Goal: Task Accomplishment & Management: Manage account settings

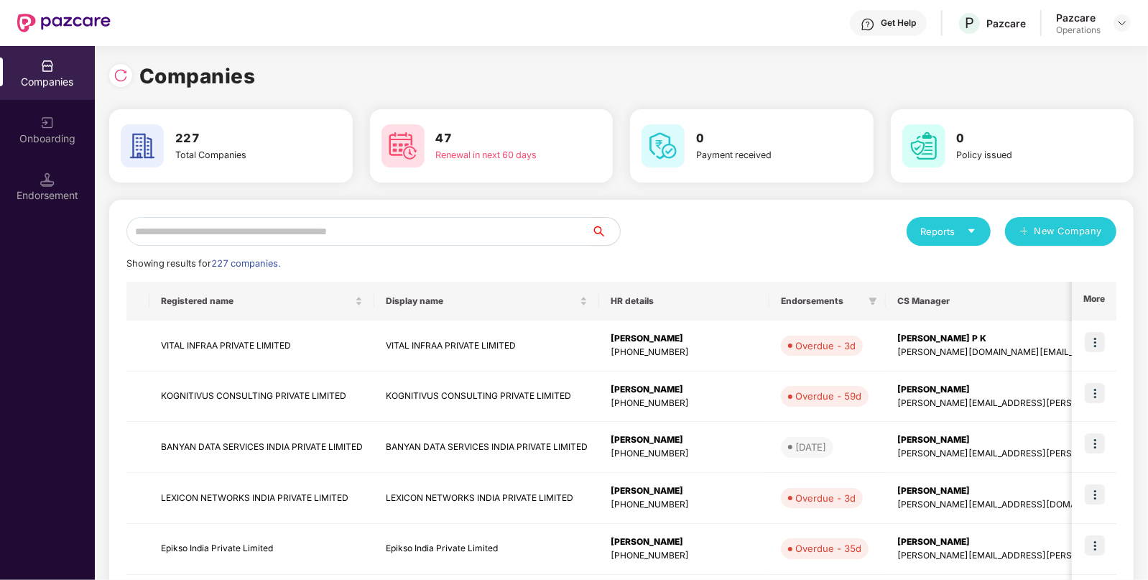
click at [194, 237] on input "text" at bounding box center [358, 231] width 465 height 29
type input "*"
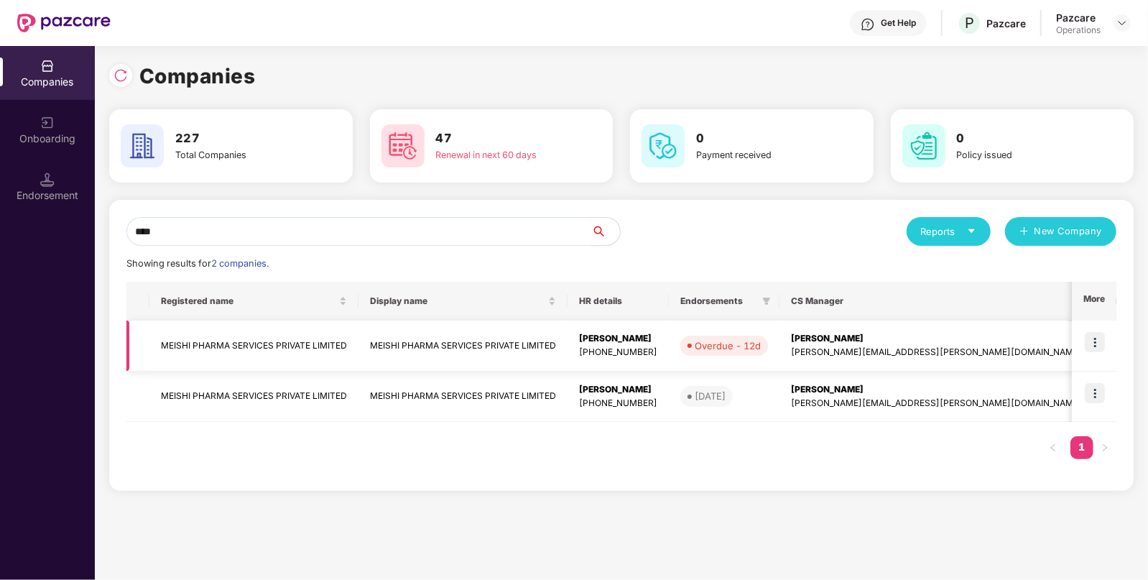
type input "****"
click at [267, 348] on td "MEISHI PHARMA SERVICES PRIVATE LIMITED" at bounding box center [253, 345] width 209 height 51
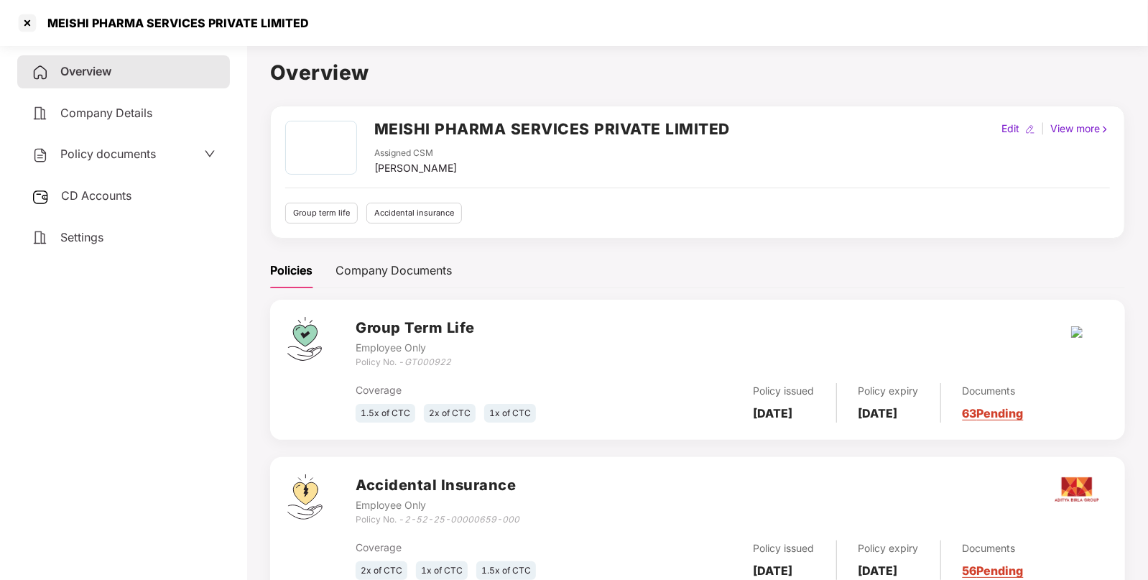
click at [94, 198] on span "CD Accounts" at bounding box center [96, 195] width 70 height 14
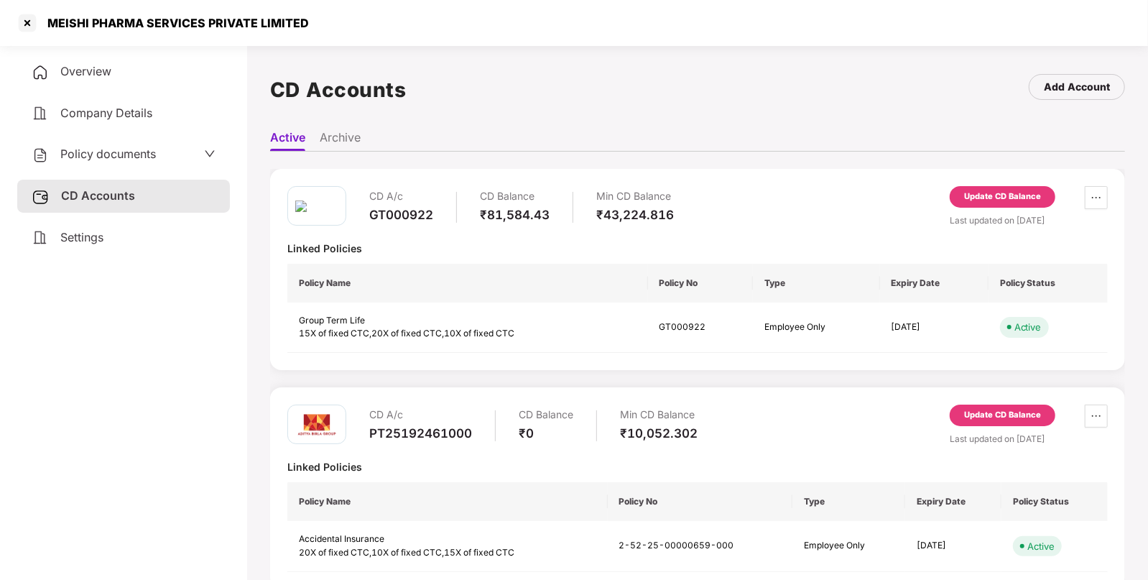
click at [979, 205] on div "Update CD Balance" at bounding box center [1003, 197] width 106 height 22
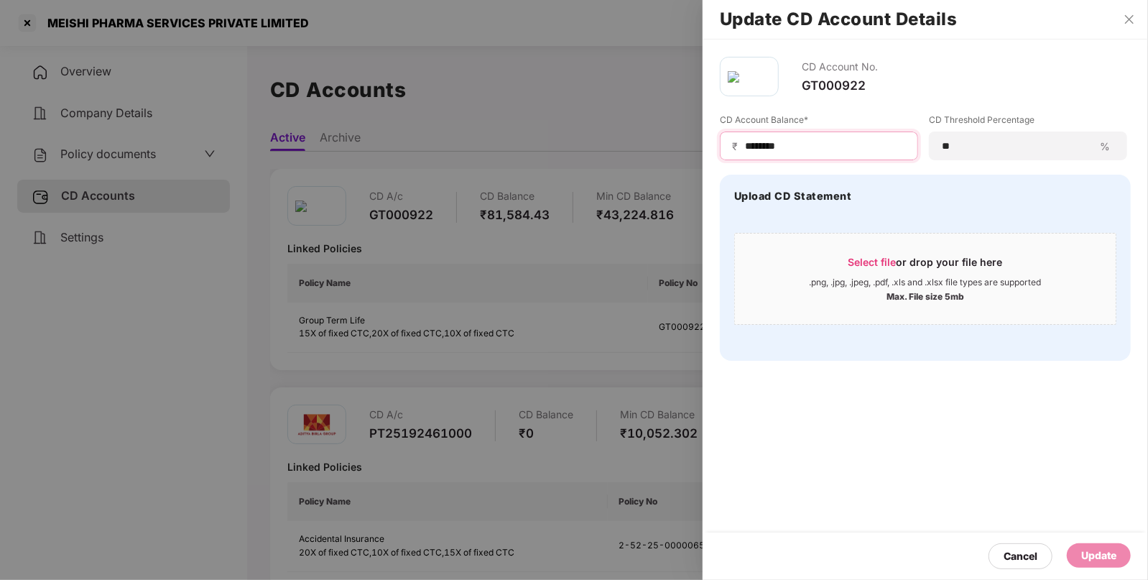
click at [769, 142] on input "********" at bounding box center [825, 146] width 162 height 15
type input "*****"
click at [1089, 555] on div "Update" at bounding box center [1098, 555] width 35 height 16
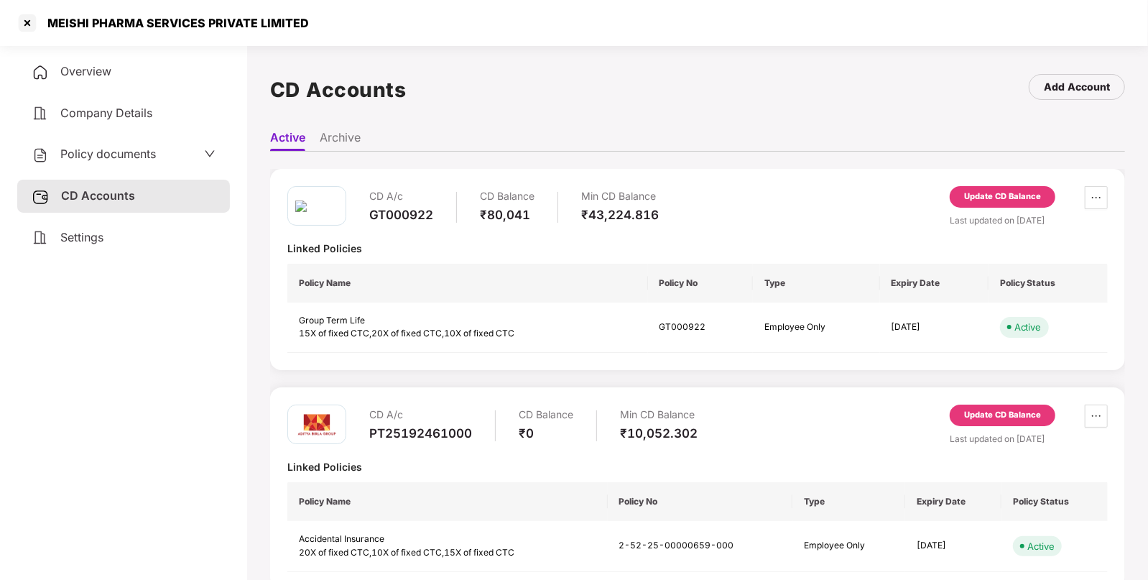
click at [146, 150] on span "Policy documents" at bounding box center [108, 154] width 96 height 14
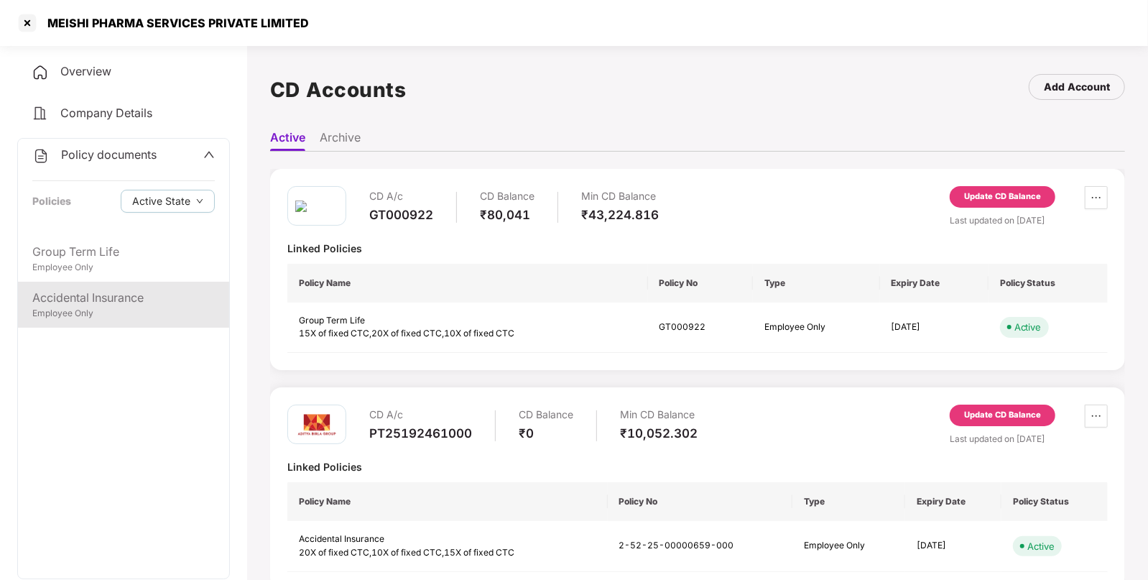
click at [93, 295] on div "Accidental Insurance" at bounding box center [123, 298] width 182 height 18
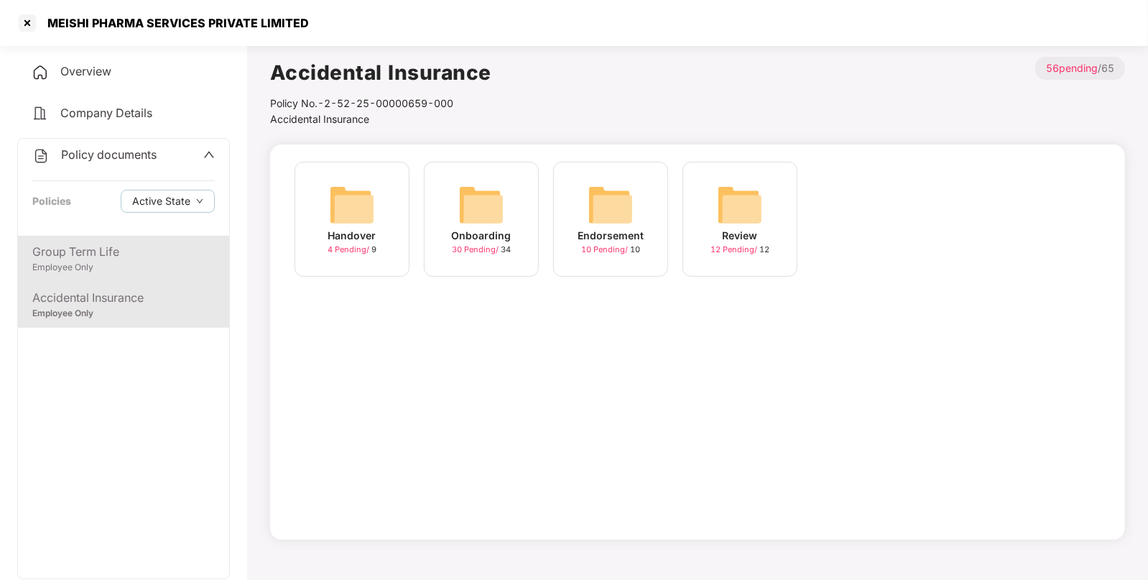
click at [88, 255] on div "Group Term Life" at bounding box center [123, 252] width 182 height 18
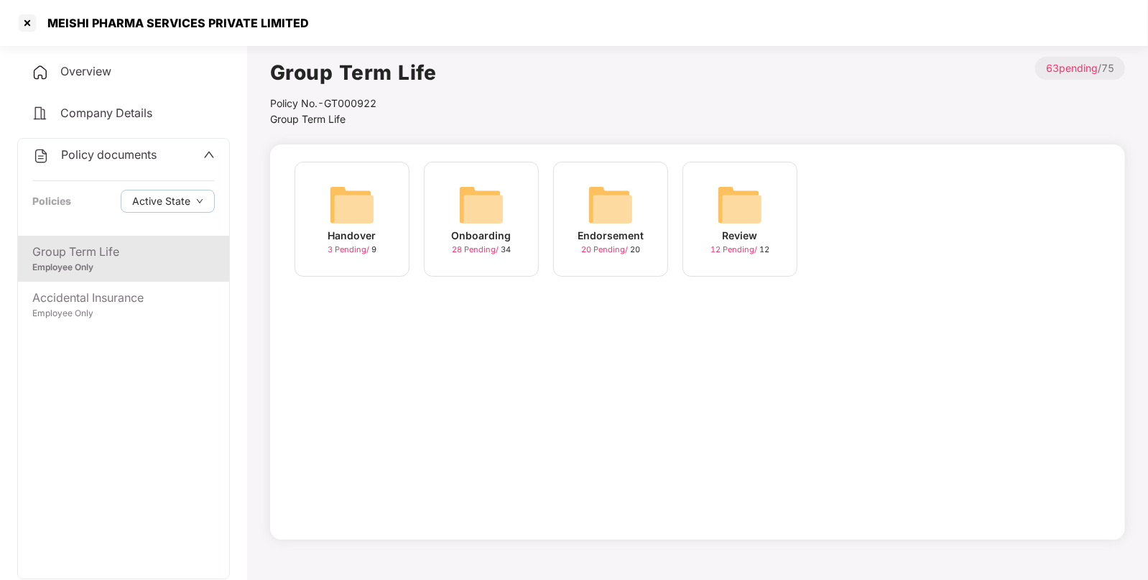
click at [621, 205] on img at bounding box center [611, 205] width 46 height 46
click at [478, 207] on img at bounding box center [481, 205] width 46 height 46
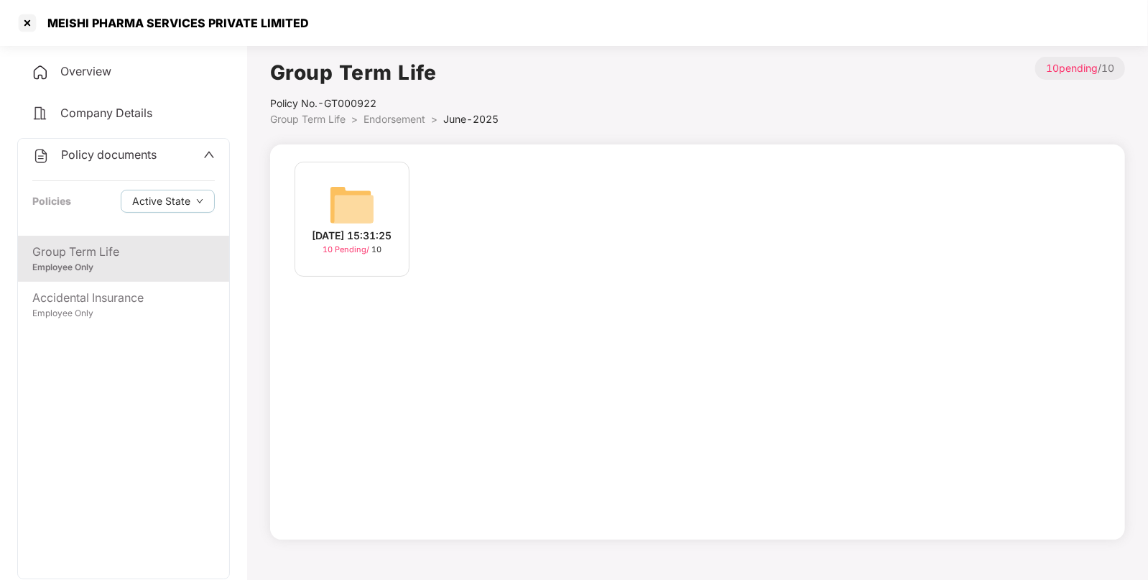
click at [370, 189] on img at bounding box center [352, 205] width 46 height 46
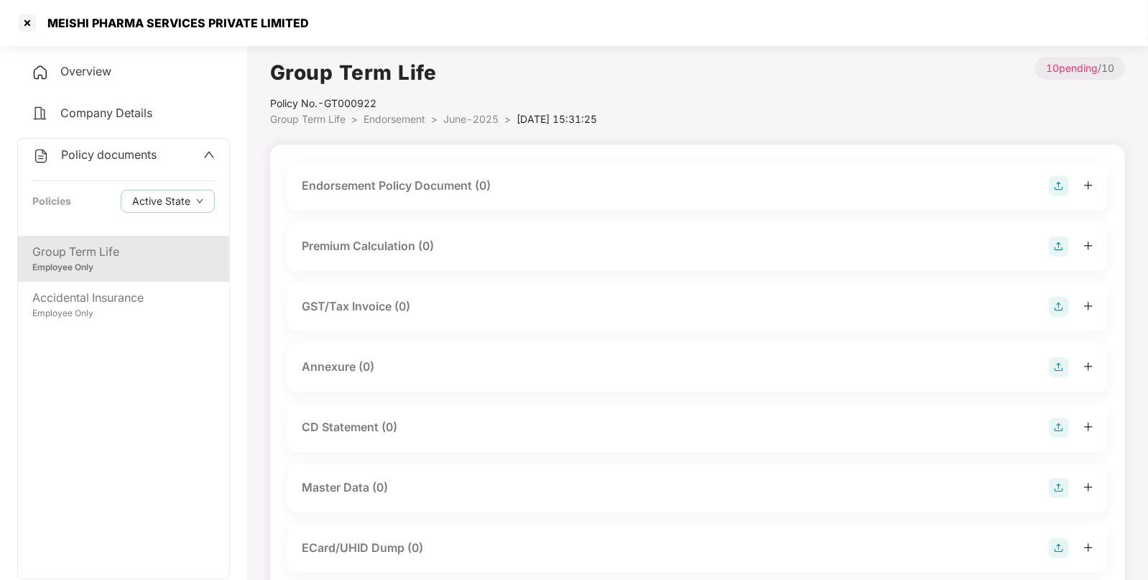
click at [1060, 180] on img at bounding box center [1059, 186] width 20 height 20
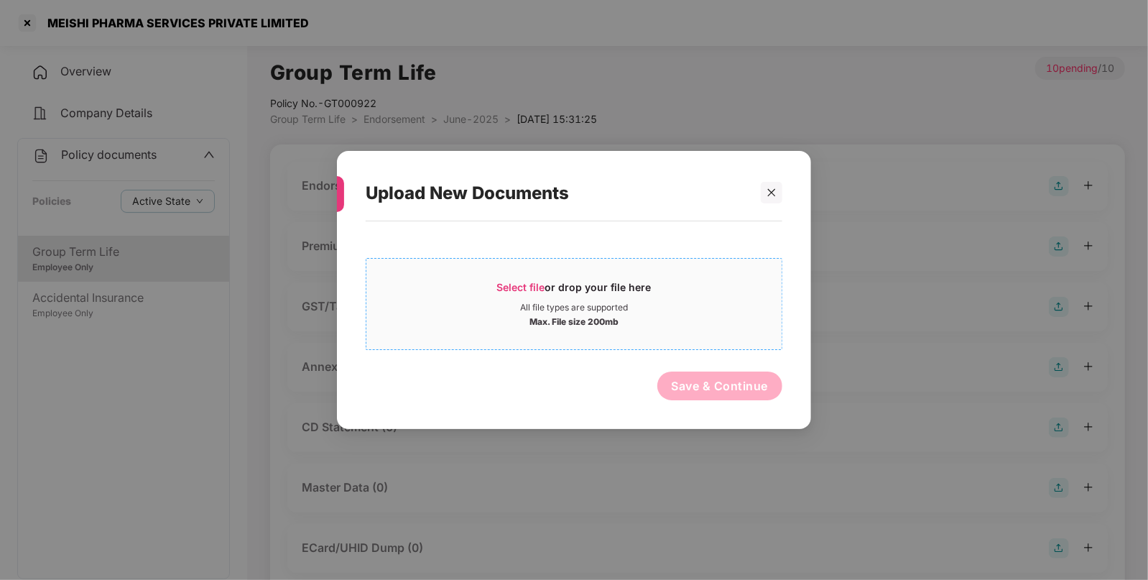
click at [518, 279] on span "Select file or drop your file here All file types are supported Max. File size …" at bounding box center [573, 303] width 415 height 69
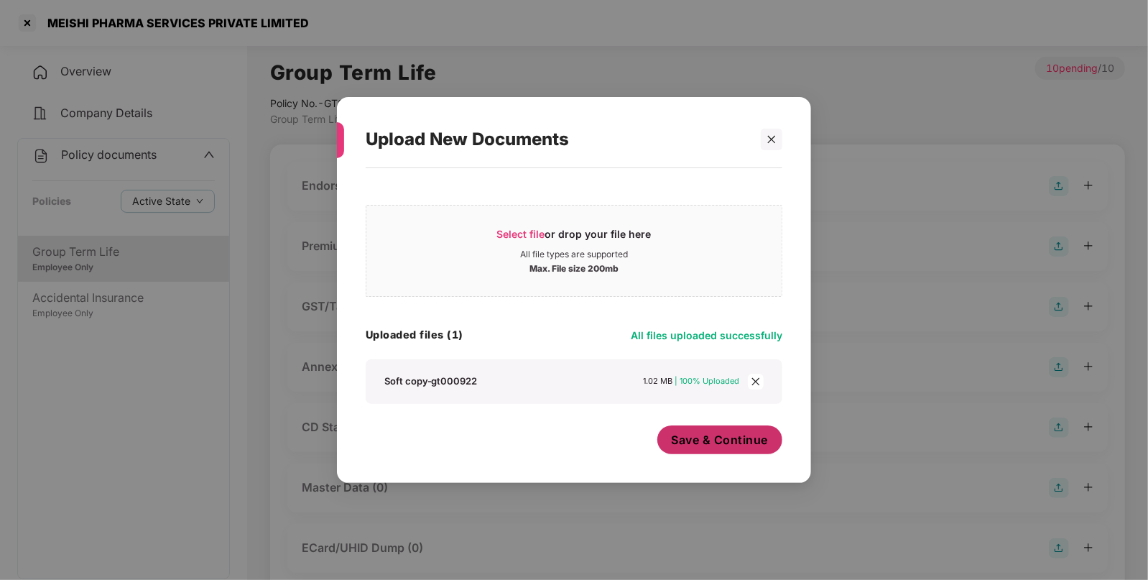
click at [718, 436] on span "Save & Continue" at bounding box center [720, 440] width 97 height 16
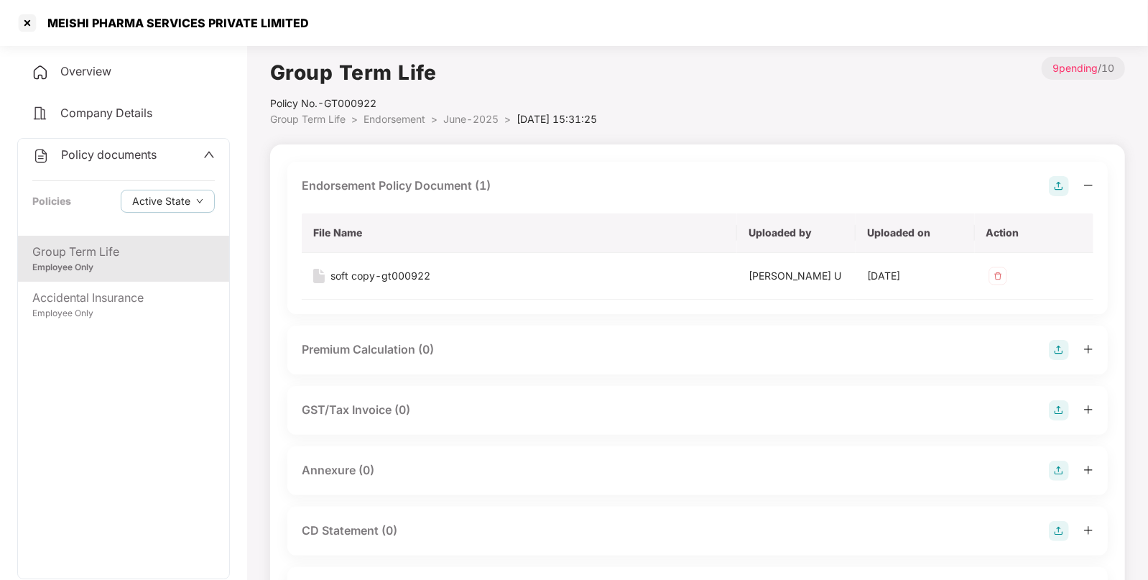
click at [1057, 467] on img at bounding box center [1059, 471] width 20 height 20
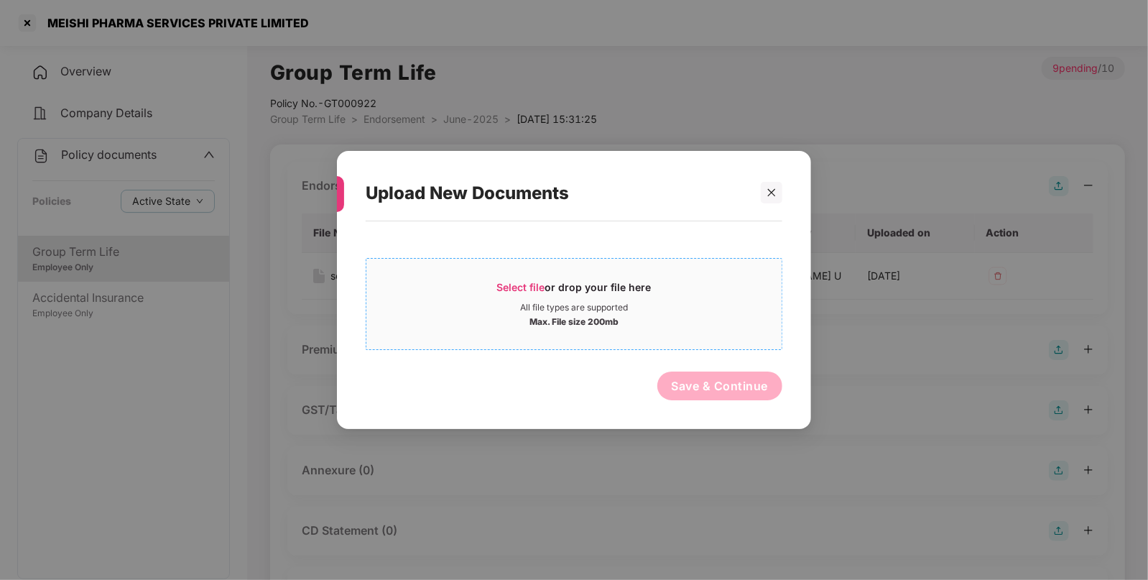
click at [504, 285] on span "Select file" at bounding box center [521, 287] width 48 height 12
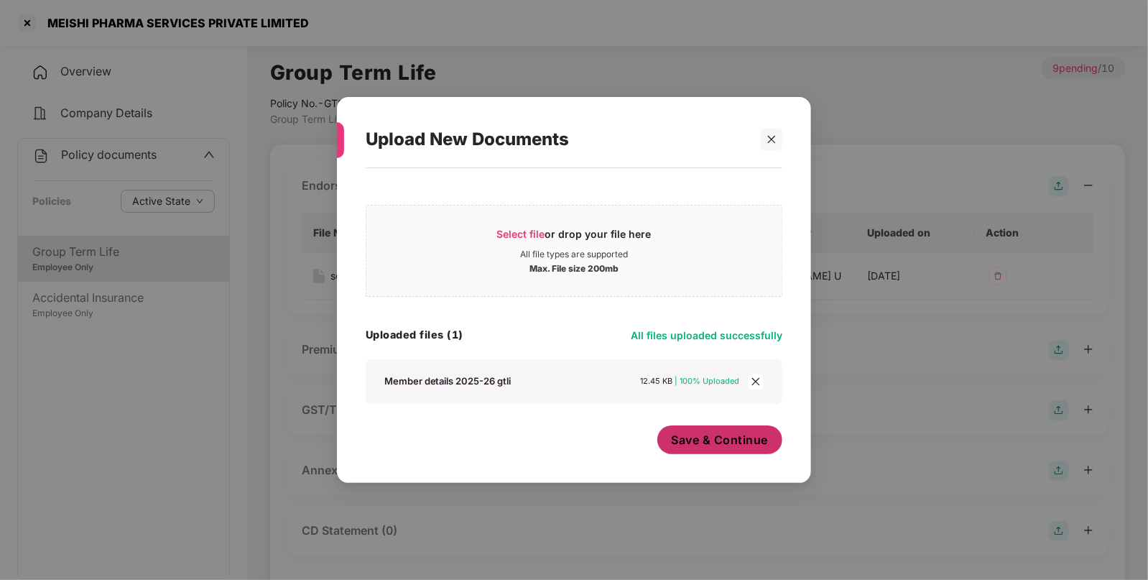
click at [695, 445] on span "Save & Continue" at bounding box center [720, 440] width 97 height 16
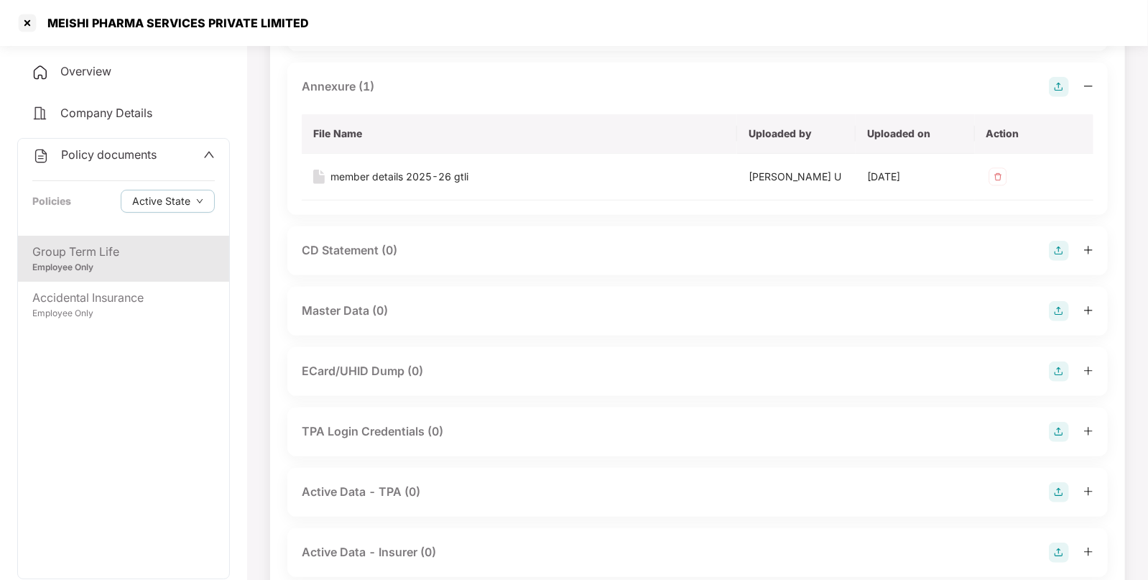
scroll to position [384, 0]
click at [1060, 311] on img at bounding box center [1059, 310] width 20 height 20
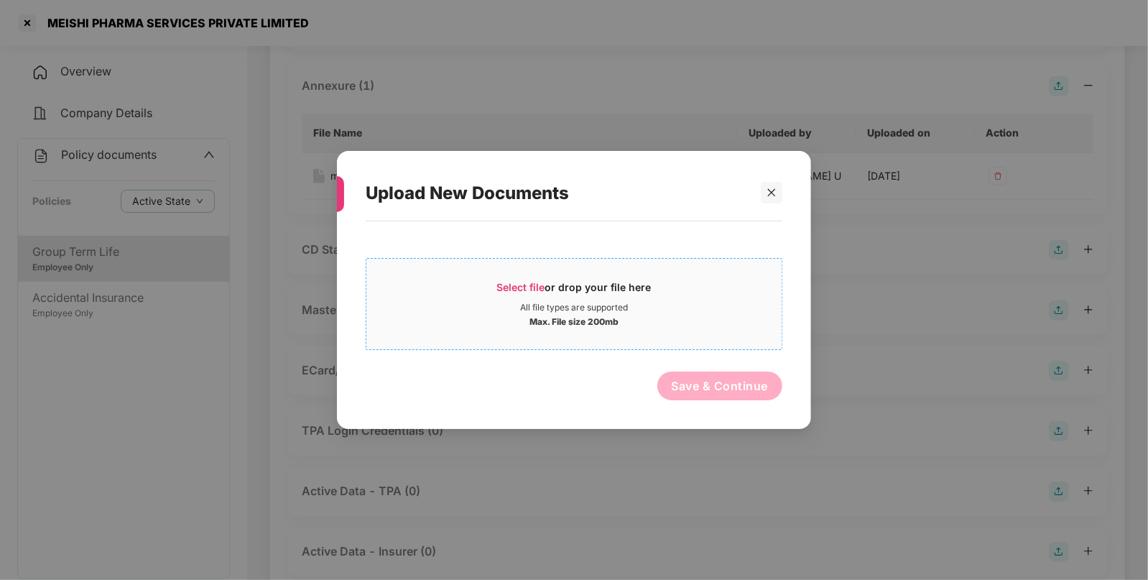
click at [528, 277] on span "Select file or drop your file here All file types are supported Max. File size …" at bounding box center [573, 303] width 415 height 69
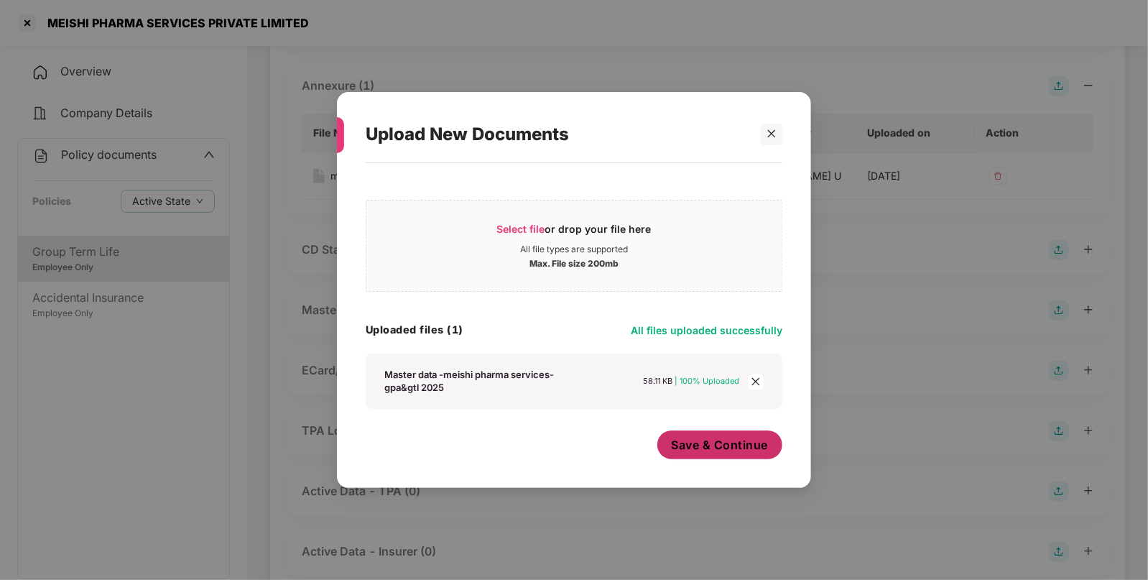
click at [679, 439] on span "Save & Continue" at bounding box center [720, 445] width 97 height 16
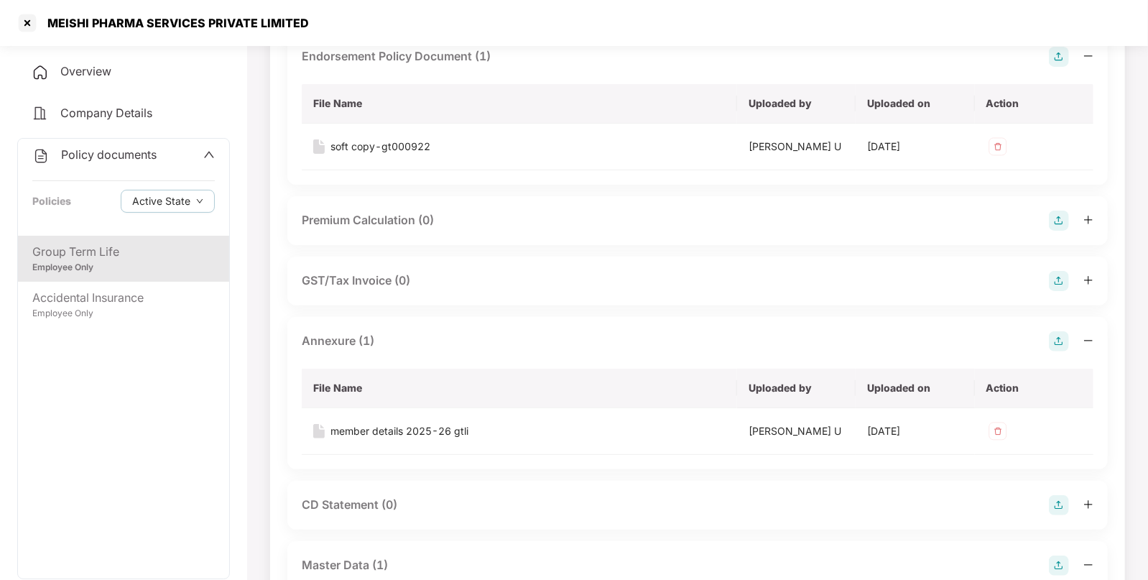
scroll to position [127, 0]
click at [999, 435] on img at bounding box center [997, 433] width 23 height 23
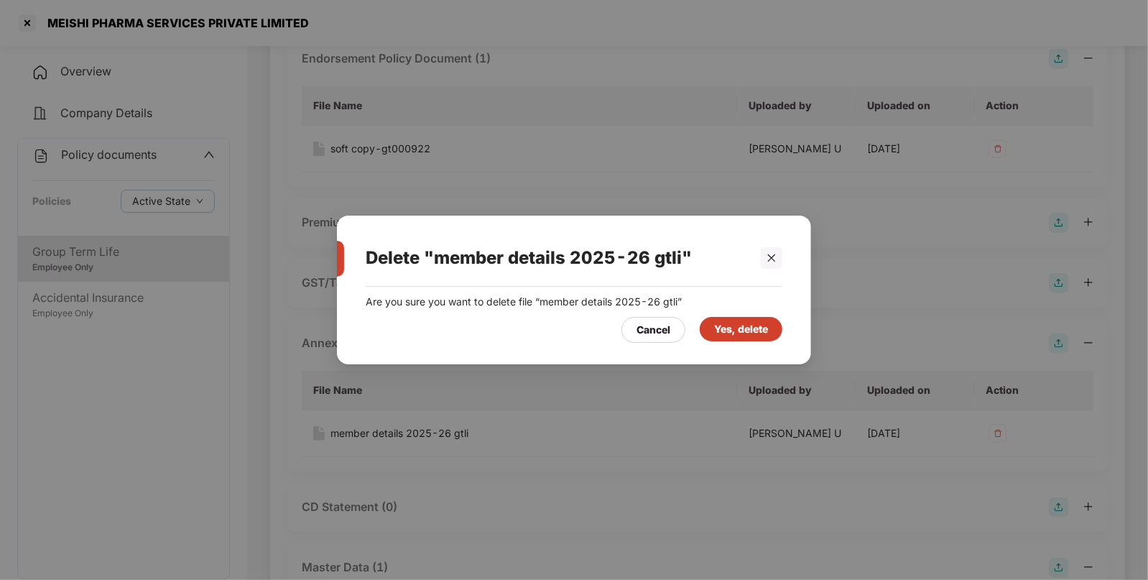
click at [734, 324] on div "Yes, delete" at bounding box center [741, 329] width 54 height 16
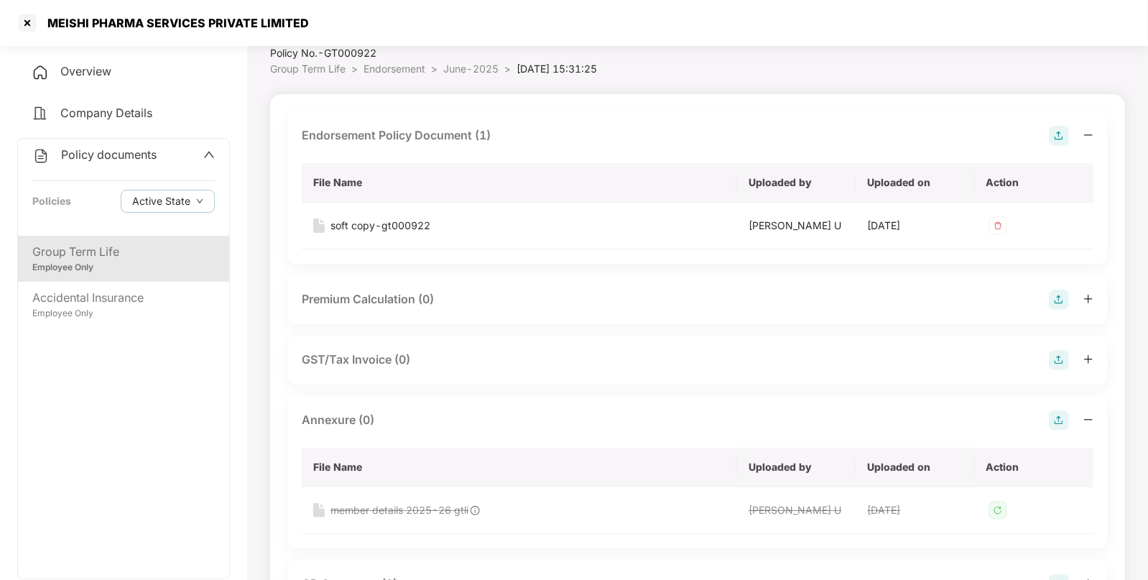
scroll to position [47, 0]
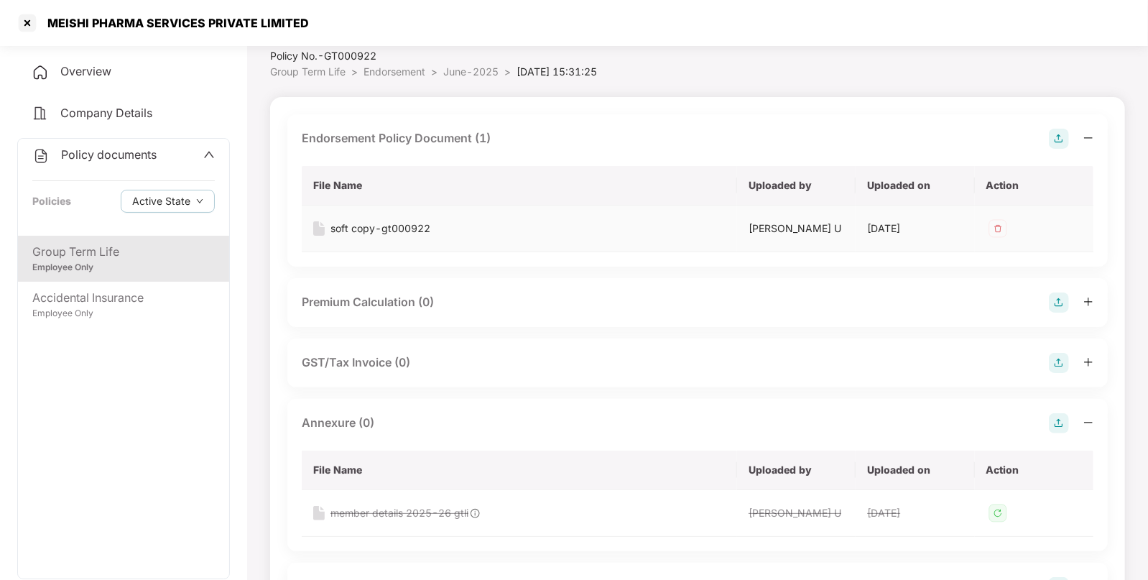
click at [999, 223] on img at bounding box center [997, 228] width 23 height 23
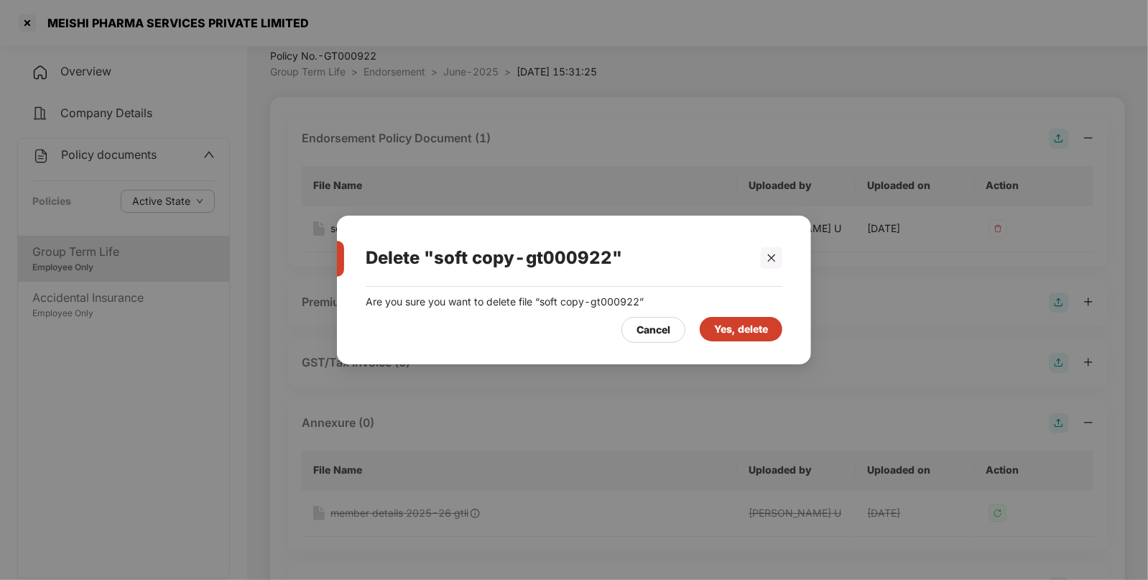
click at [734, 327] on div "Yes, delete" at bounding box center [741, 329] width 54 height 16
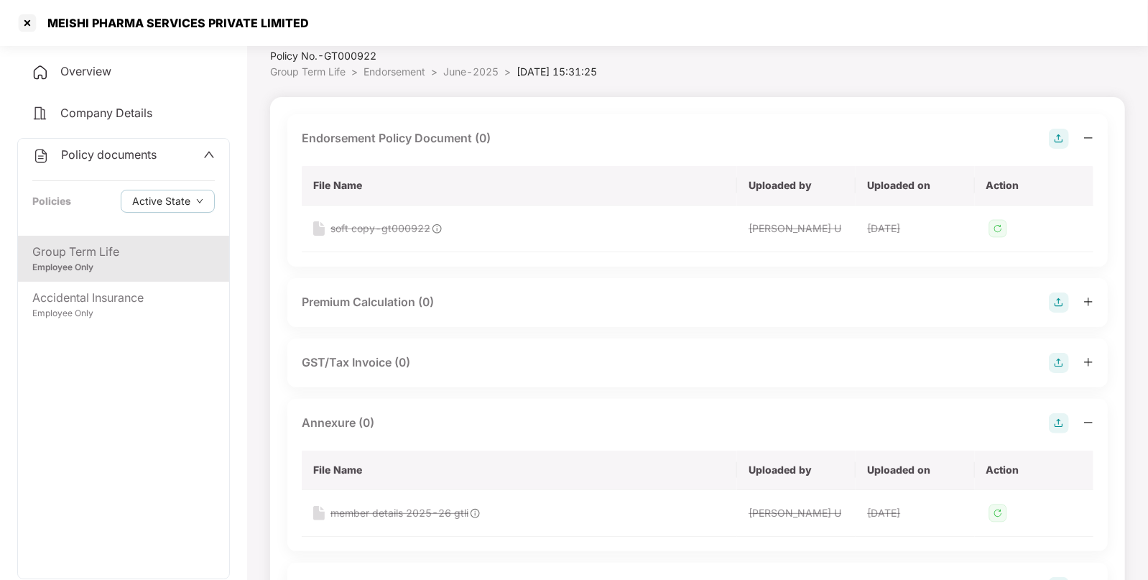
click at [1053, 139] on img at bounding box center [1059, 139] width 20 height 20
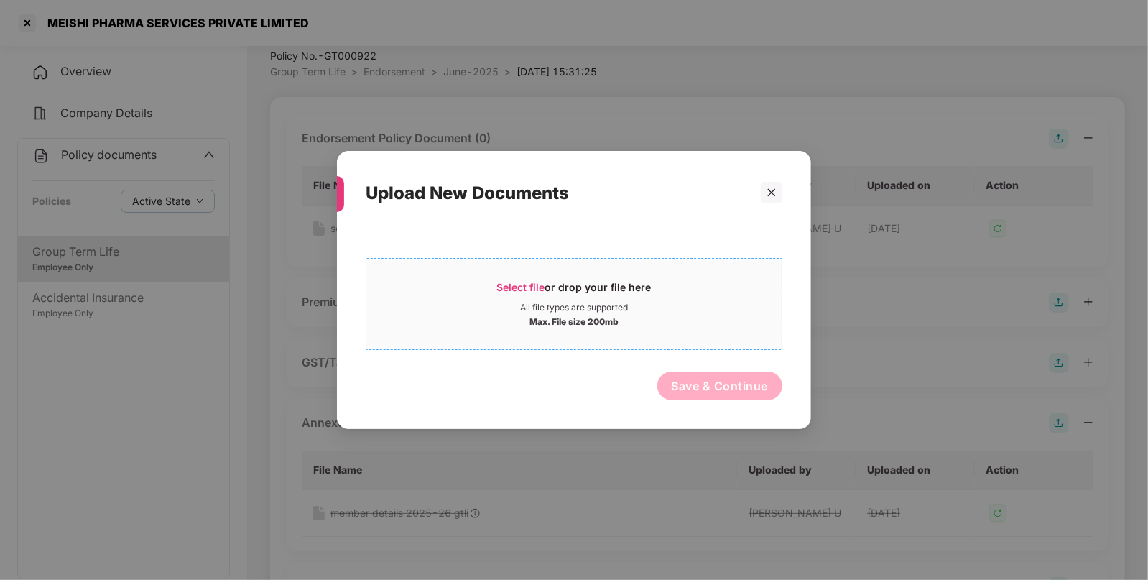
click at [518, 280] on div "Select file or drop your file here" at bounding box center [574, 291] width 154 height 22
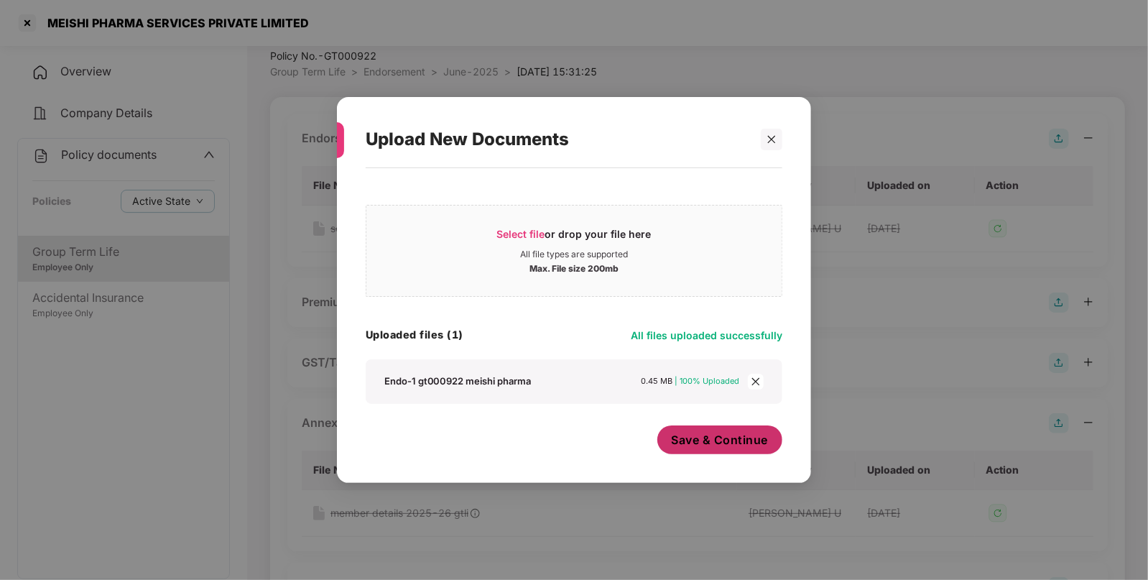
click at [718, 438] on span "Save & Continue" at bounding box center [720, 440] width 97 height 16
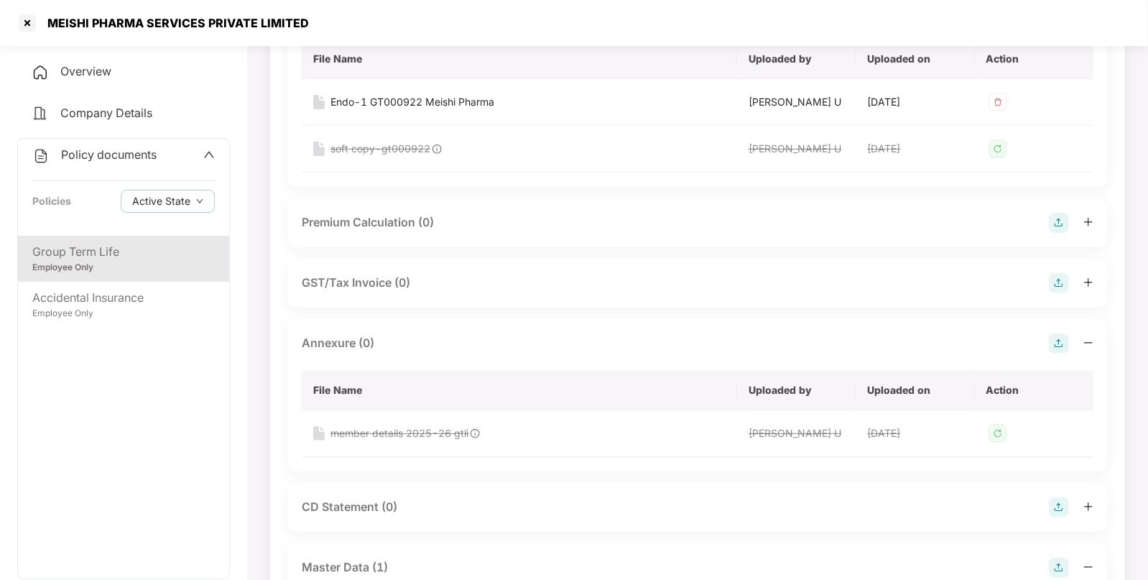
scroll to position [175, 0]
click at [1056, 334] on img at bounding box center [1059, 342] width 20 height 20
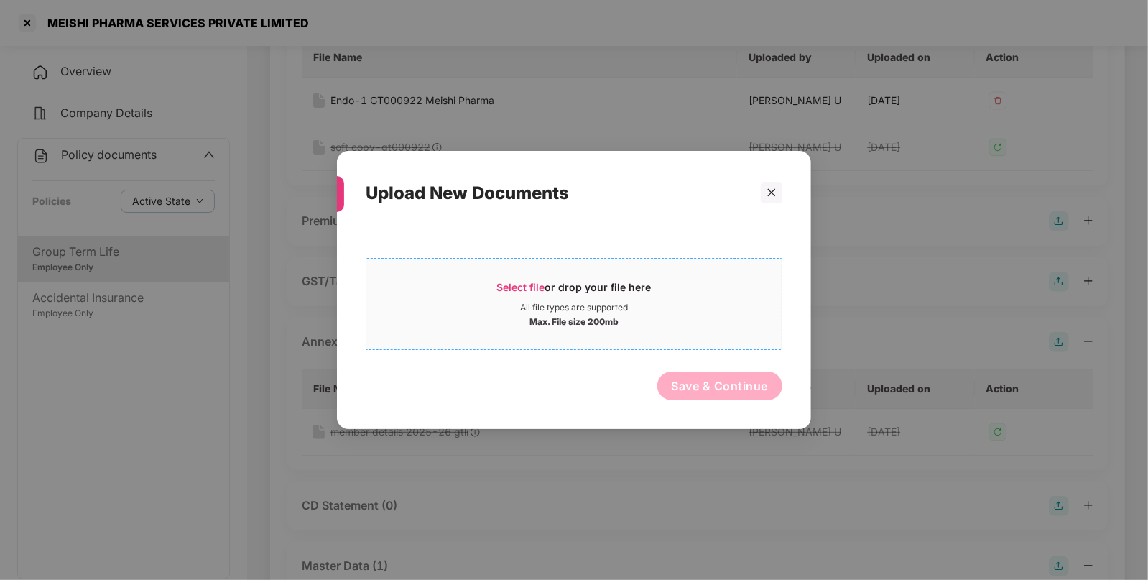
click at [518, 281] on span "Select file" at bounding box center [521, 287] width 48 height 12
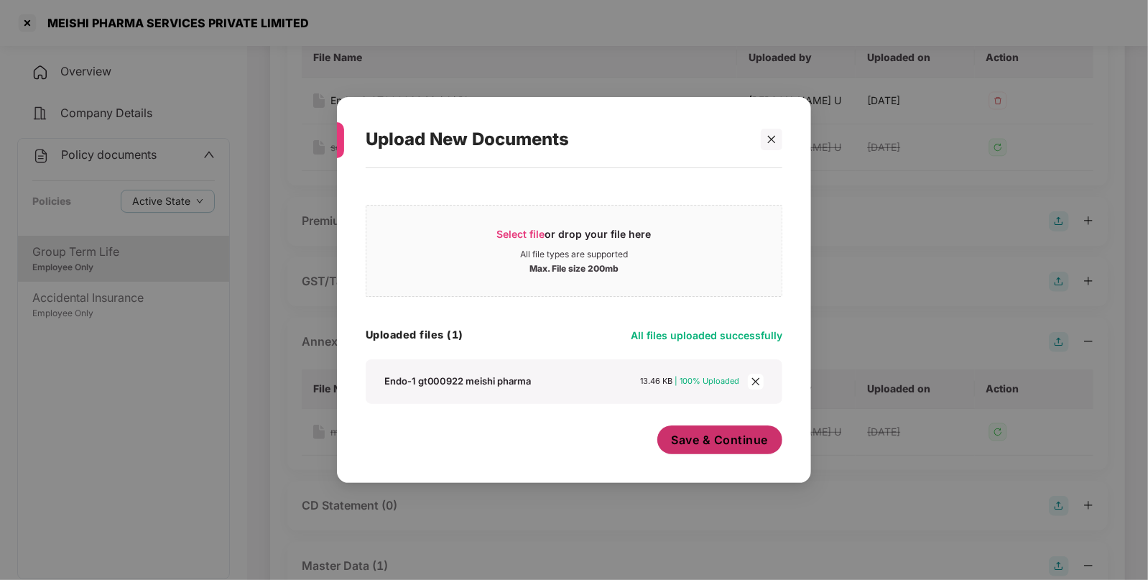
click at [695, 428] on button "Save & Continue" at bounding box center [720, 439] width 126 height 29
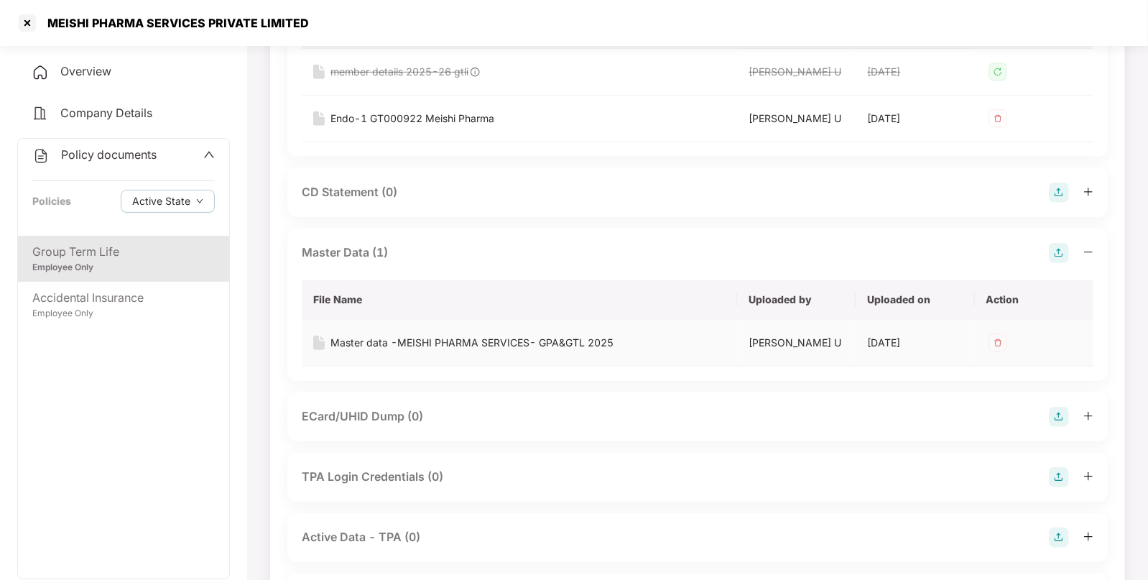
scroll to position [528, 0]
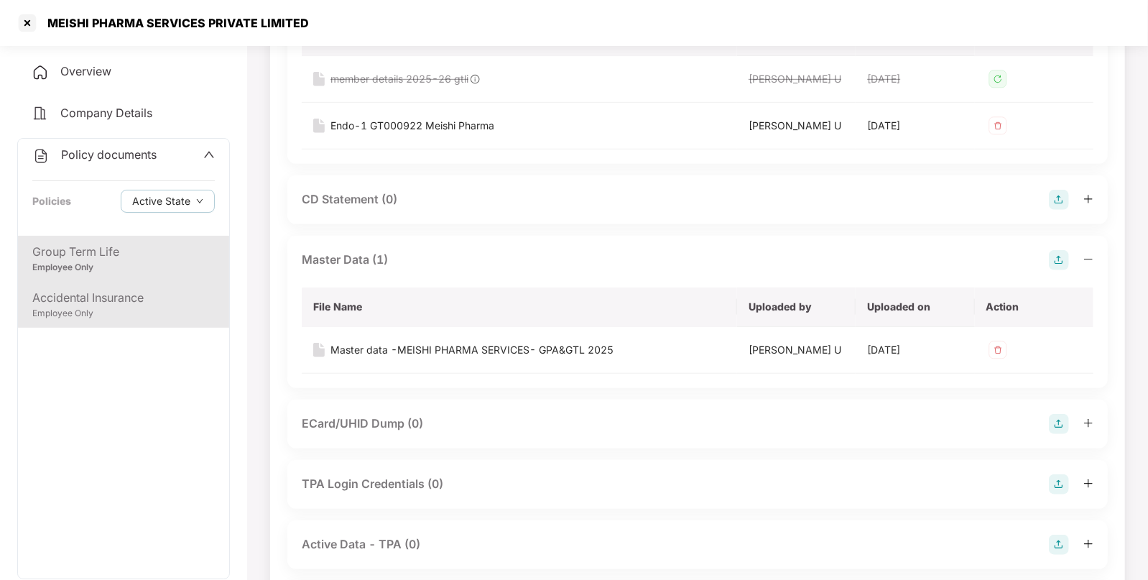
click at [118, 297] on div "Accidental Insurance" at bounding box center [123, 298] width 182 height 18
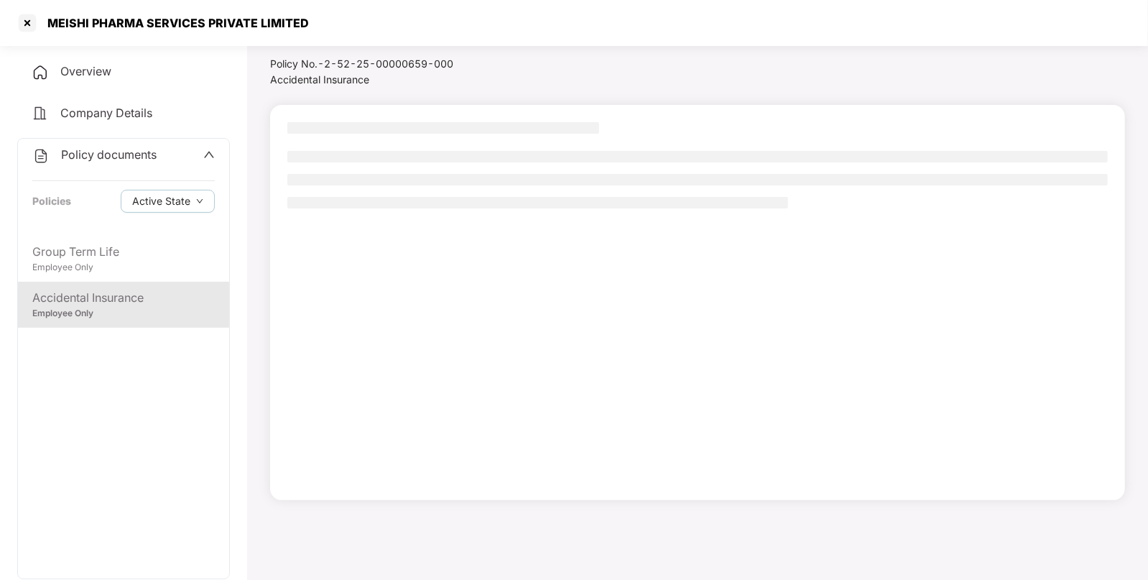
scroll to position [39, 0]
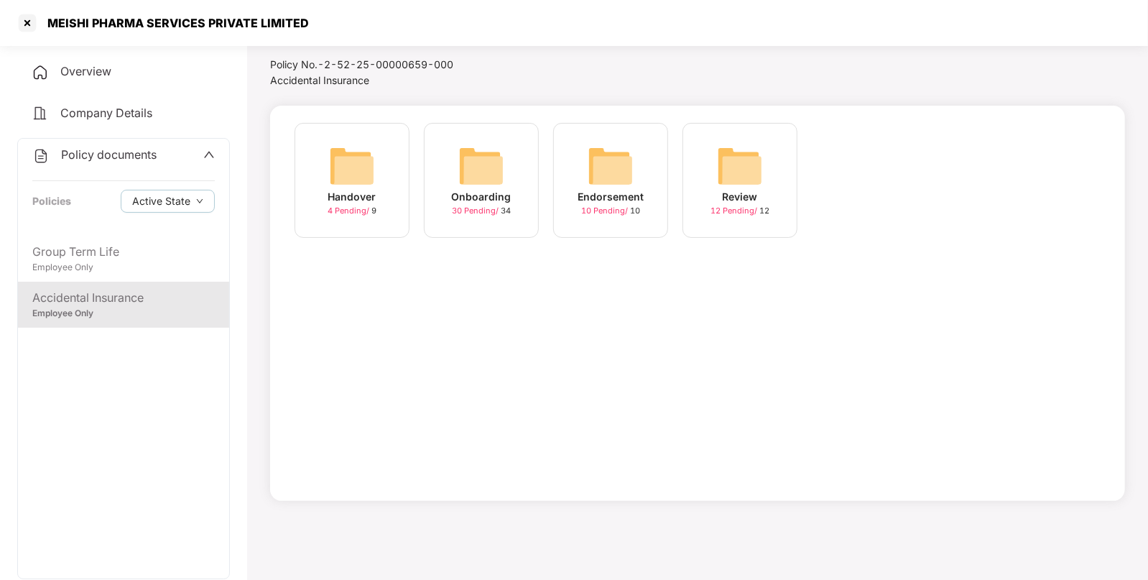
click at [604, 189] on div "Endorsement" at bounding box center [611, 197] width 66 height 16
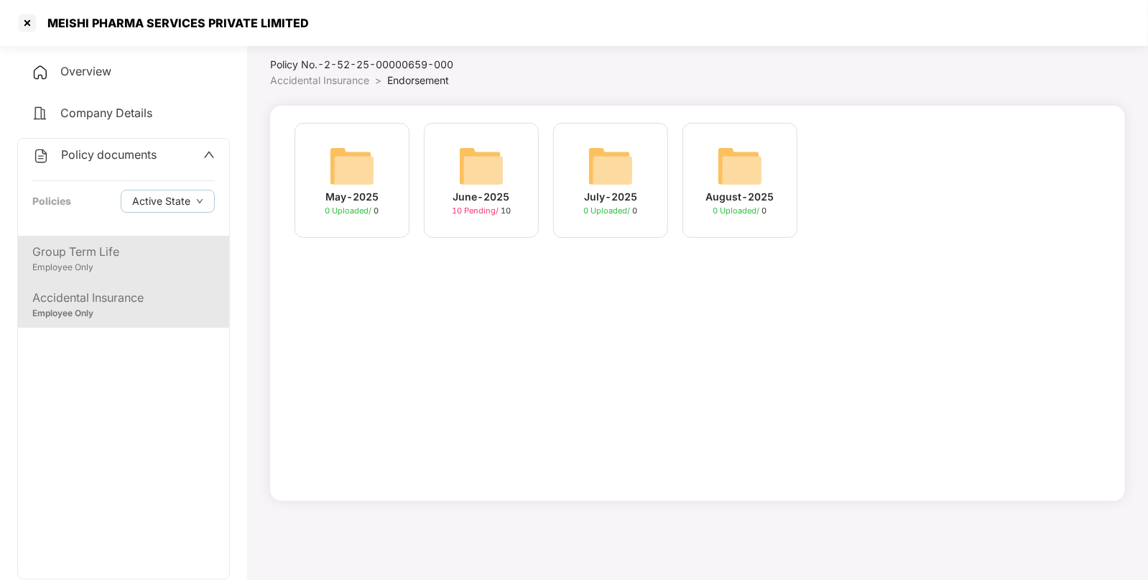
click at [144, 248] on div "Group Term Life" at bounding box center [123, 252] width 182 height 18
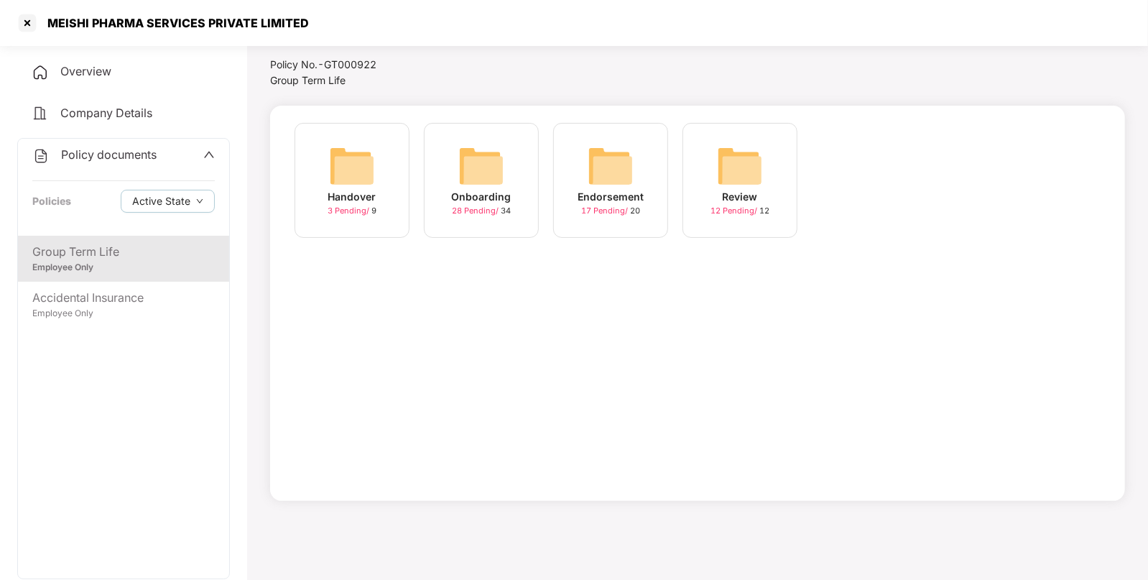
click at [625, 160] on img at bounding box center [611, 166] width 46 height 46
click at [591, 174] on img at bounding box center [611, 166] width 46 height 46
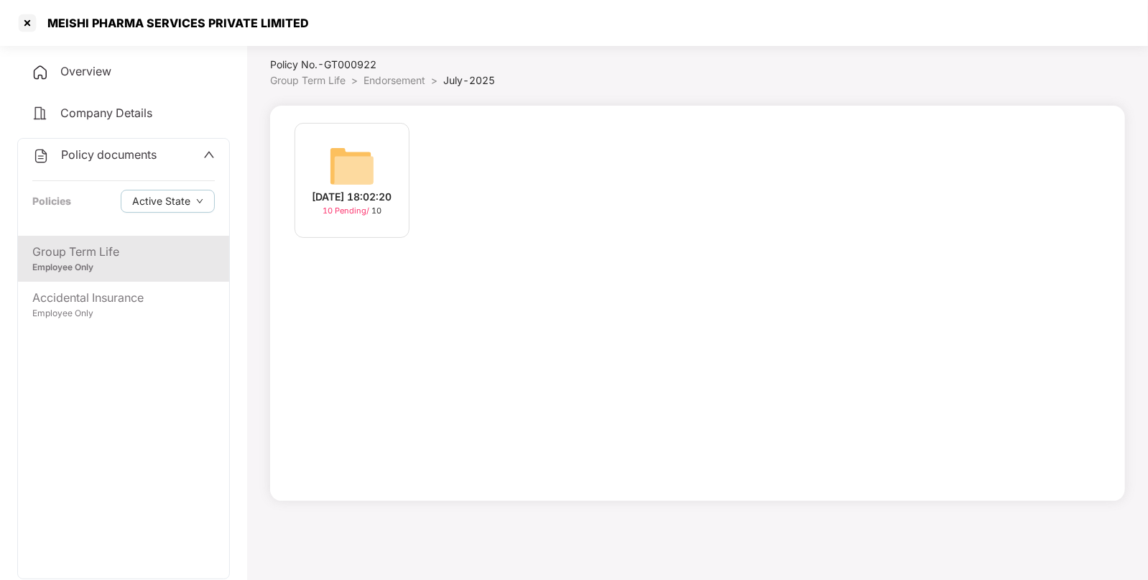
click at [366, 163] on img at bounding box center [352, 166] width 46 height 46
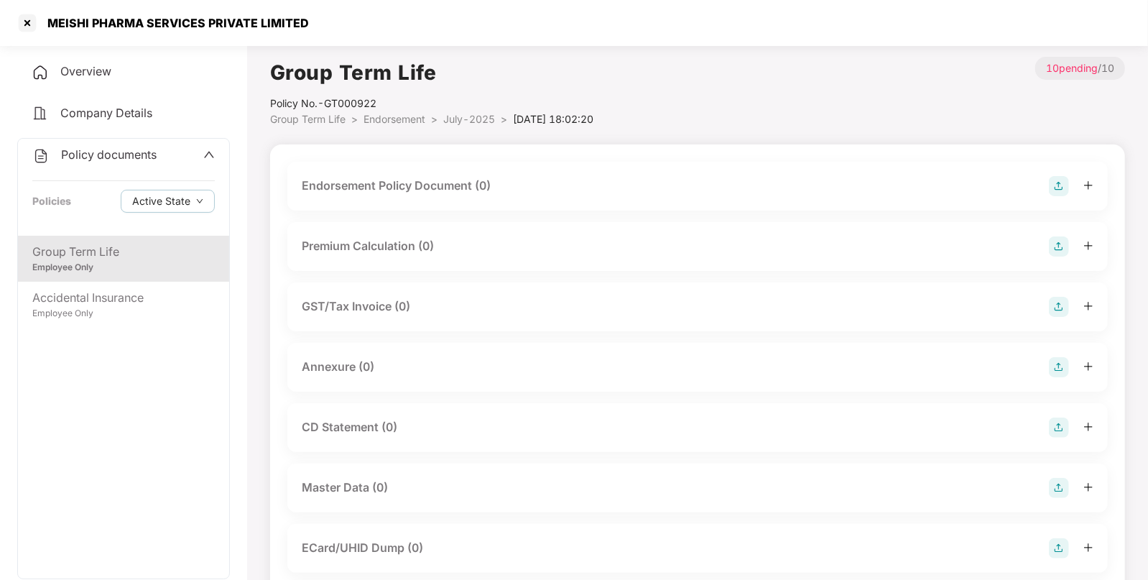
click at [1053, 187] on img at bounding box center [1059, 186] width 20 height 20
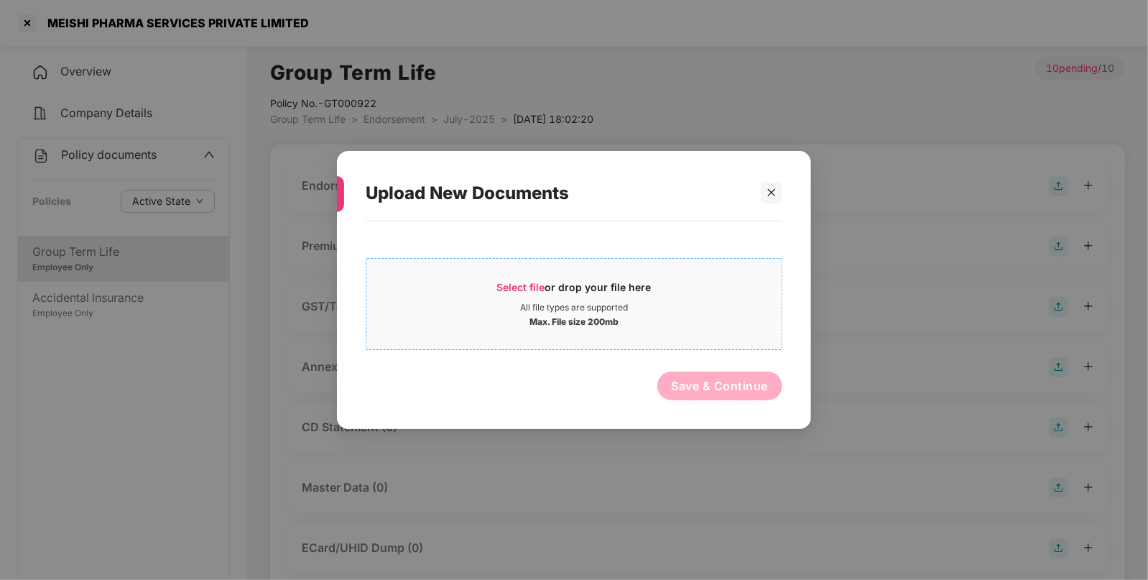
click at [510, 281] on span "Select file" at bounding box center [521, 287] width 48 height 12
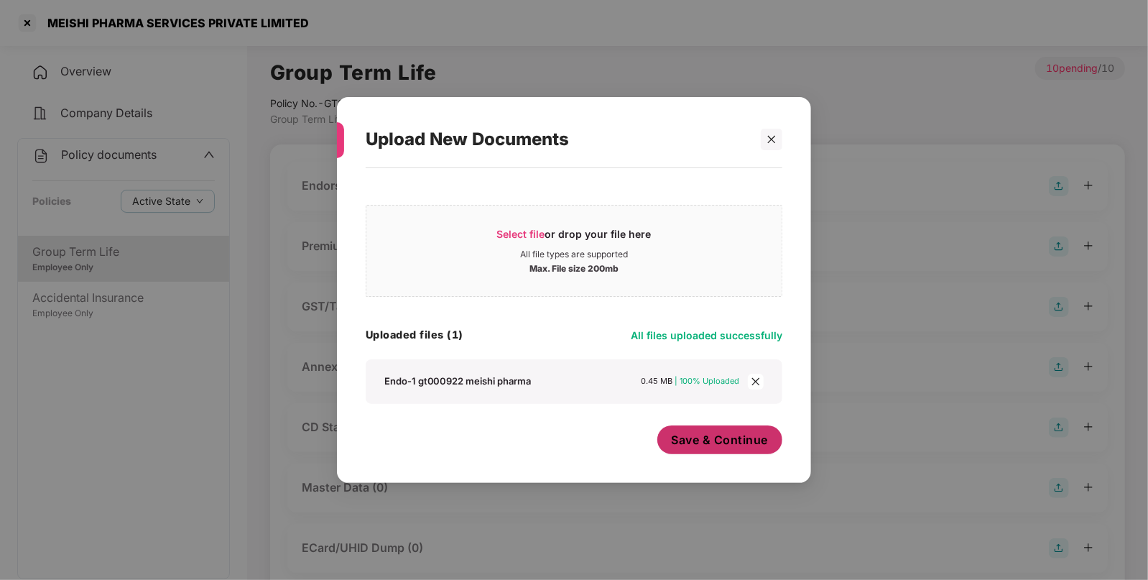
click at [726, 448] on button "Save & Continue" at bounding box center [720, 439] width 126 height 29
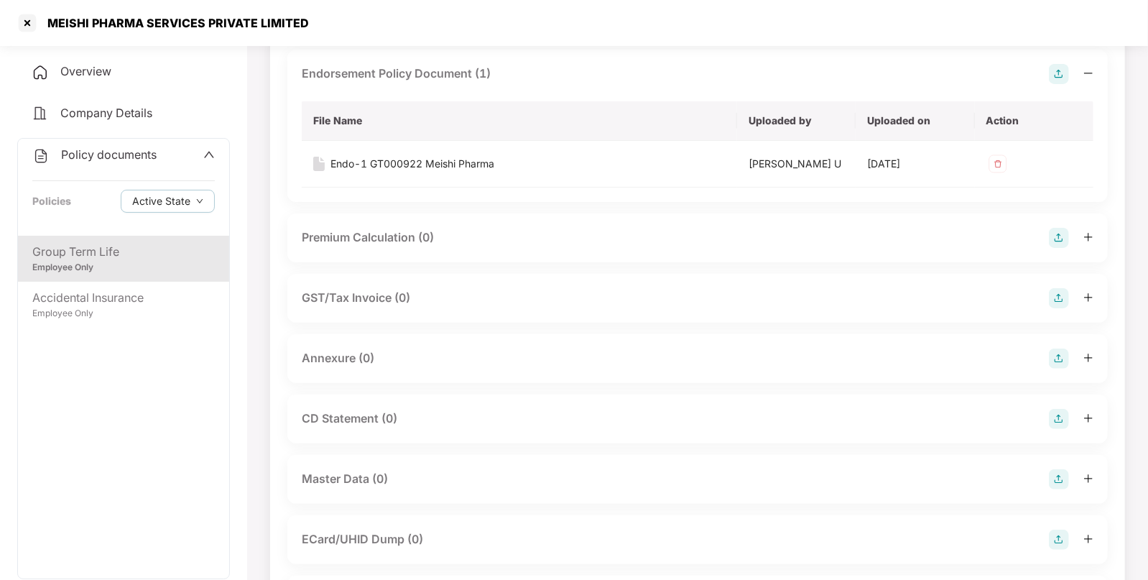
scroll to position [129, 0]
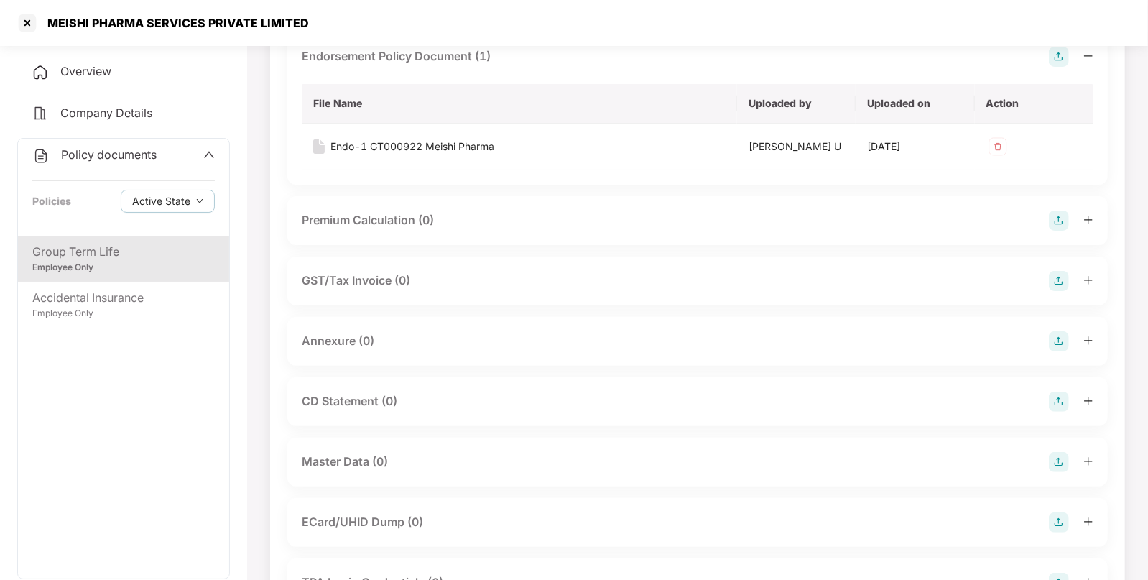
click at [1056, 337] on img at bounding box center [1059, 341] width 20 height 20
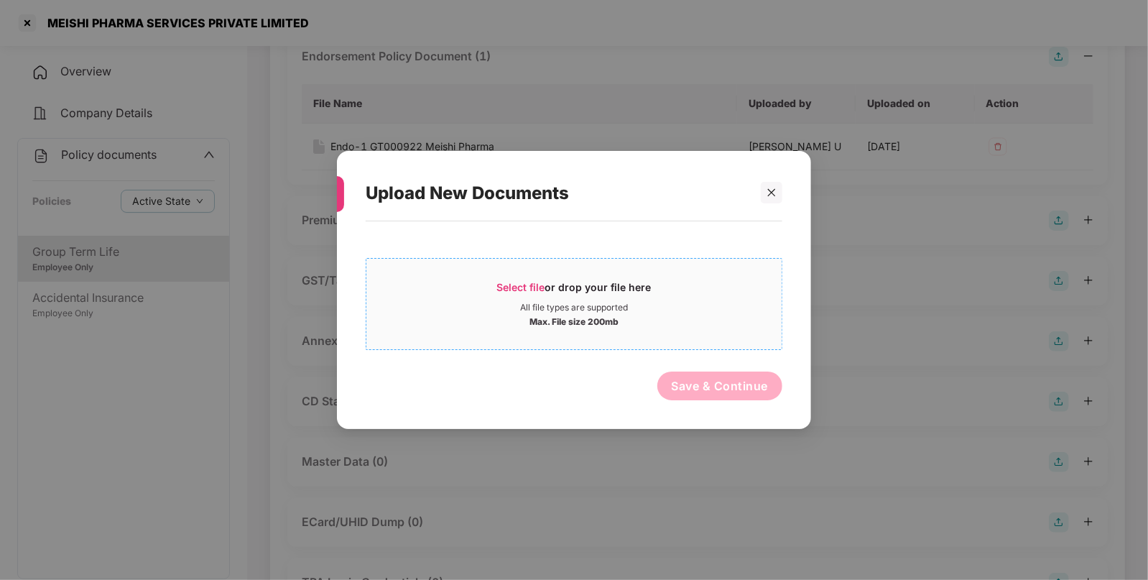
click at [511, 282] on span "Select file" at bounding box center [521, 287] width 48 height 12
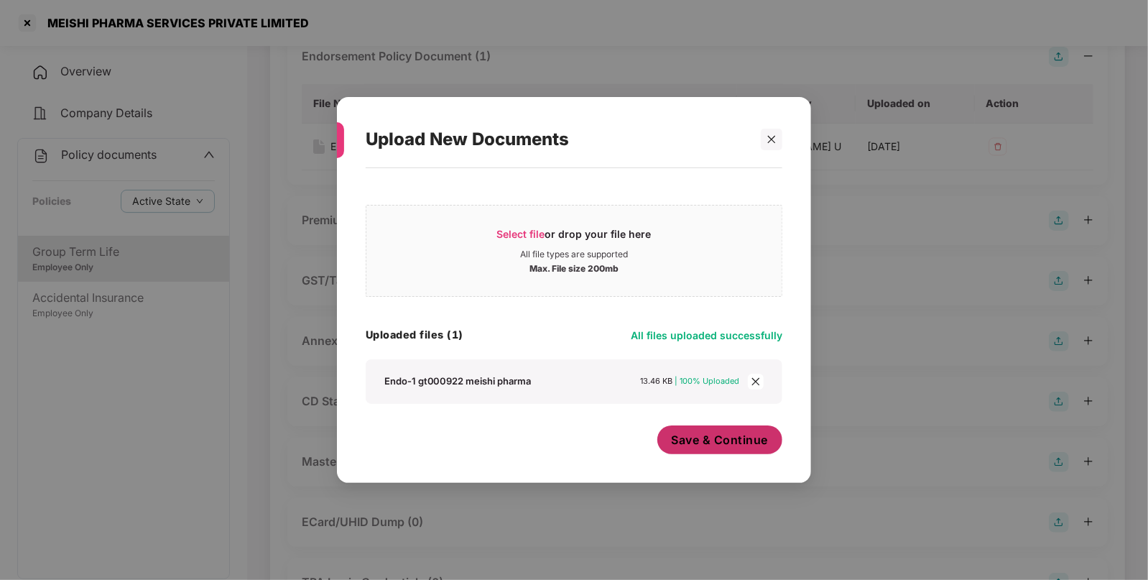
click at [722, 438] on span "Save & Continue" at bounding box center [720, 440] width 97 height 16
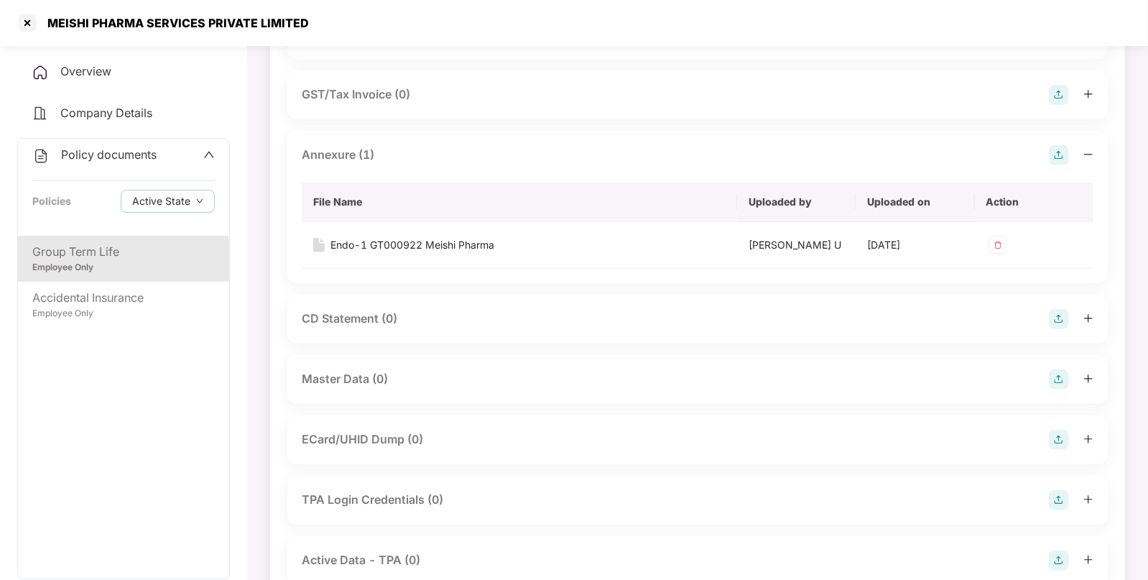
scroll to position [318, 0]
click at [1057, 374] on img at bounding box center [1059, 377] width 20 height 20
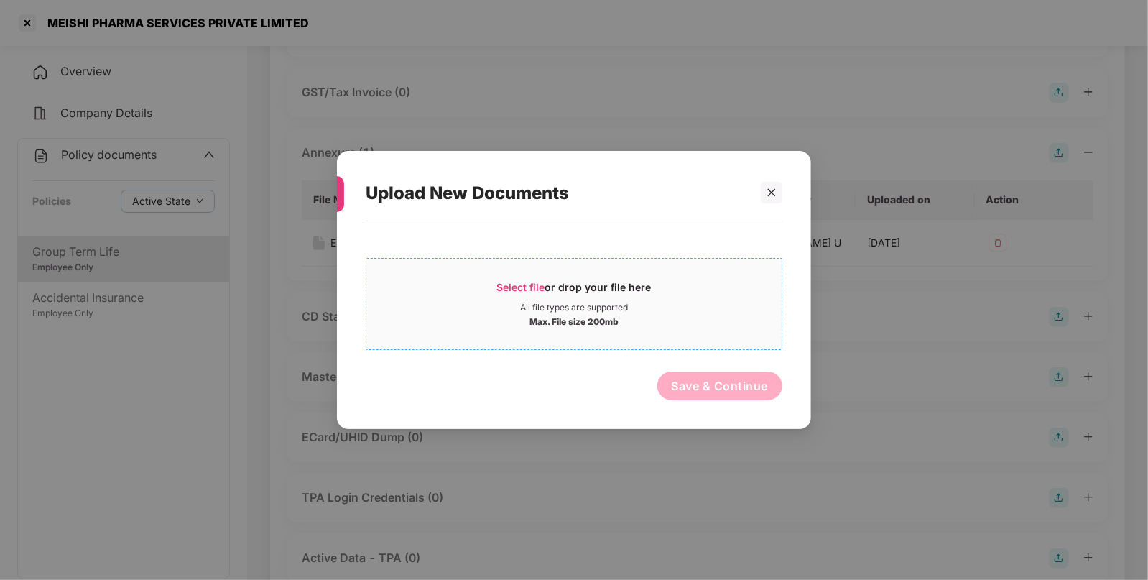
click at [515, 282] on span "Select file" at bounding box center [521, 287] width 48 height 12
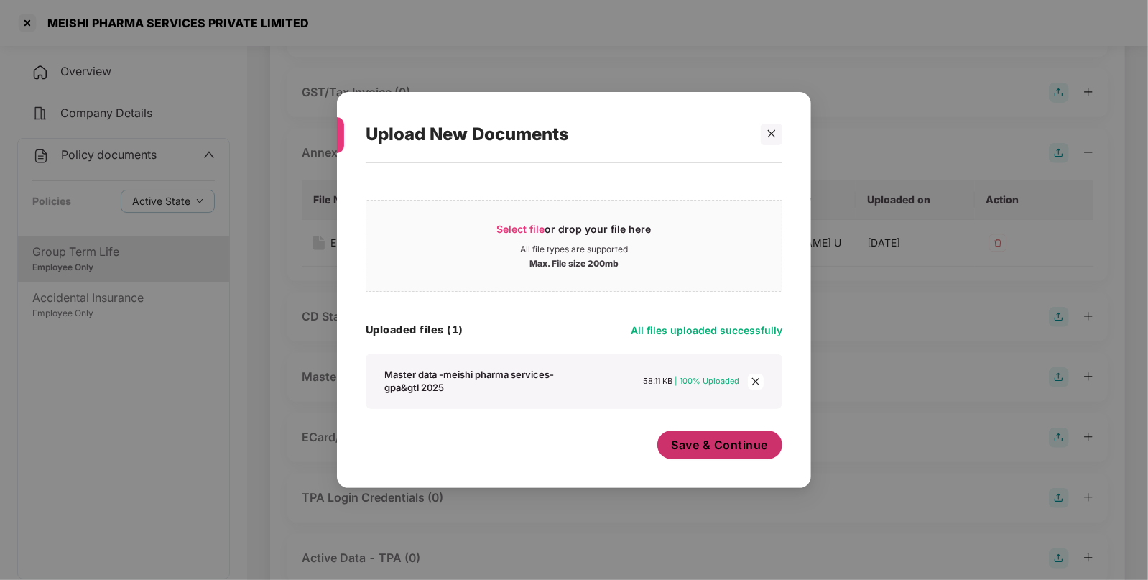
click at [701, 440] on span "Save & Continue" at bounding box center [720, 445] width 97 height 16
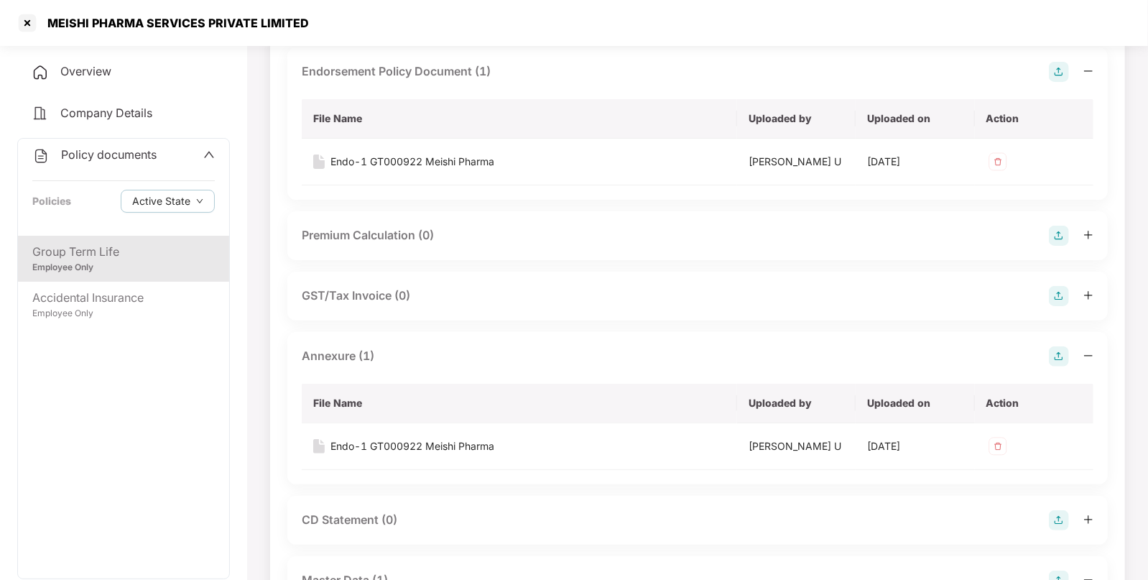
scroll to position [0, 0]
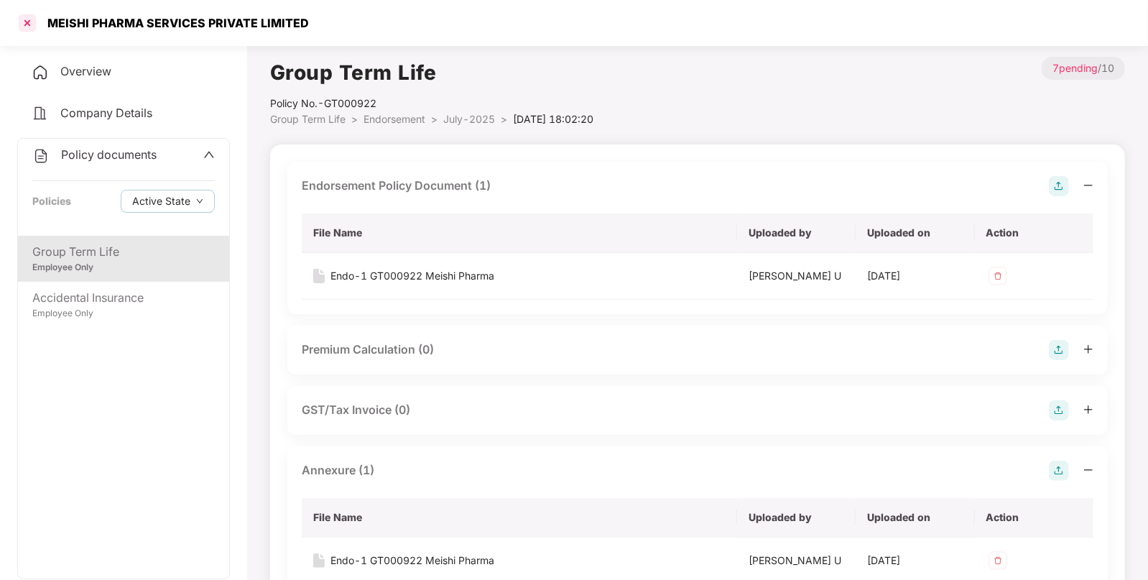
click at [27, 18] on div at bounding box center [27, 22] width 23 height 23
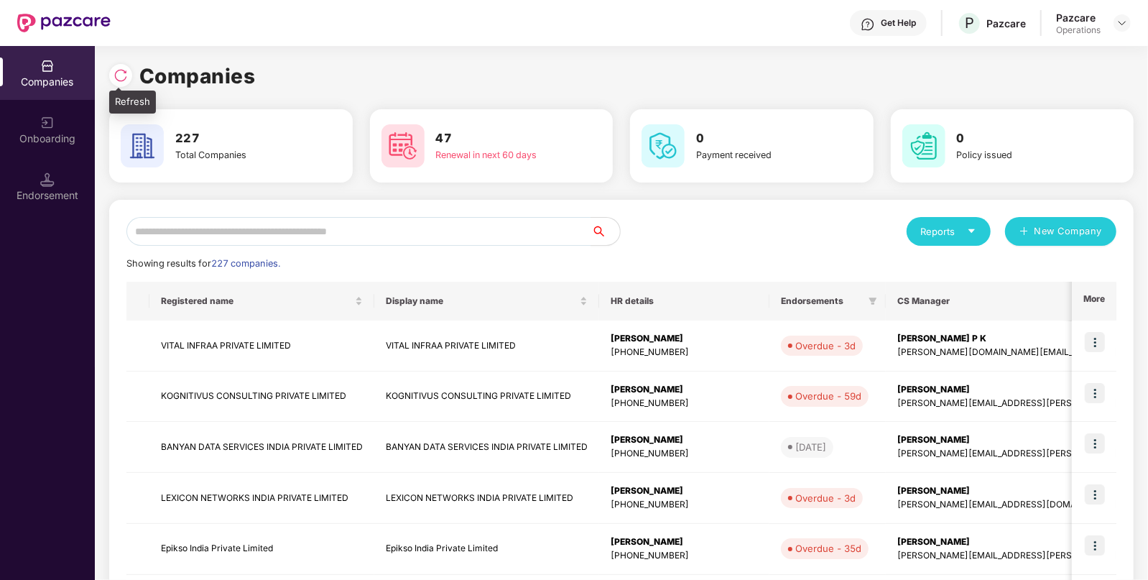
click at [115, 72] on img at bounding box center [121, 75] width 14 height 14
click at [466, 226] on input "text" at bounding box center [358, 231] width 465 height 29
paste input "**********"
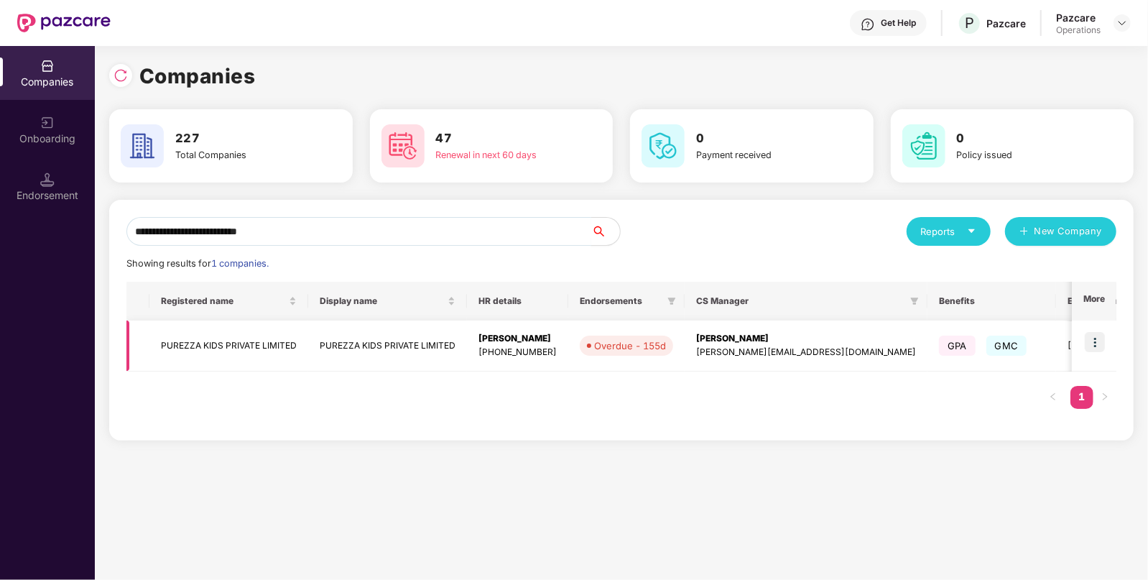
type input "**********"
click at [180, 355] on td "PUREZZA KIDS PRIVATE LIMITED" at bounding box center [228, 345] width 159 height 51
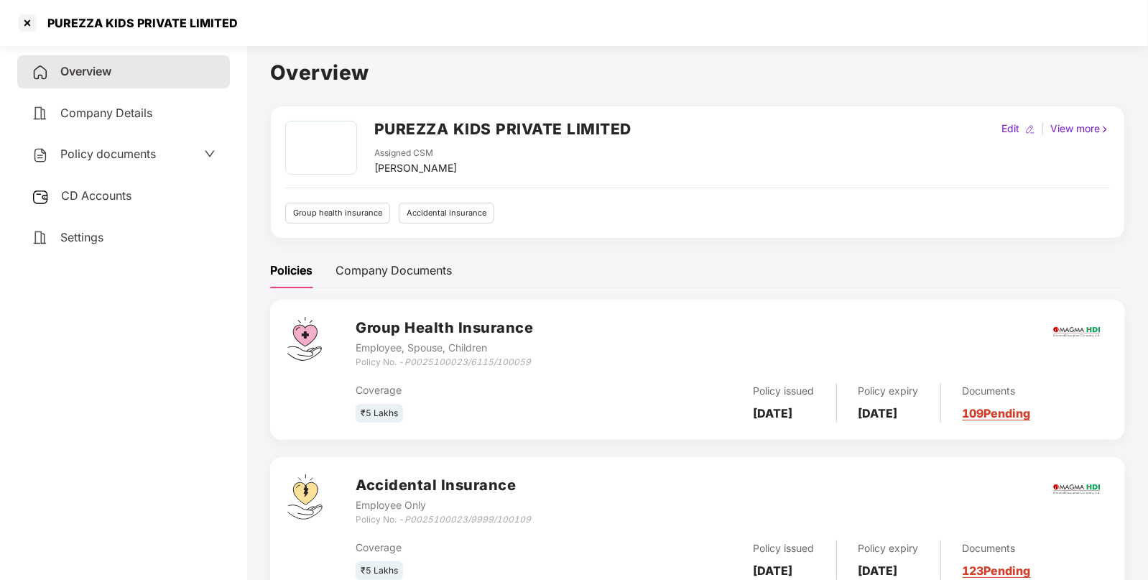
click at [121, 149] on span "Policy documents" at bounding box center [108, 154] width 96 height 14
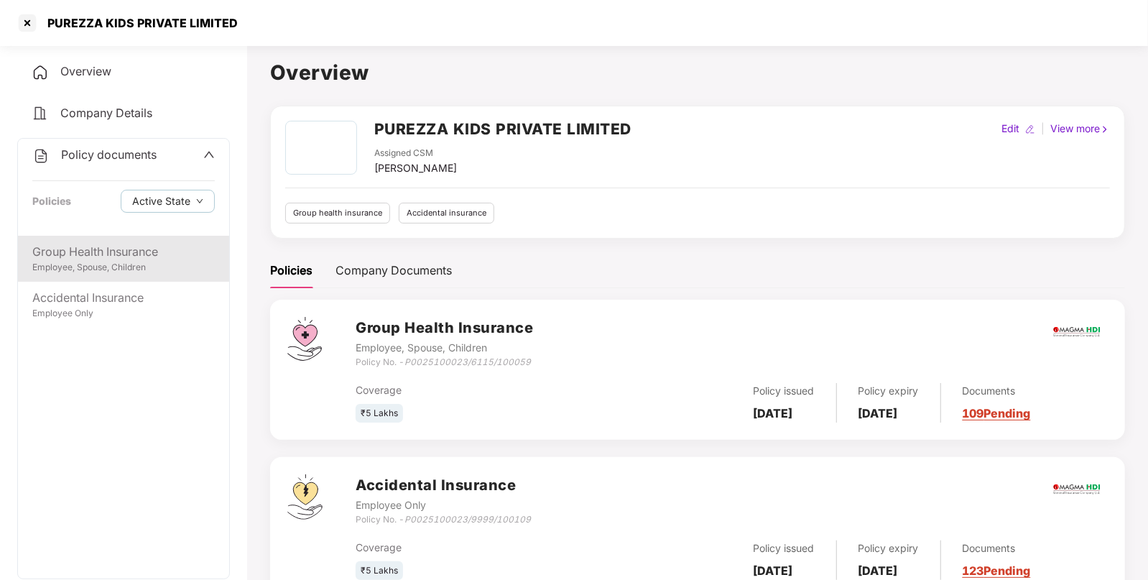
click at [84, 253] on div "Group Health Insurance" at bounding box center [123, 252] width 182 height 18
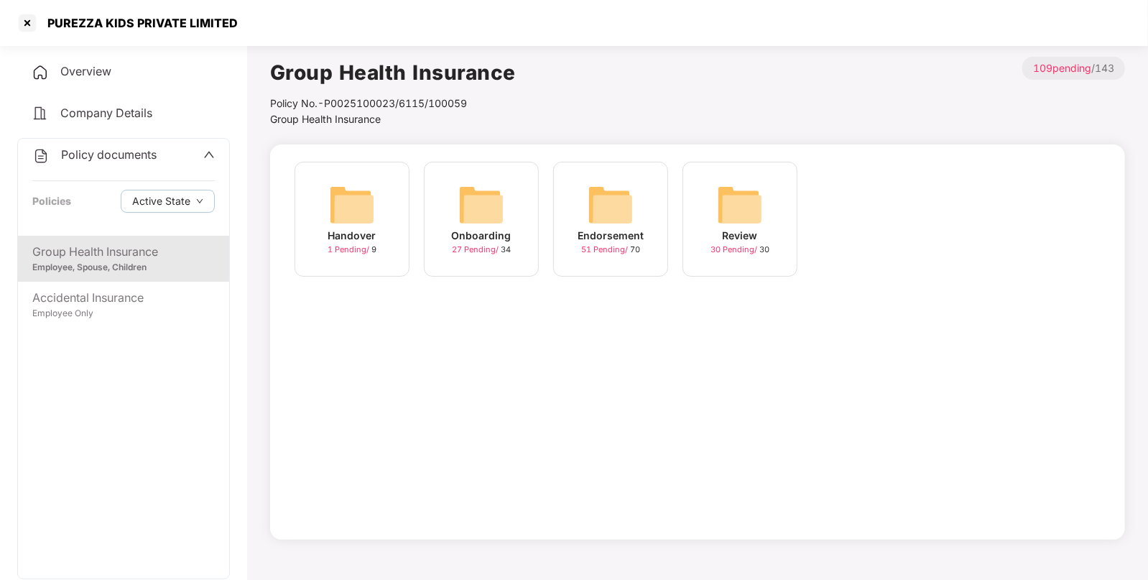
click at [507, 215] on div "Onboarding 27 Pending / 34" at bounding box center [481, 219] width 115 height 115
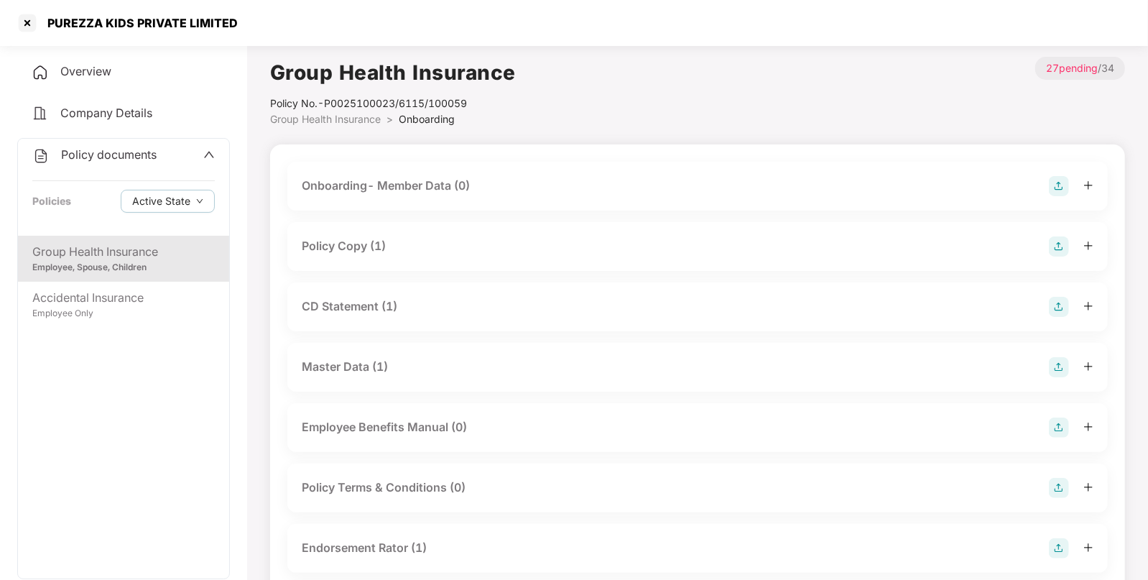
click at [129, 249] on div "Group Health Insurance" at bounding box center [123, 252] width 182 height 18
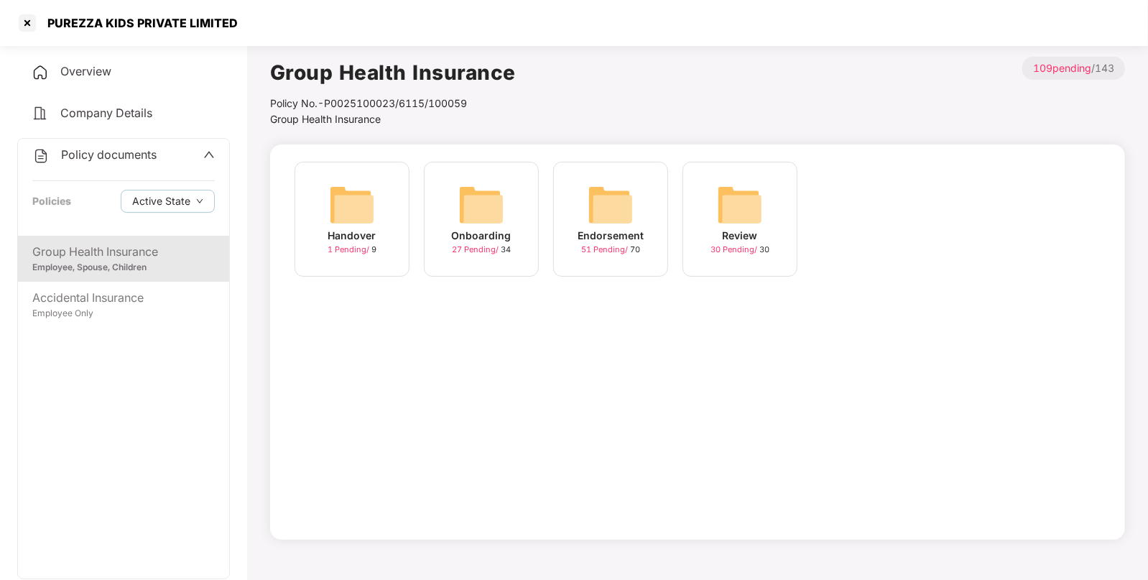
click at [629, 219] on img at bounding box center [611, 205] width 46 height 46
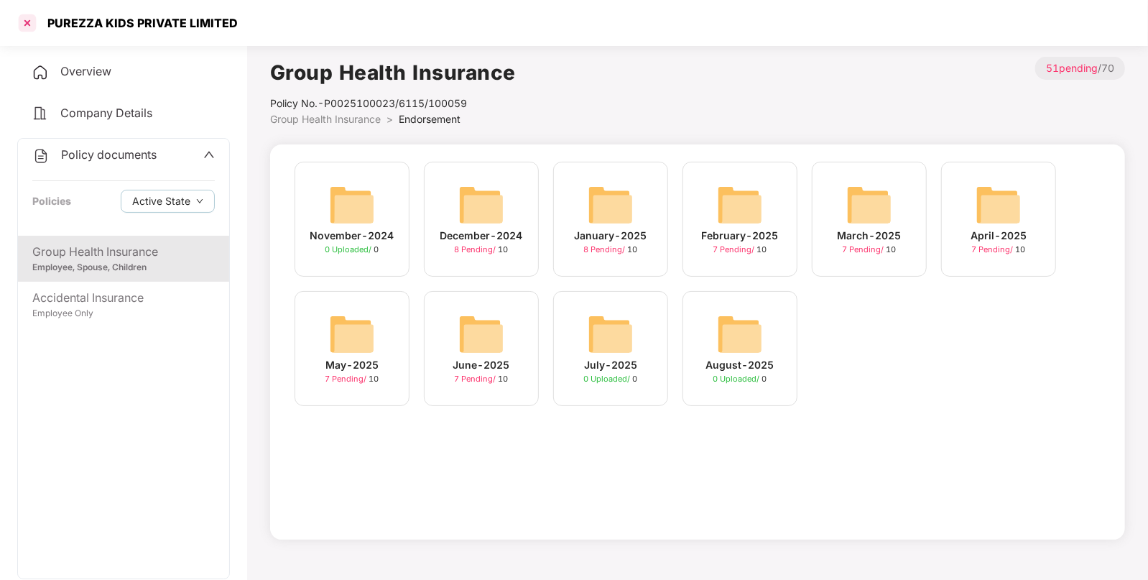
click at [26, 24] on div at bounding box center [27, 22] width 23 height 23
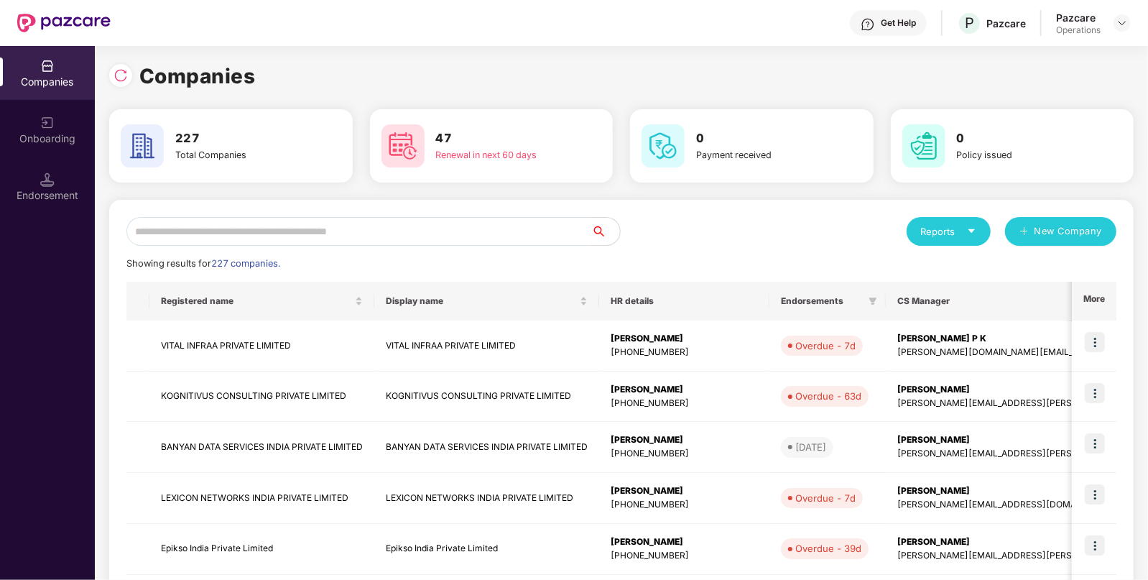
click at [361, 239] on input "text" at bounding box center [358, 231] width 465 height 29
paste input "******"
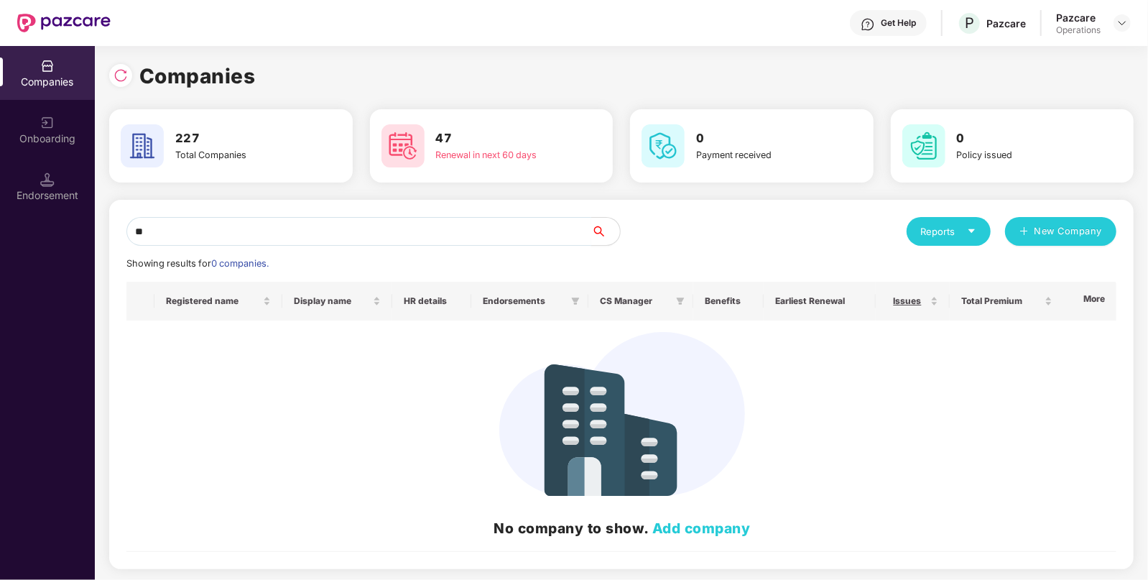
type input "*"
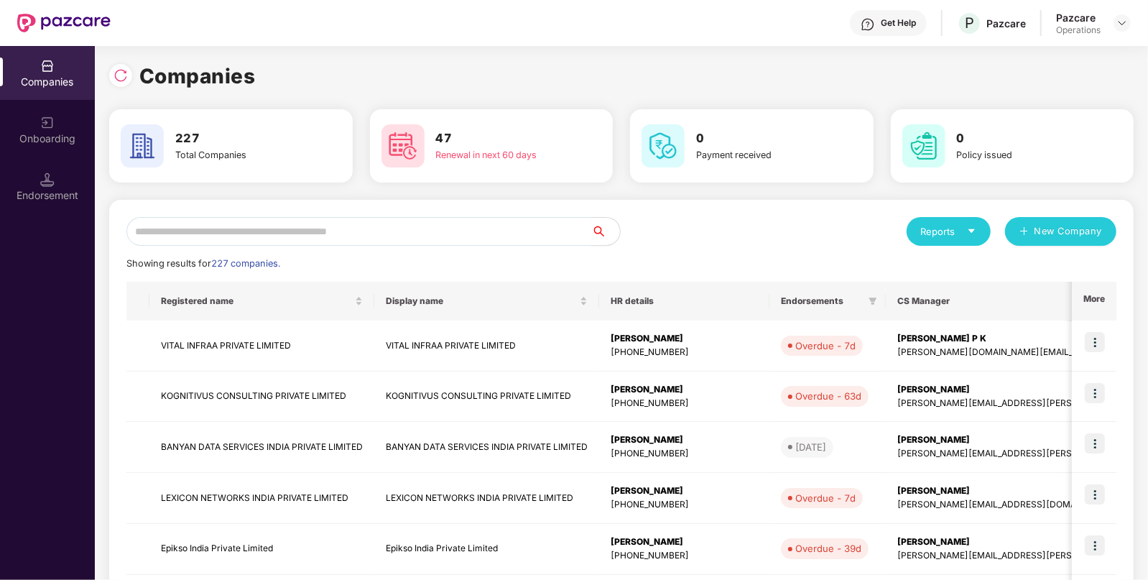
paste input "**********"
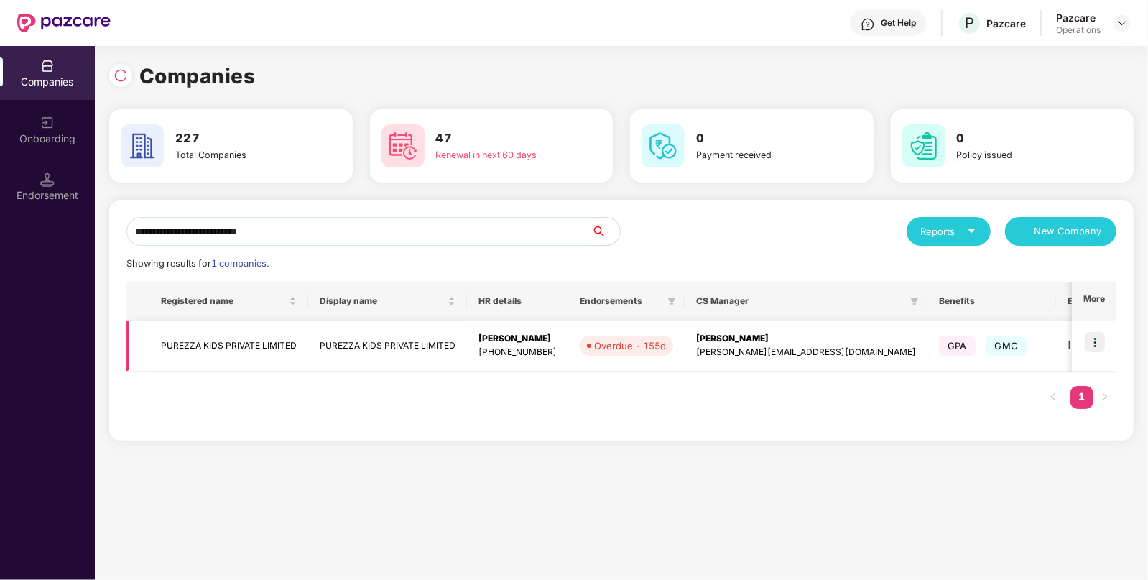
type input "**********"
click at [1096, 345] on img at bounding box center [1095, 342] width 20 height 20
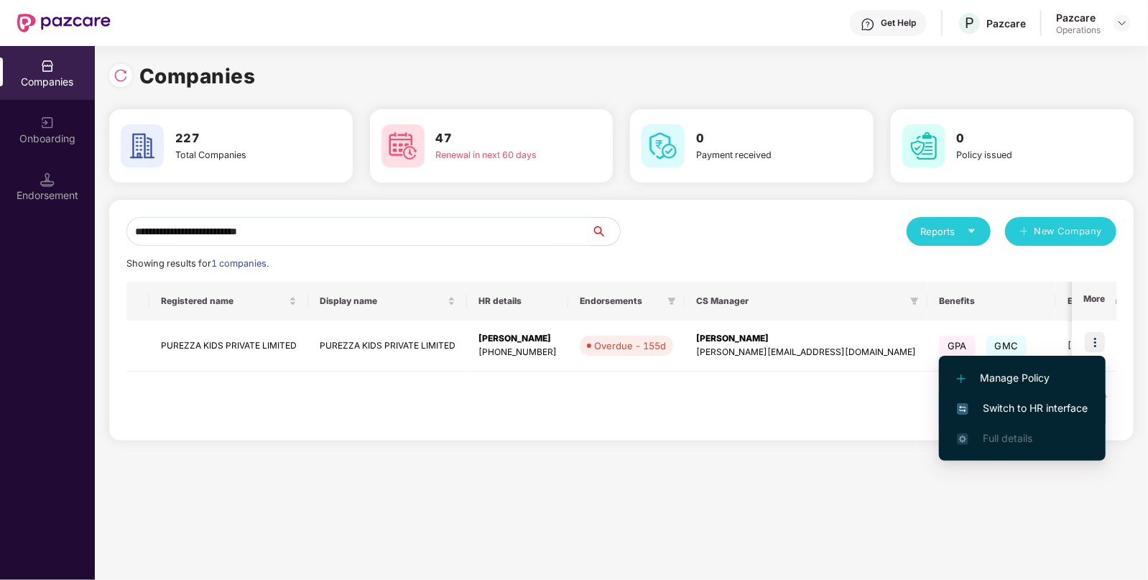
click at [1005, 404] on span "Switch to HR interface" at bounding box center [1022, 408] width 131 height 16
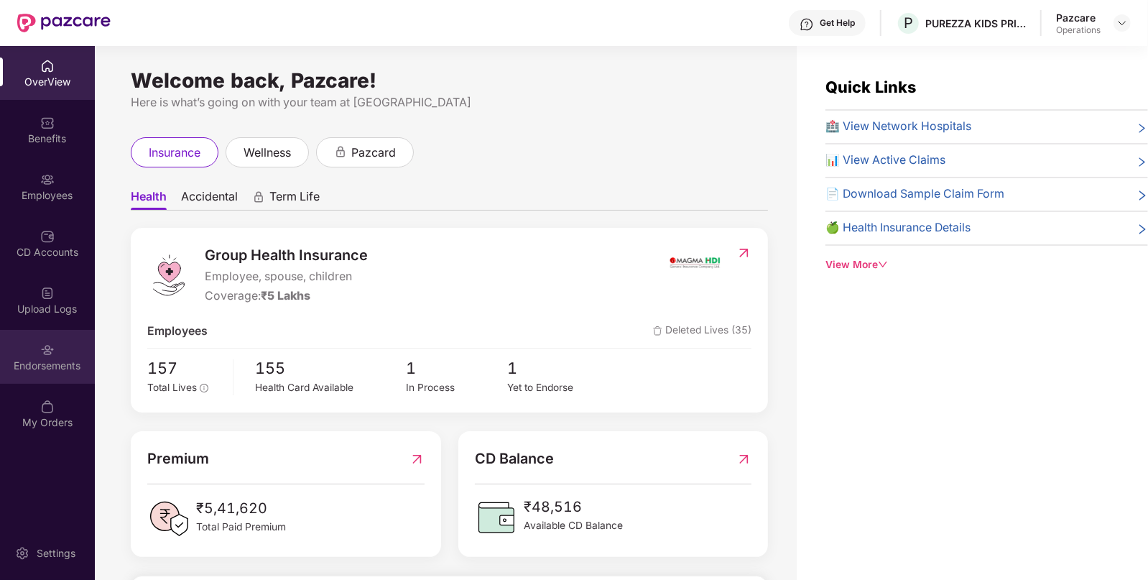
click at [66, 360] on div "Endorsements" at bounding box center [47, 366] width 95 height 14
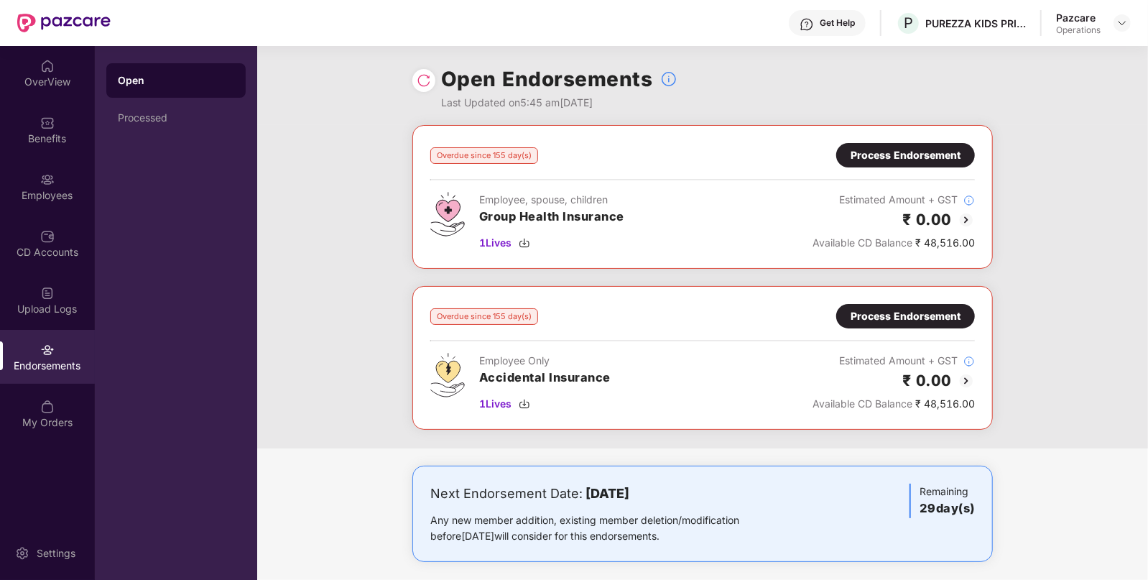
scroll to position [9, 0]
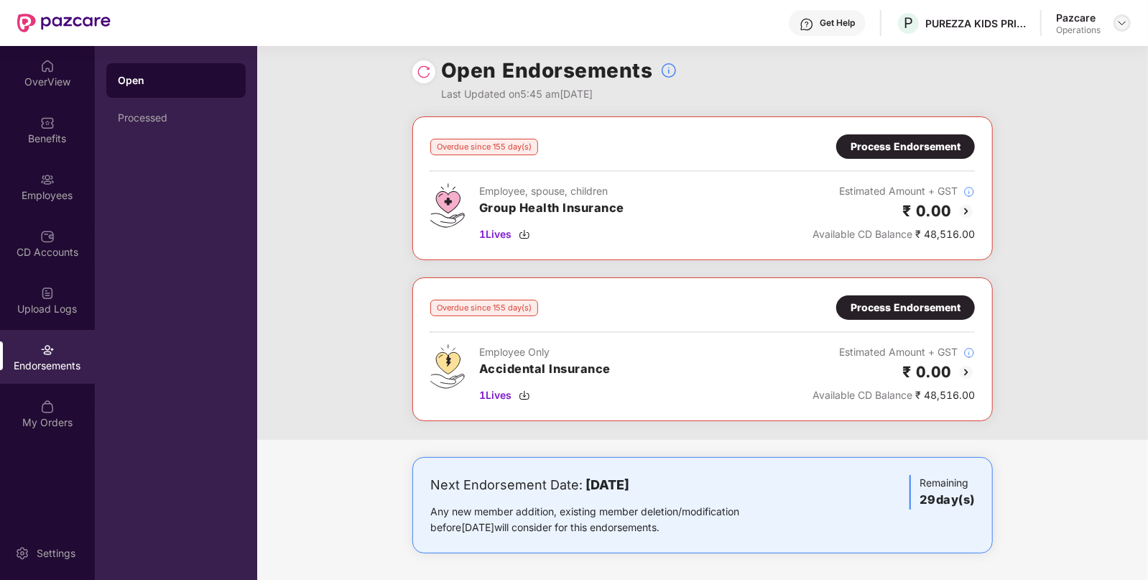
click at [1124, 26] on img at bounding box center [1122, 22] width 11 height 11
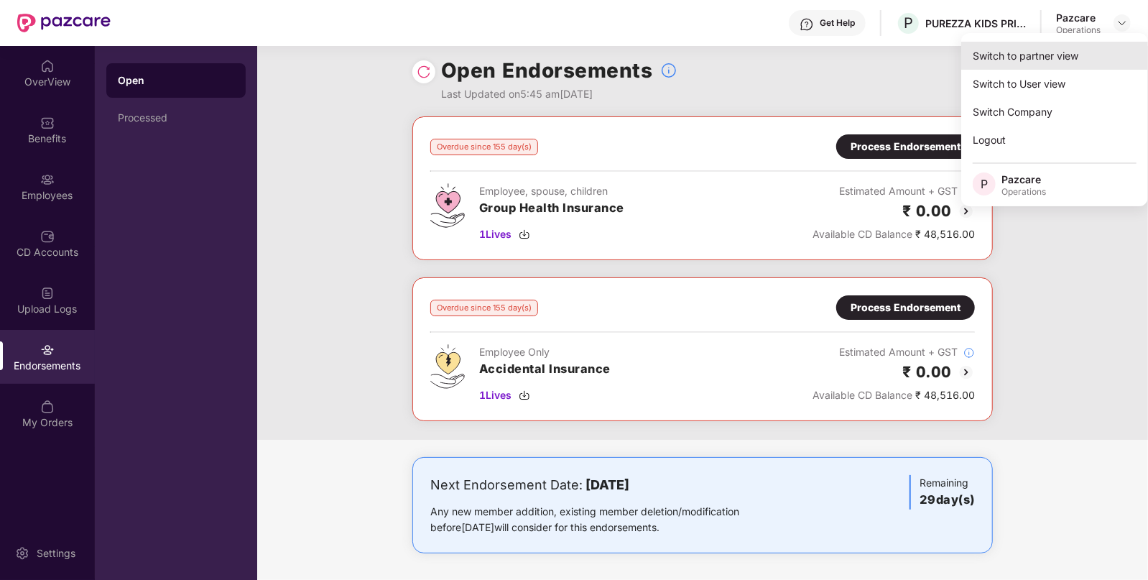
click at [1020, 61] on div "Switch to partner view" at bounding box center [1054, 56] width 187 height 28
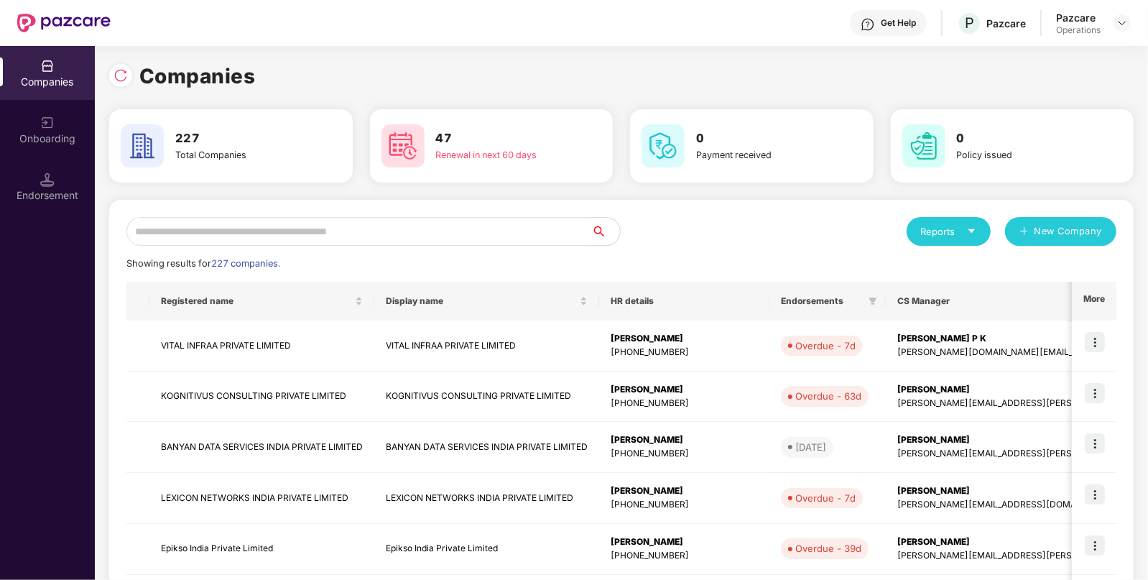
click at [441, 236] on input "text" at bounding box center [358, 231] width 465 height 29
paste input "**********"
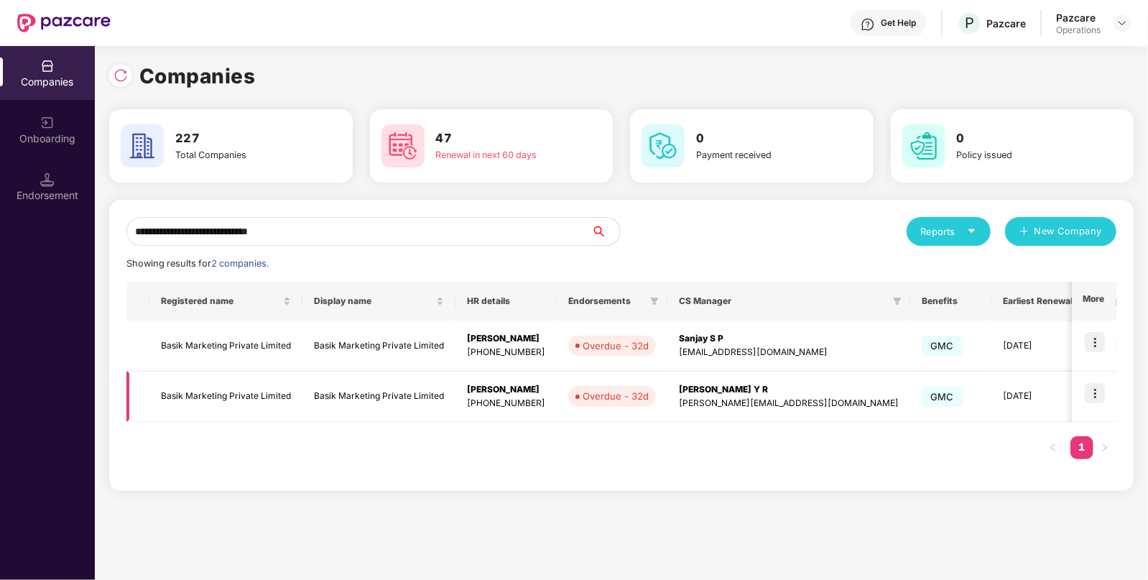
type input "**********"
click at [1096, 392] on img at bounding box center [1095, 393] width 20 height 20
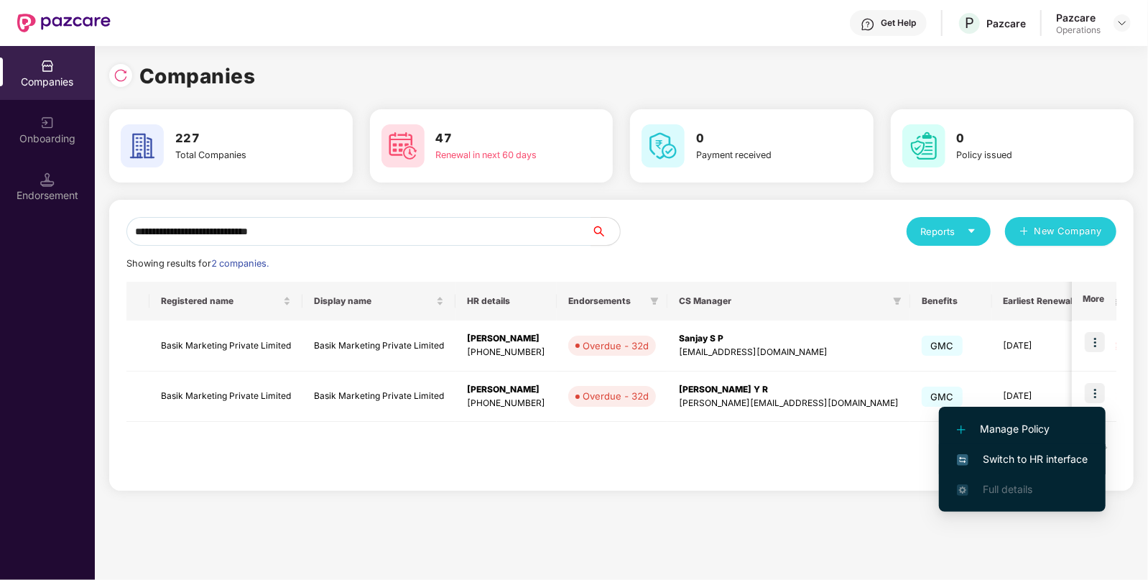
click at [994, 461] on span "Switch to HR interface" at bounding box center [1022, 459] width 131 height 16
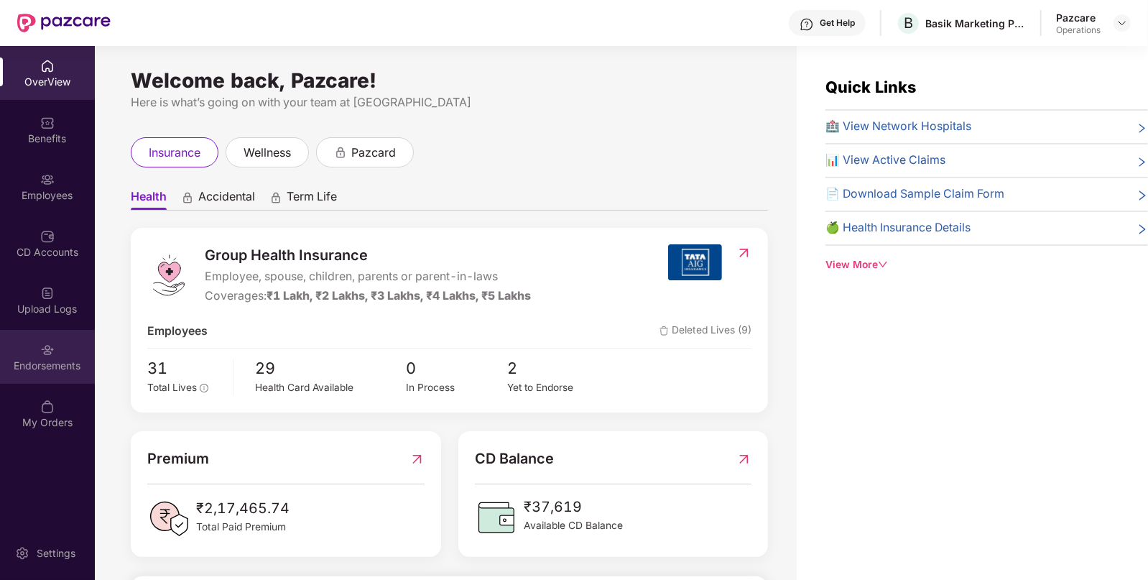
click at [52, 356] on img at bounding box center [47, 350] width 14 height 14
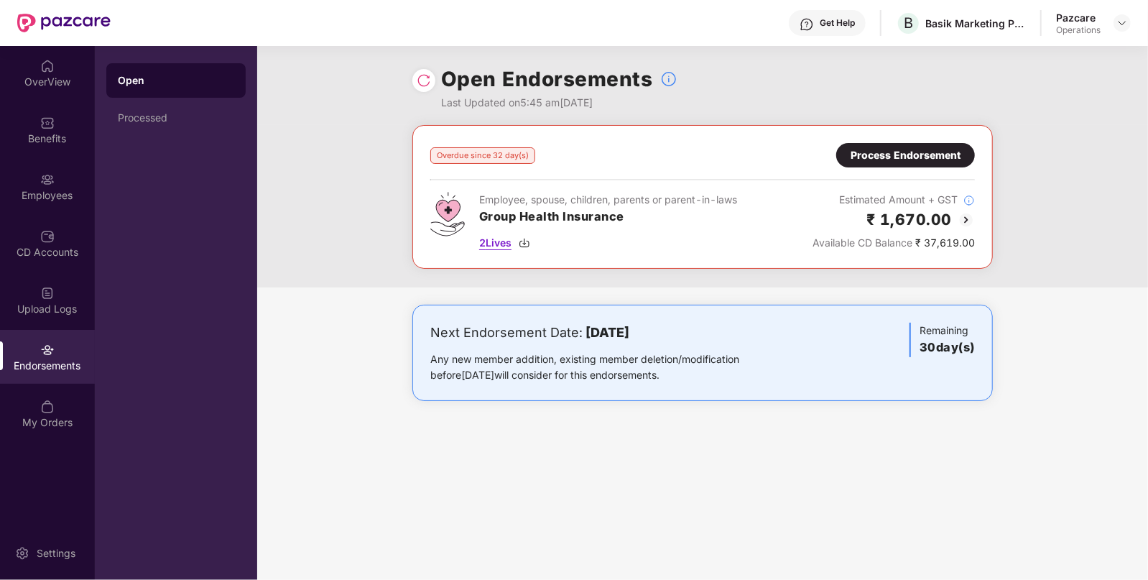
click at [529, 241] on img at bounding box center [524, 242] width 11 height 11
click at [528, 244] on img at bounding box center [524, 242] width 11 height 11
click at [967, 217] on img at bounding box center [966, 219] width 17 height 17
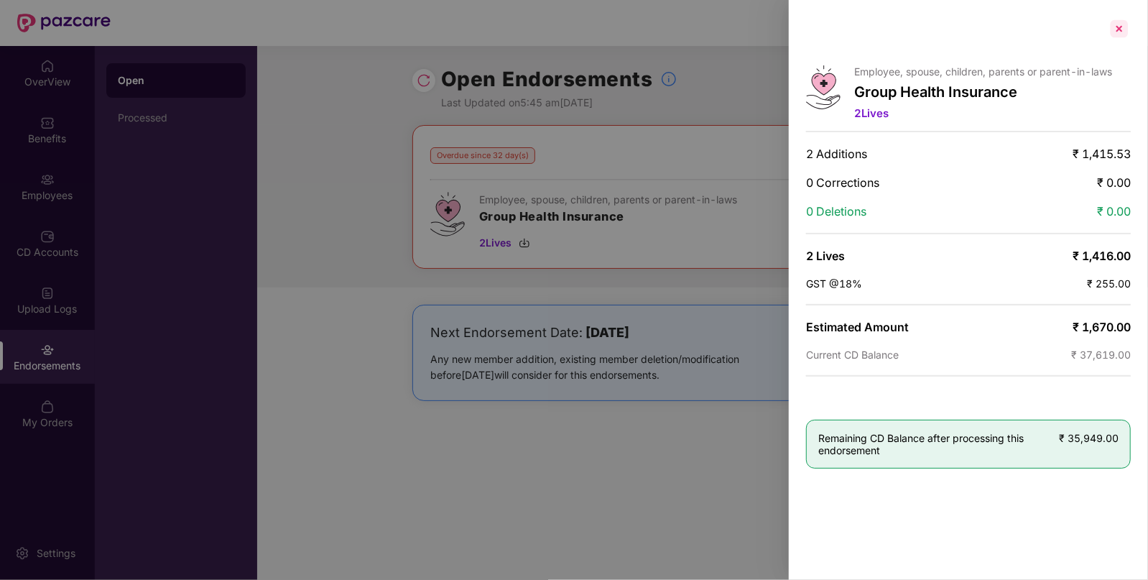
click at [1121, 26] on div at bounding box center [1119, 28] width 23 height 23
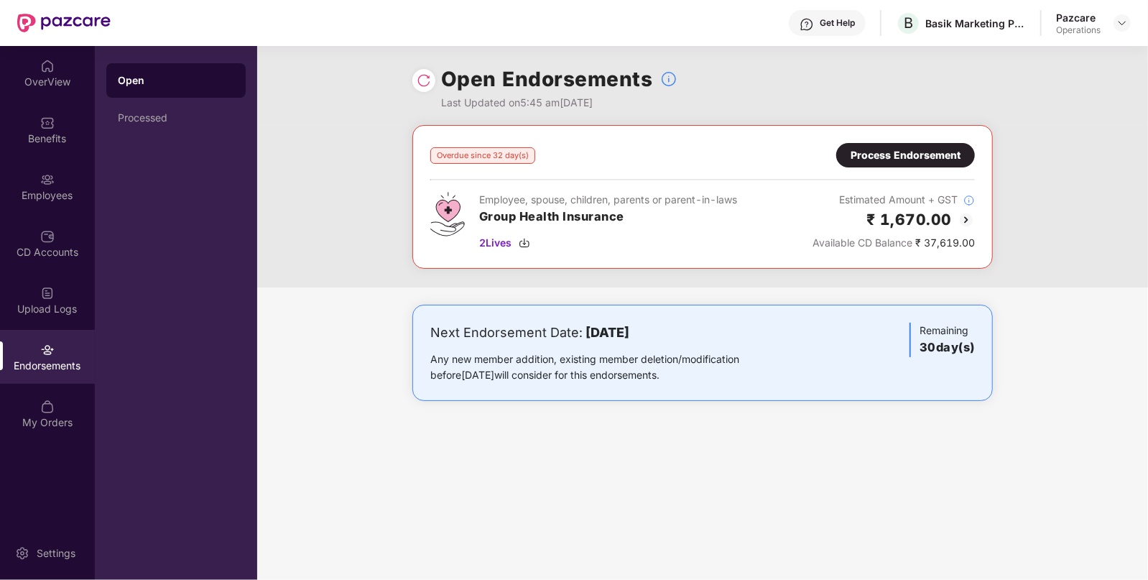
click at [905, 143] on div "Process Endorsement" at bounding box center [905, 155] width 139 height 24
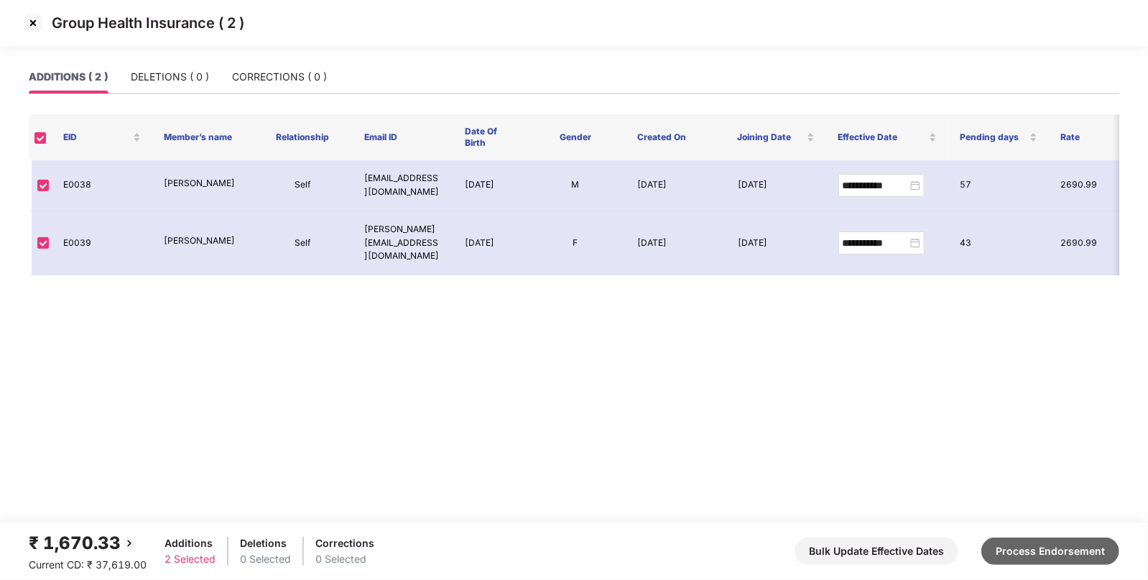
click at [1082, 560] on button "Process Endorsement" at bounding box center [1050, 550] width 138 height 27
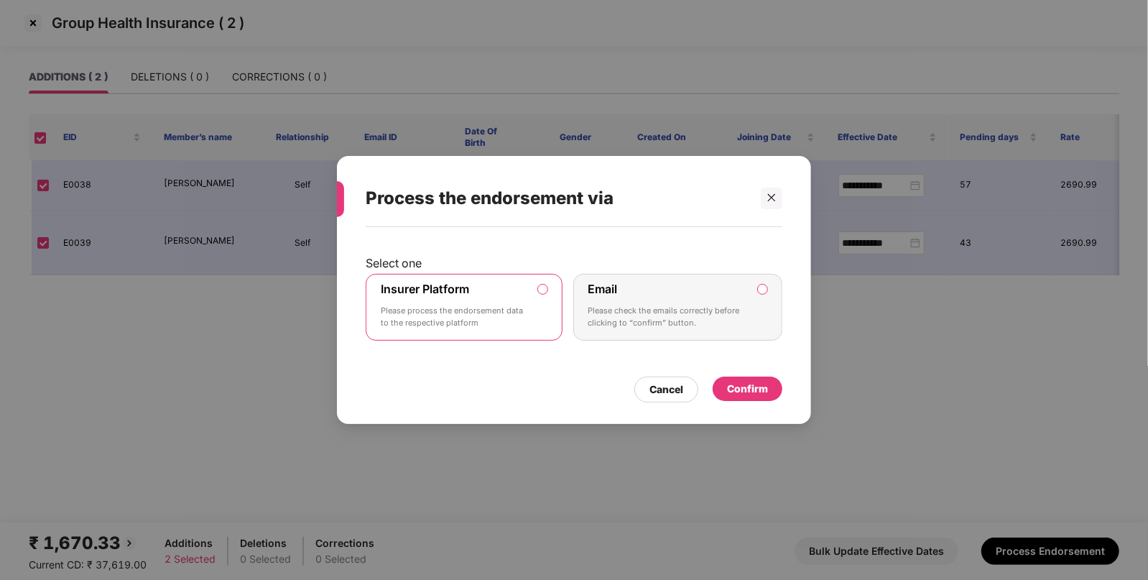
click at [733, 386] on div "Confirm" at bounding box center [747, 389] width 41 height 16
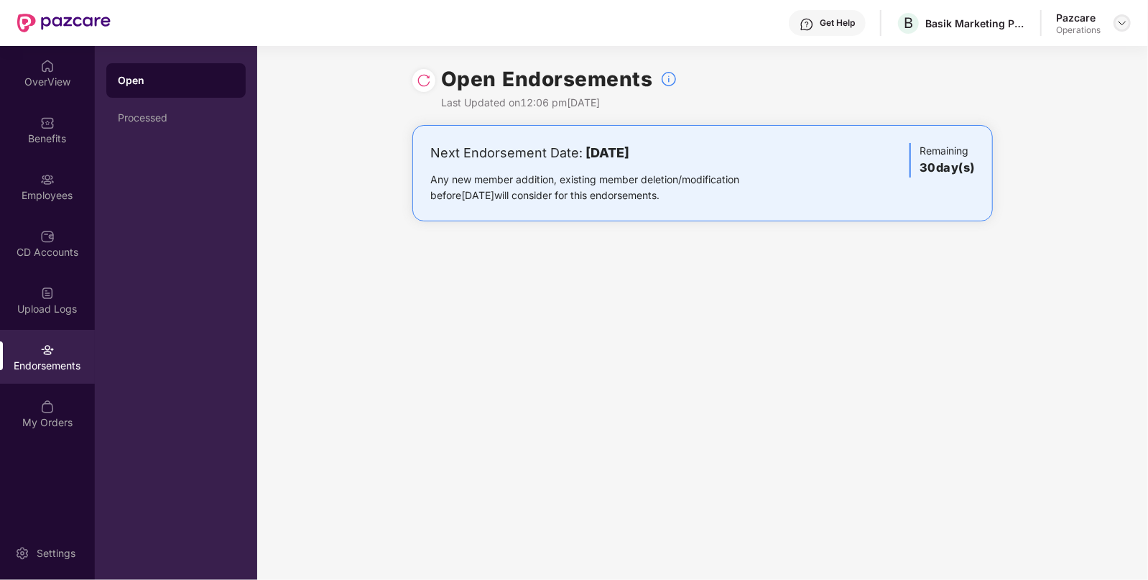
click at [1130, 25] on div at bounding box center [1122, 22] width 17 height 17
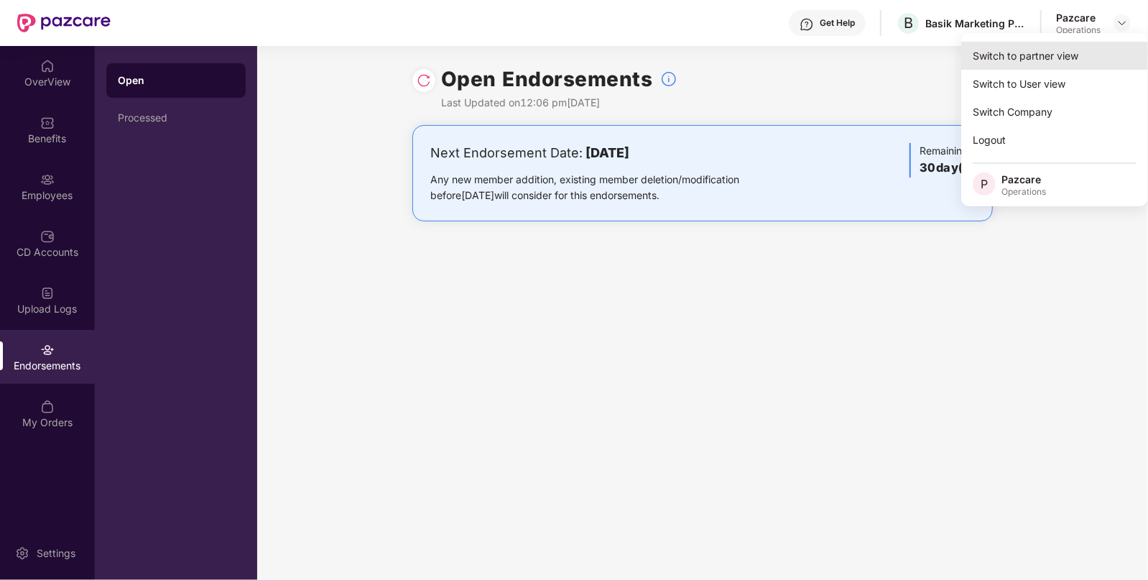
click at [1022, 57] on div "Switch to partner view" at bounding box center [1054, 56] width 187 height 28
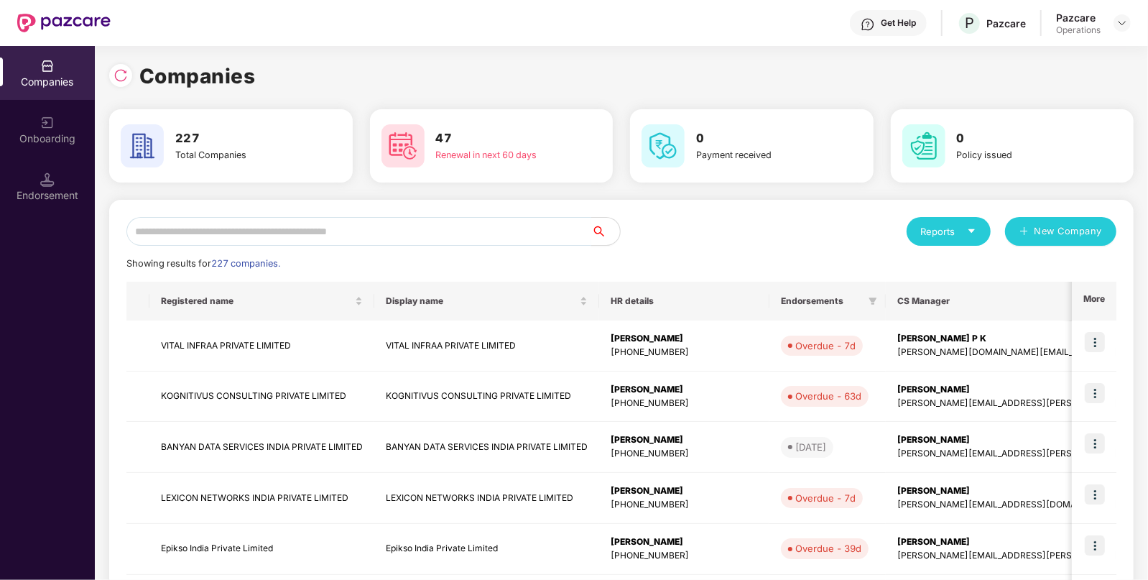
click at [376, 234] on input "text" at bounding box center [358, 231] width 465 height 29
paste input "**********"
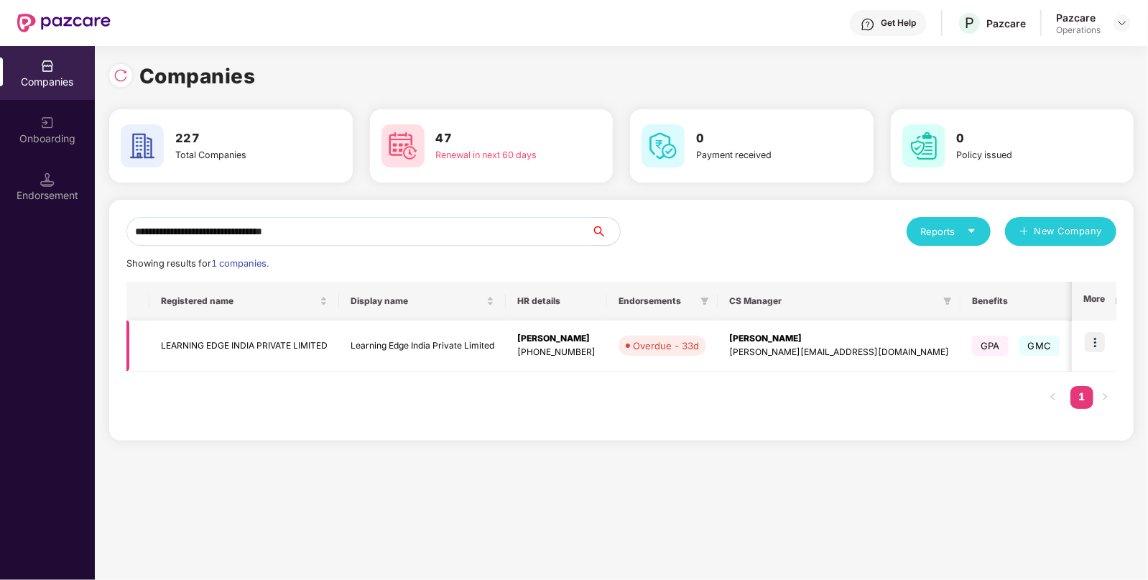
type input "**********"
click at [1091, 343] on img at bounding box center [1095, 342] width 20 height 20
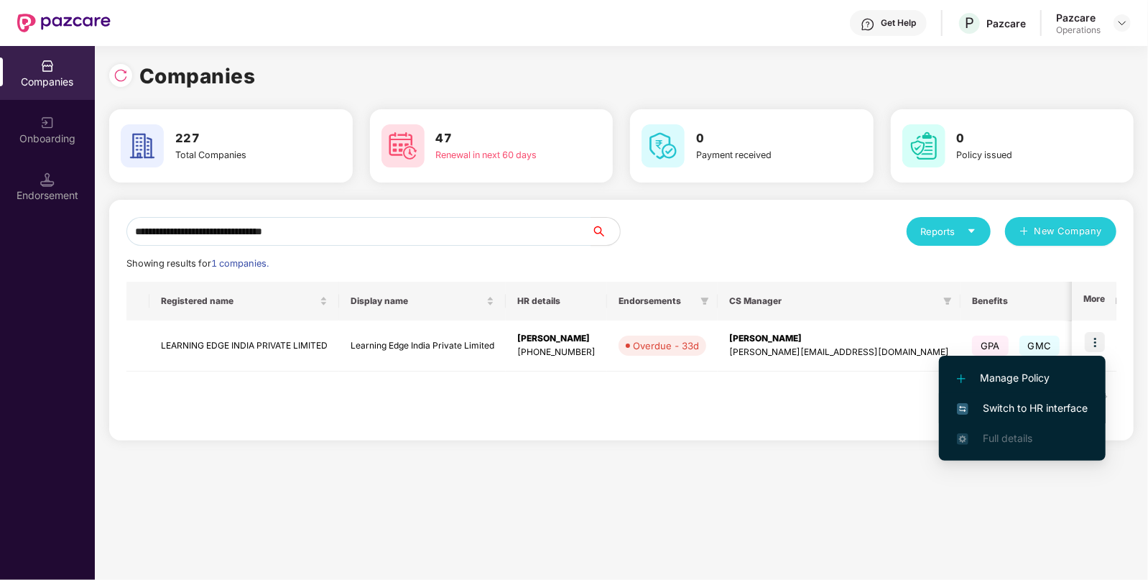
click at [986, 405] on span "Switch to HR interface" at bounding box center [1022, 408] width 131 height 16
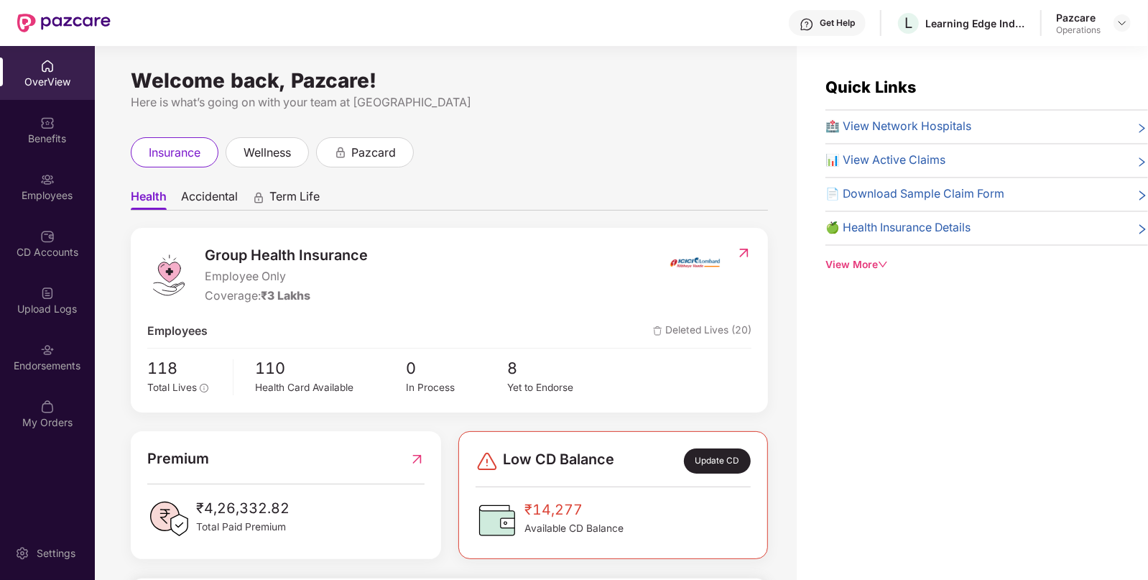
click at [40, 368] on div "Endorsements" at bounding box center [47, 366] width 95 height 14
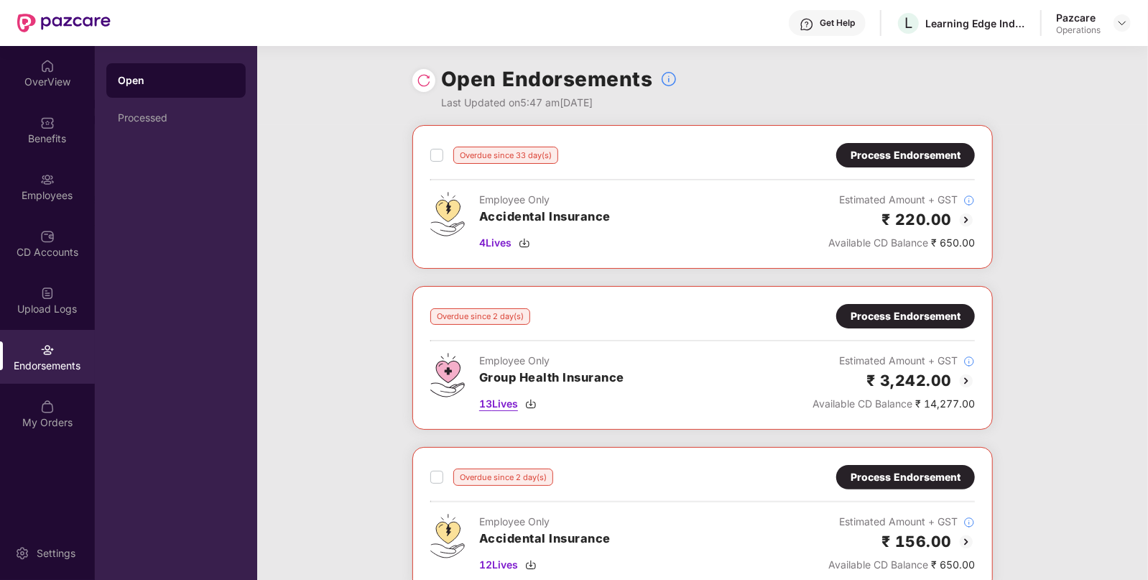
click at [532, 402] on img at bounding box center [530, 403] width 11 height 11
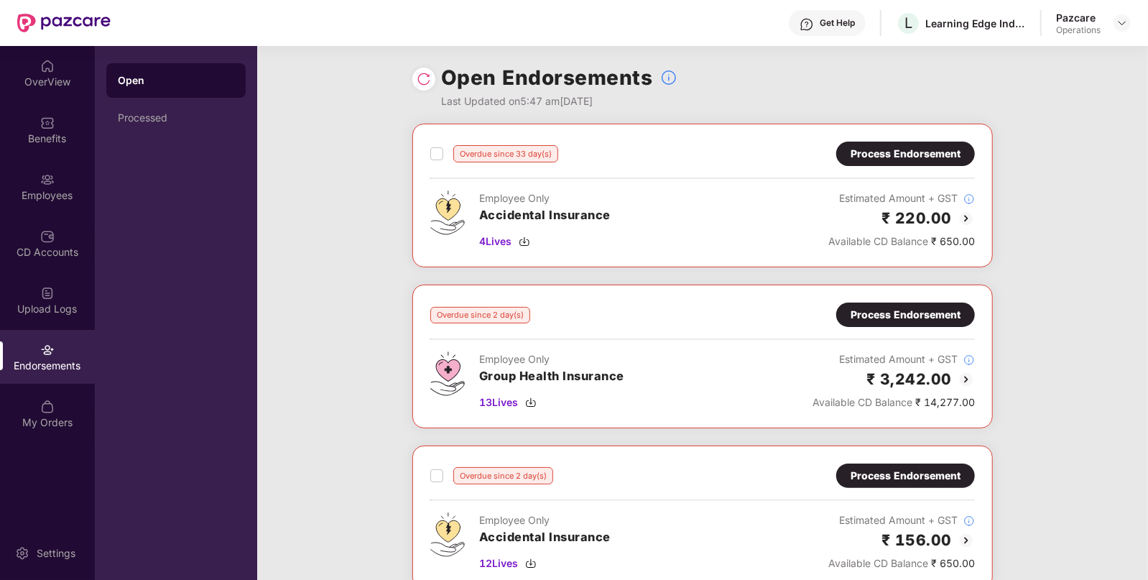
click at [963, 218] on img at bounding box center [966, 218] width 17 height 17
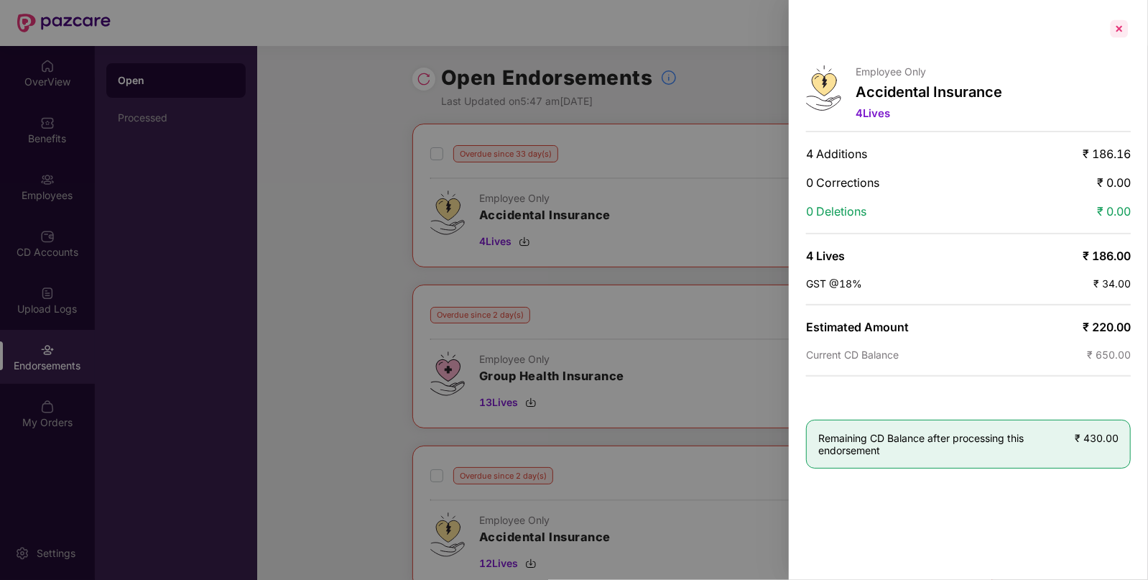
click at [1117, 29] on div at bounding box center [1119, 28] width 23 height 23
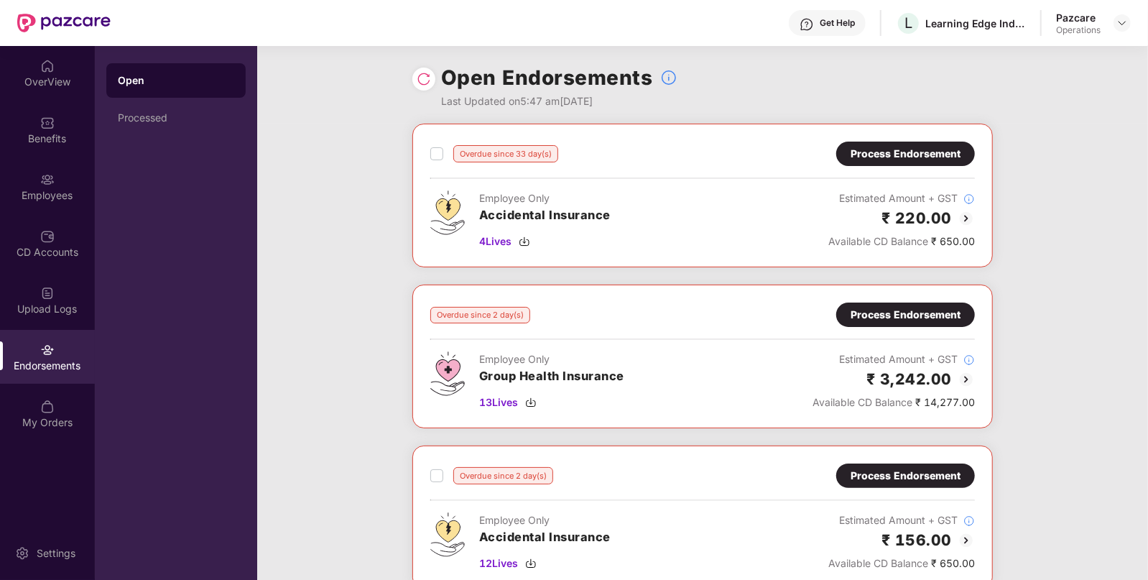
scroll to position [169, 0]
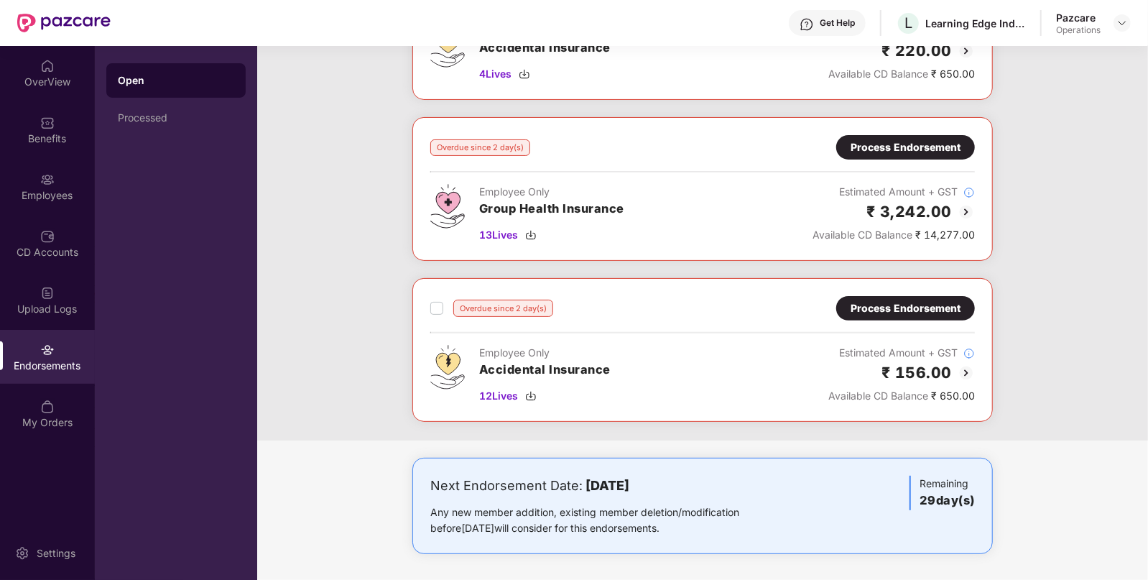
click at [964, 372] on img at bounding box center [966, 372] width 17 height 17
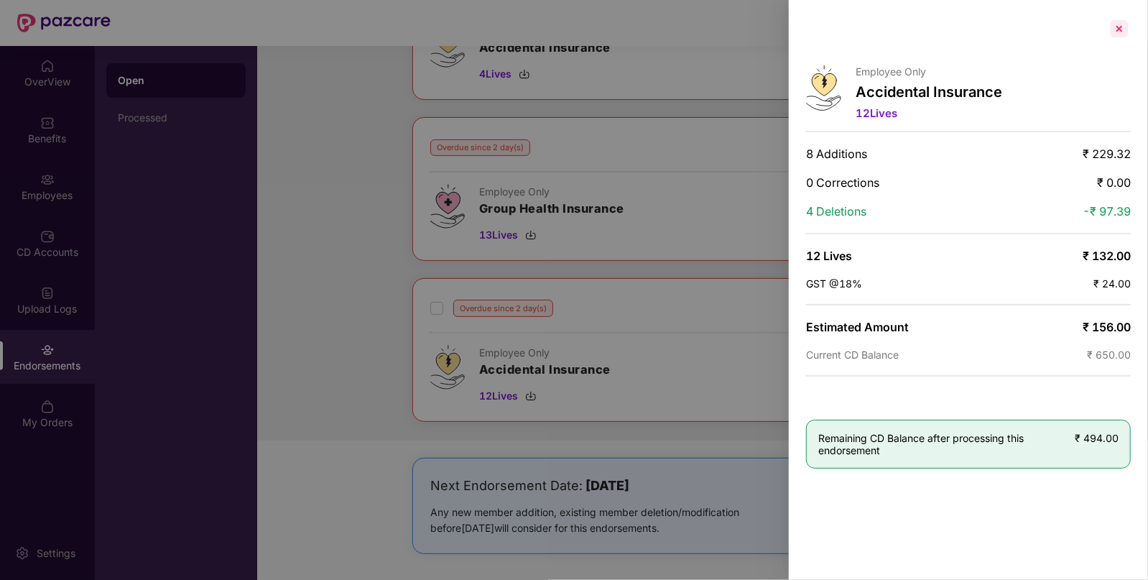
click at [1127, 31] on div at bounding box center [1119, 28] width 23 height 23
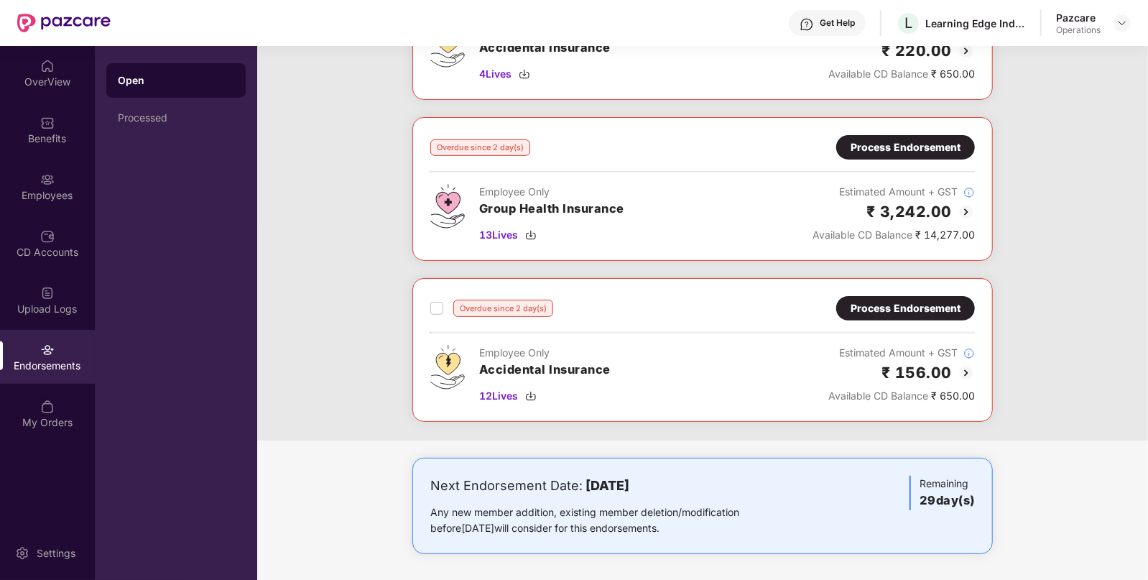
click at [872, 141] on div "Process Endorsement" at bounding box center [906, 147] width 110 height 16
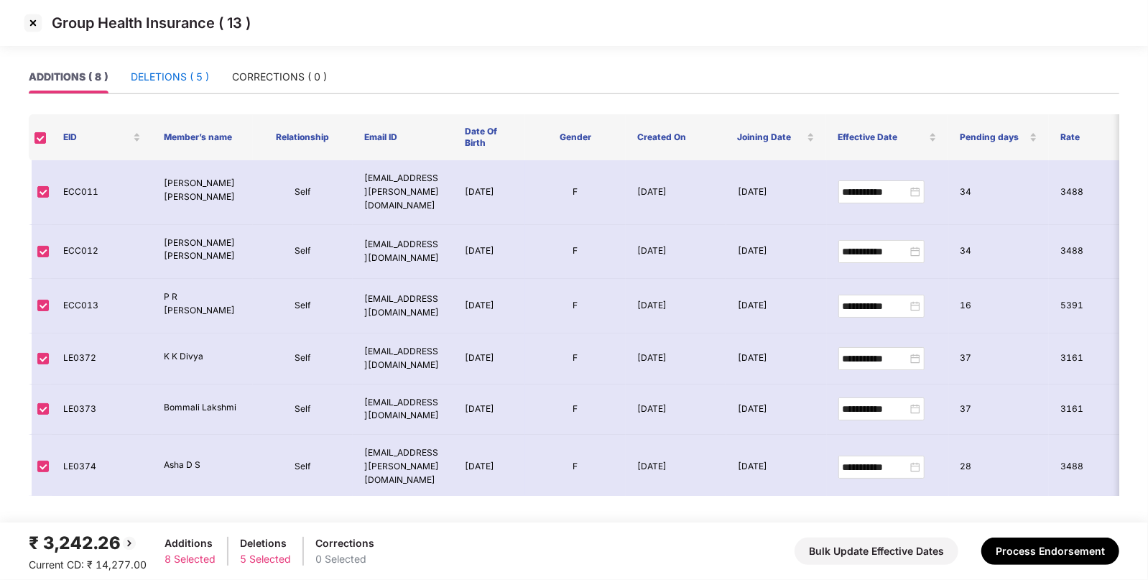
click at [205, 80] on div "DELETIONS ( 5 )" at bounding box center [170, 77] width 78 height 16
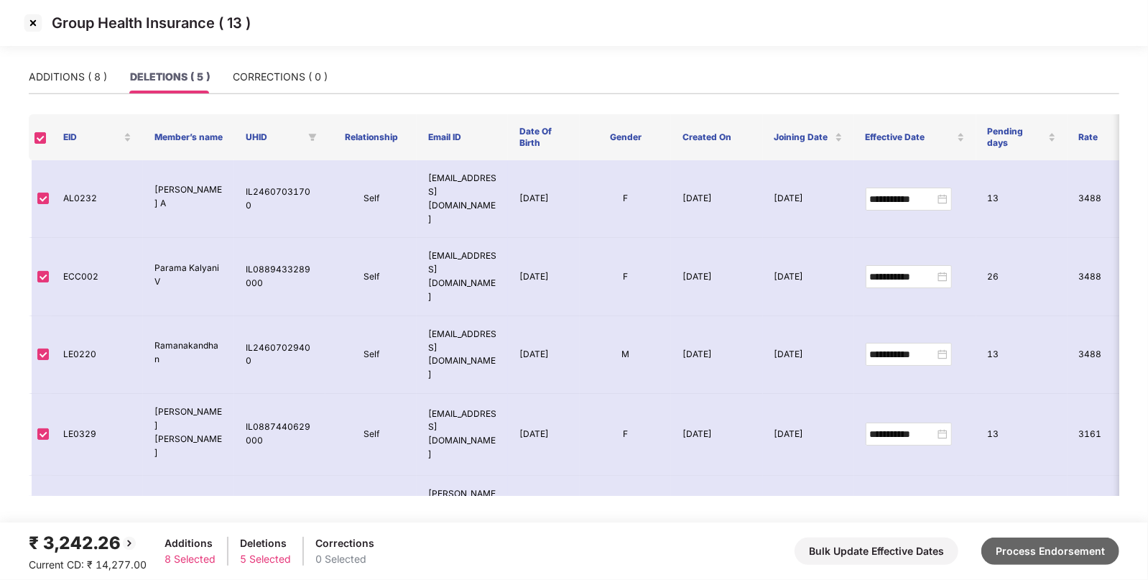
click at [994, 544] on button "Process Endorsement" at bounding box center [1050, 550] width 138 height 27
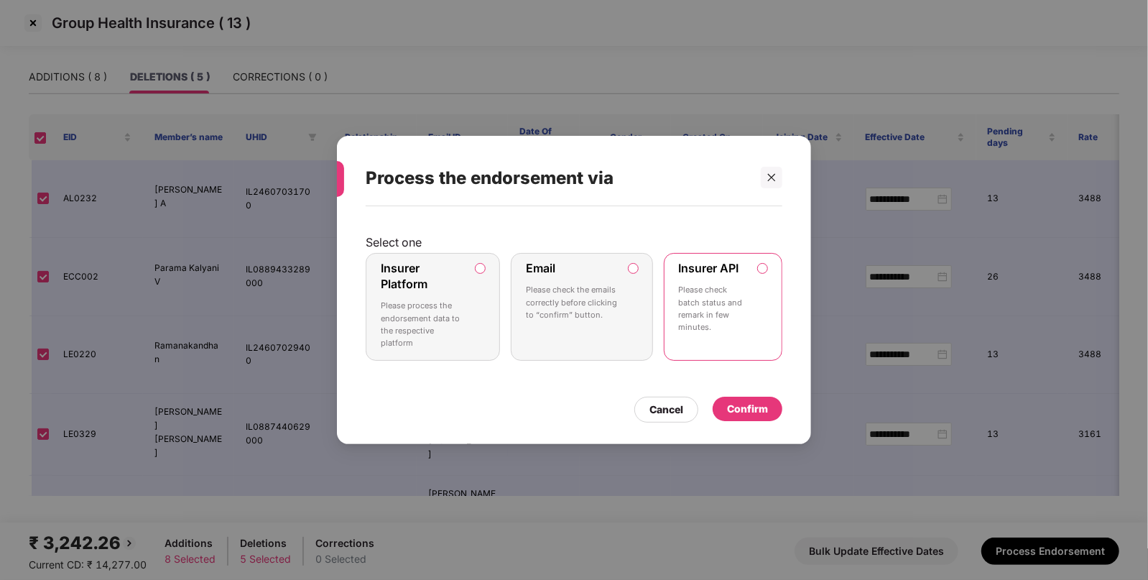
click at [751, 415] on div "Confirm" at bounding box center [747, 409] width 41 height 16
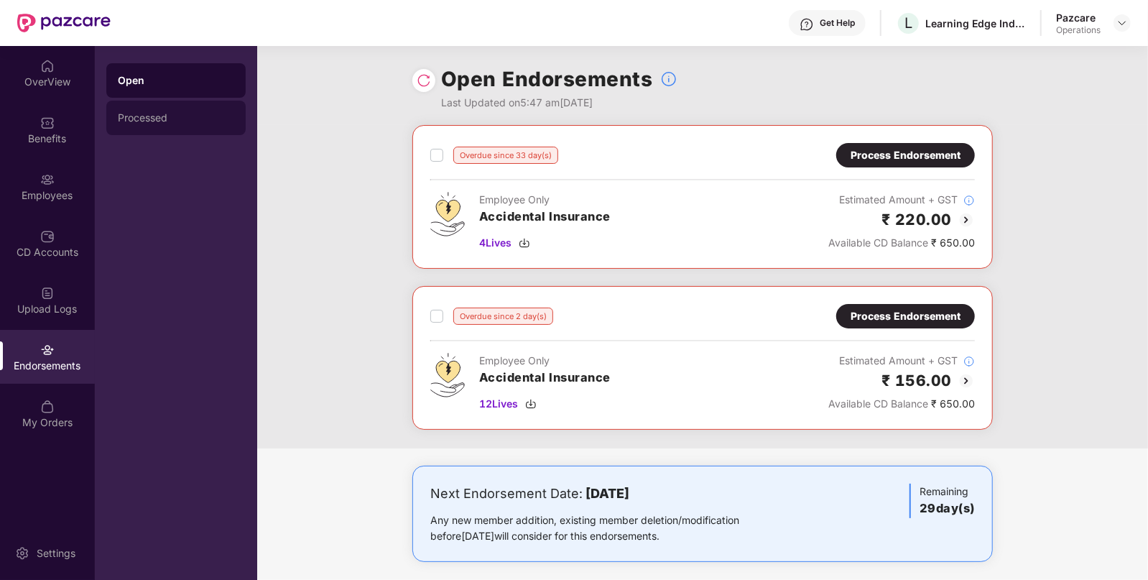
click at [129, 114] on div "Processed" at bounding box center [176, 117] width 116 height 11
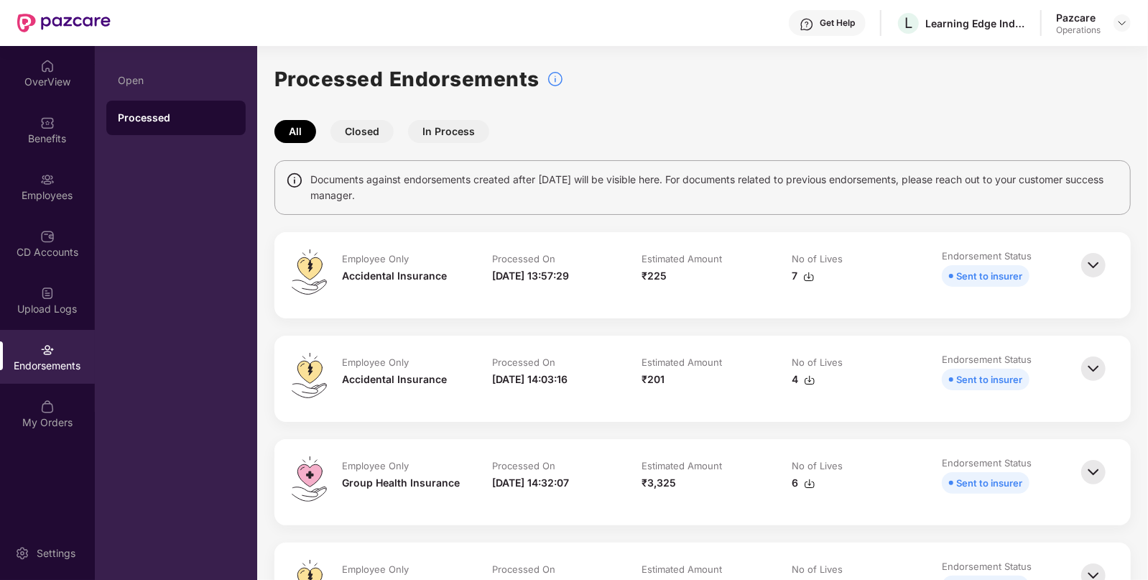
click at [62, 357] on div "Endorsements" at bounding box center [47, 357] width 95 height 54
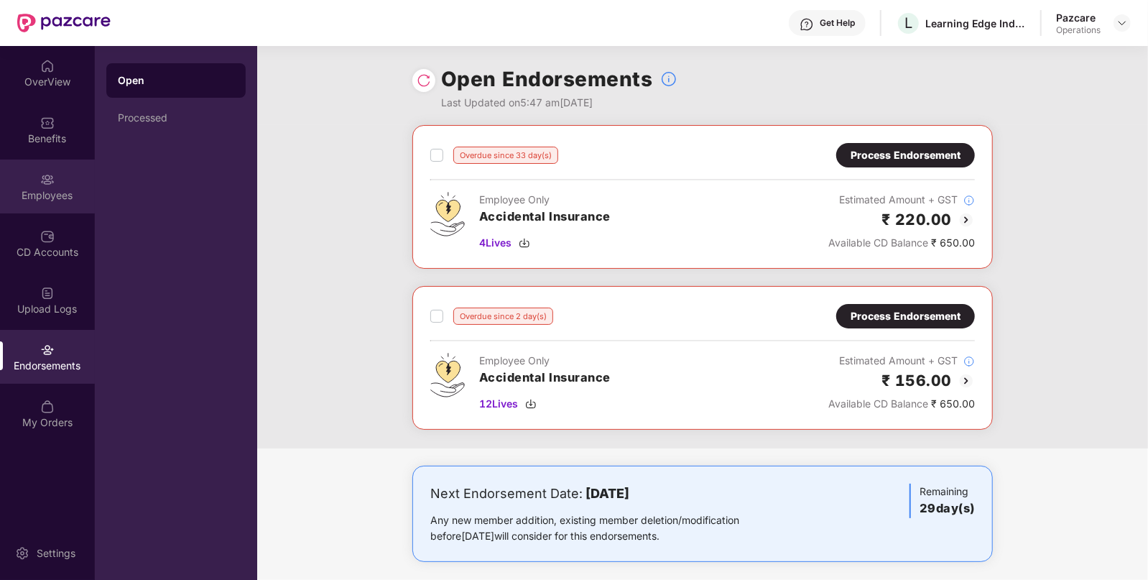
click at [38, 205] on div "Employees" at bounding box center [47, 187] width 95 height 54
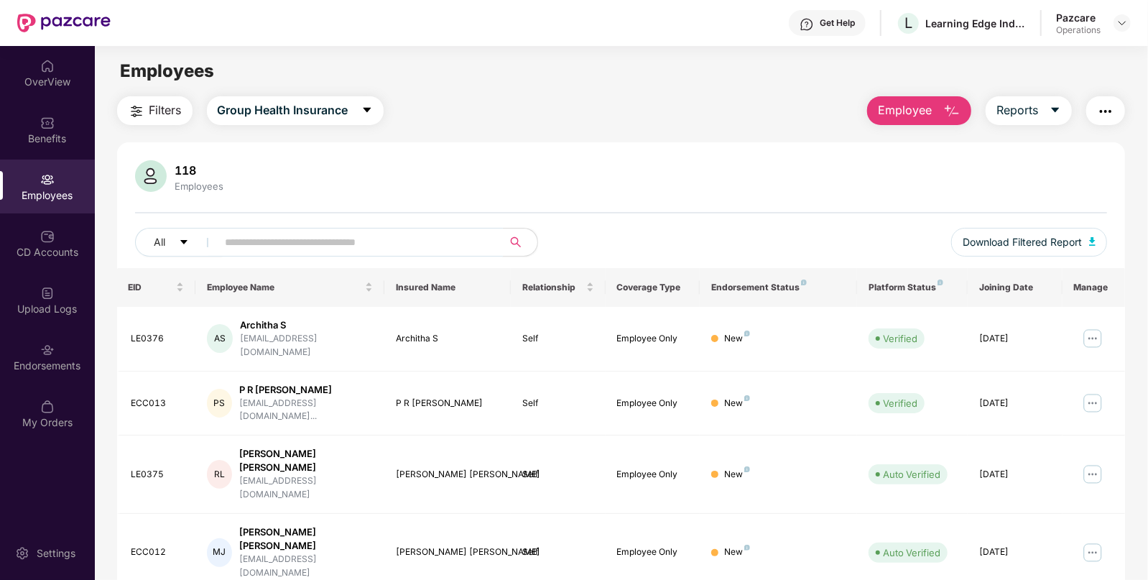
click at [324, 244] on input "text" at bounding box center [355, 242] width 258 height 22
paste input "**********"
type input "**********"
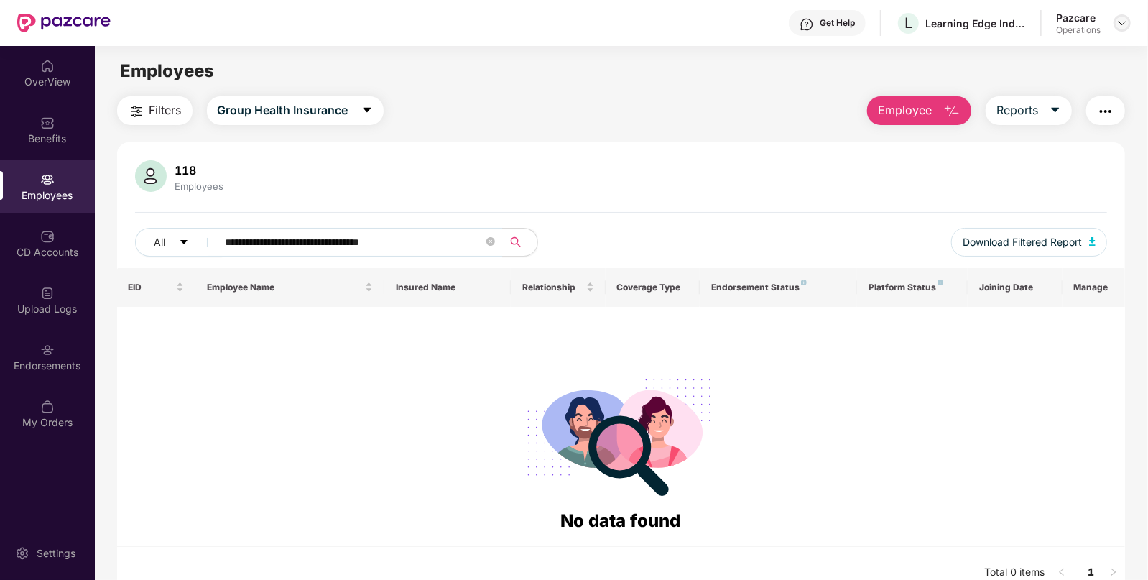
click at [1114, 19] on div at bounding box center [1122, 22] width 17 height 17
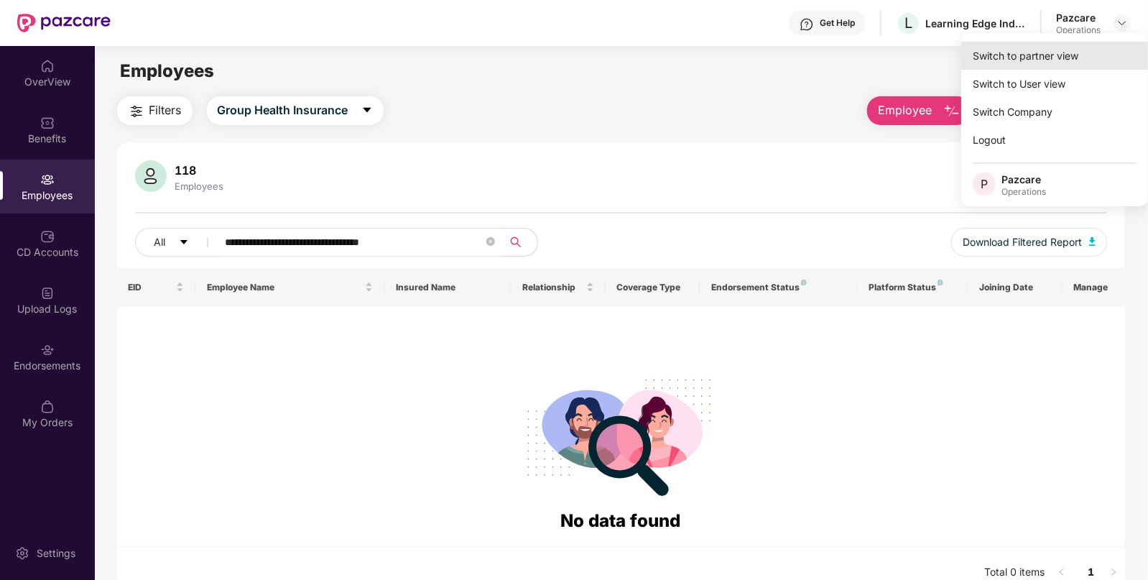
click at [1049, 57] on div "Switch to partner view" at bounding box center [1054, 56] width 187 height 28
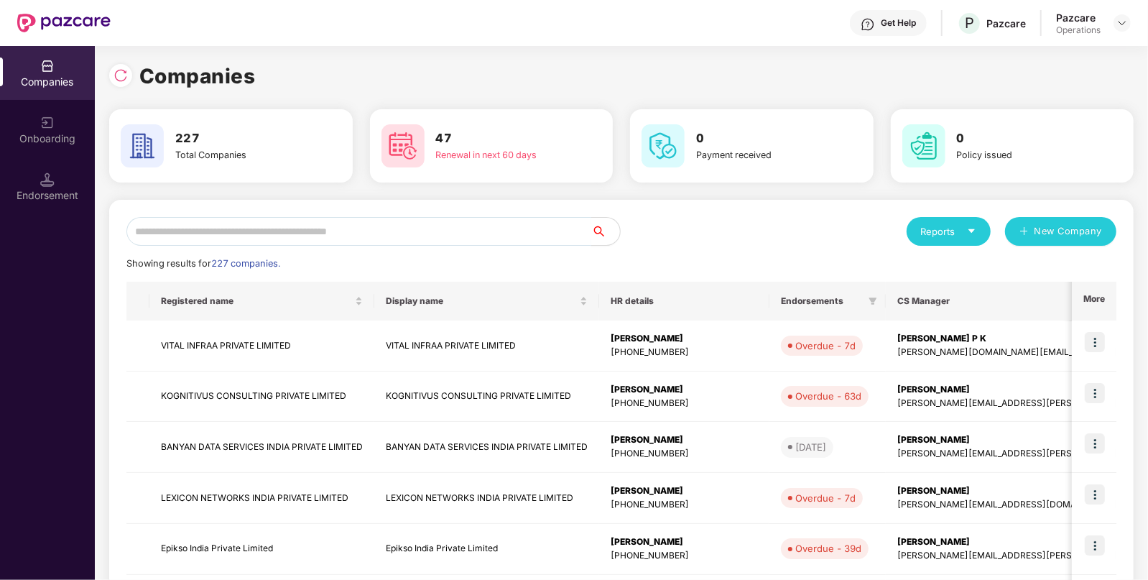
click at [336, 228] on input "text" at bounding box center [358, 231] width 465 height 29
paste input "**********"
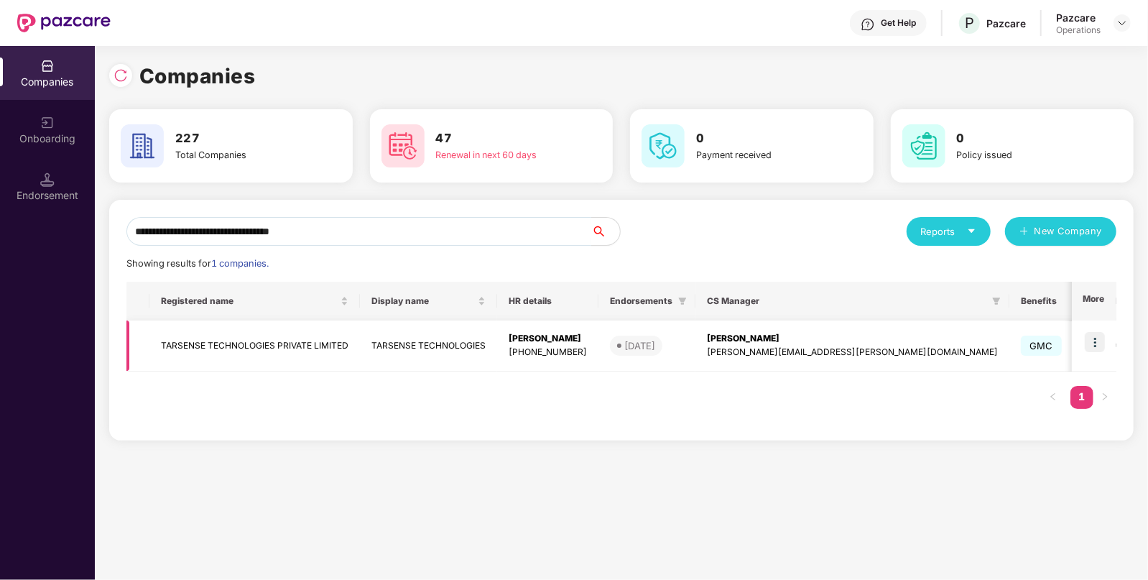
type input "**********"
click at [1092, 338] on img at bounding box center [1095, 342] width 20 height 20
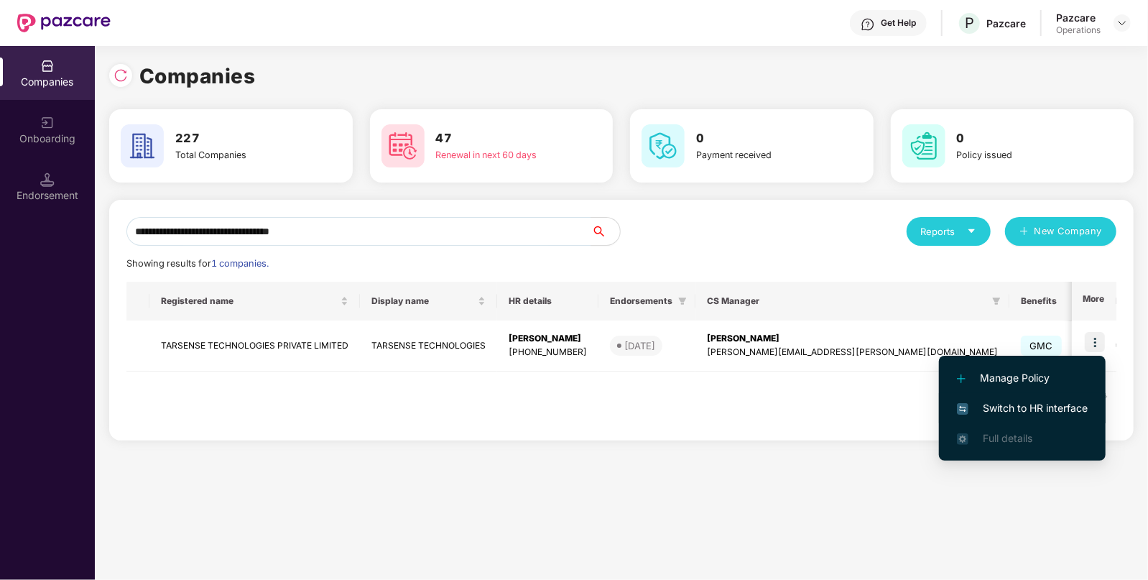
click at [1024, 395] on li "Switch to HR interface" at bounding box center [1022, 408] width 167 height 30
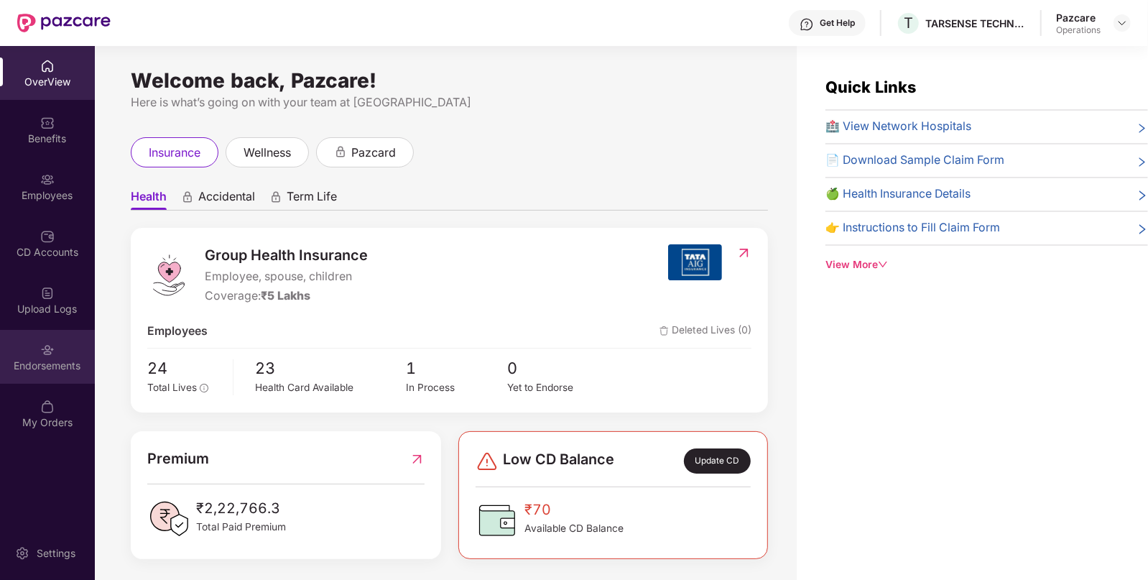
click at [54, 369] on div "Endorsements" at bounding box center [47, 366] width 95 height 14
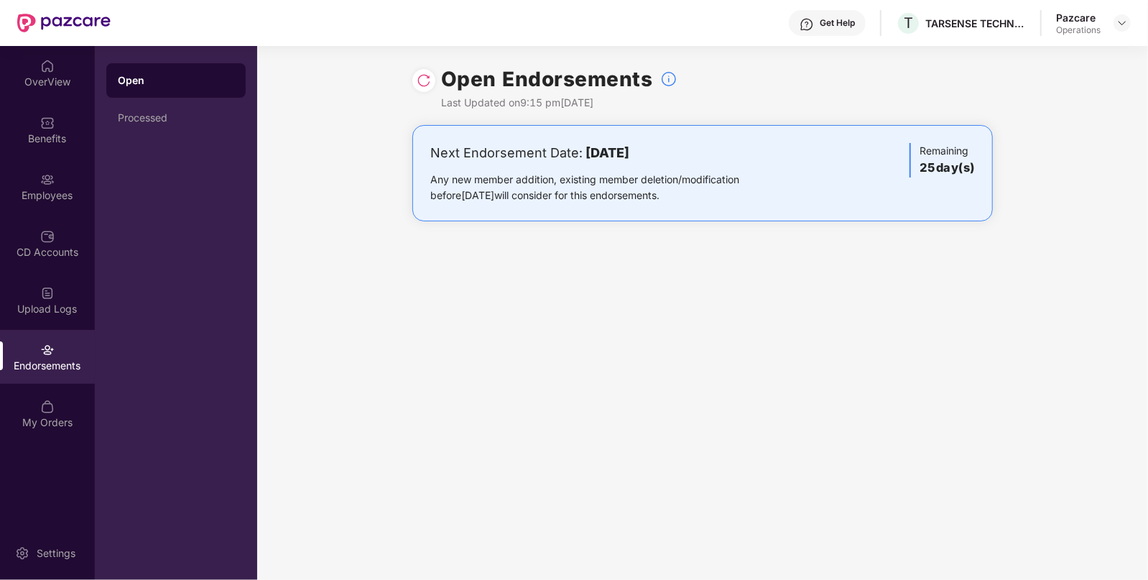
click at [424, 85] on img at bounding box center [424, 80] width 14 height 14
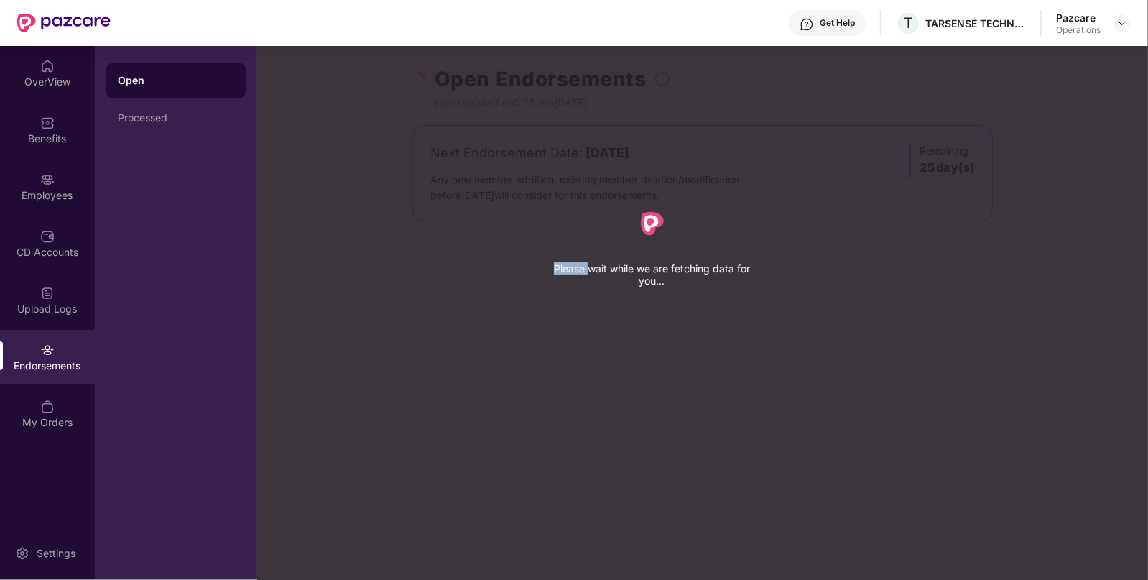
click at [424, 85] on div "Please wait while we are fetching data for you..." at bounding box center [831, 290] width 1148 height 580
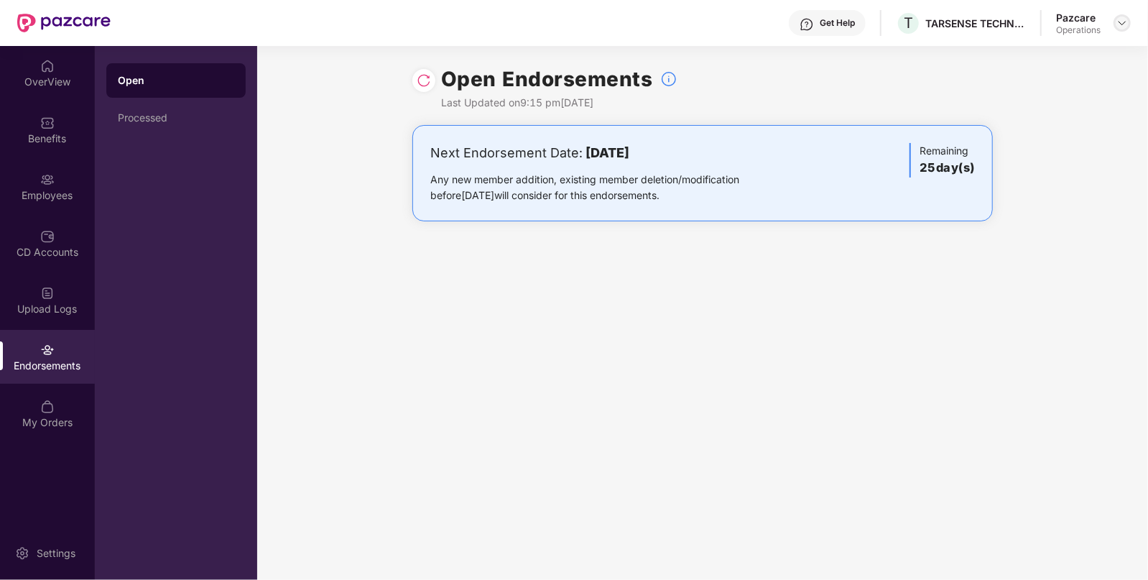
click at [1128, 19] on div at bounding box center [1122, 22] width 17 height 17
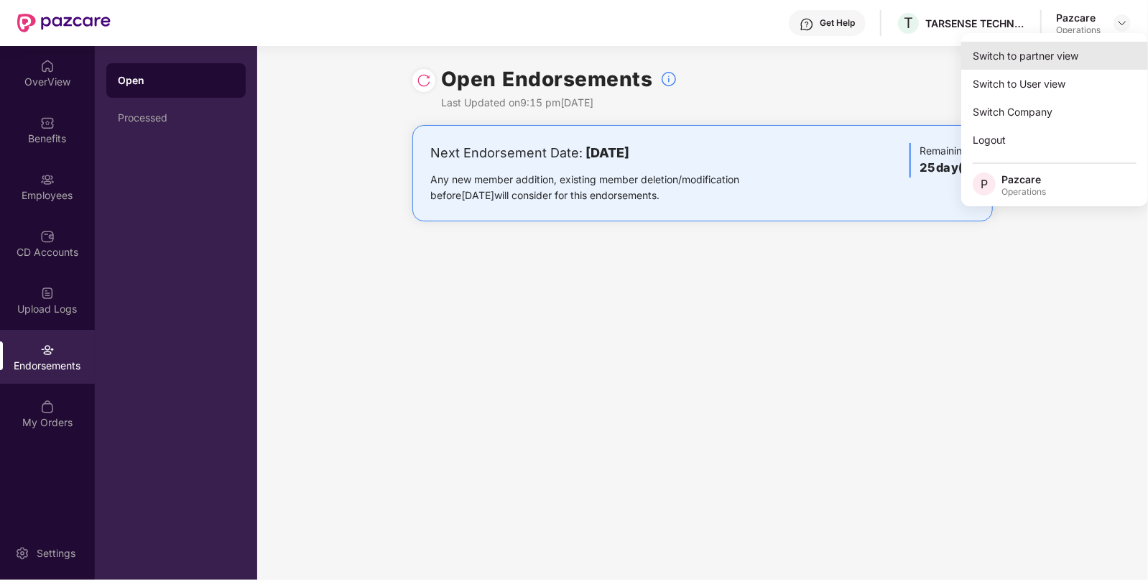
click at [1035, 50] on div "Switch to partner view" at bounding box center [1054, 56] width 187 height 28
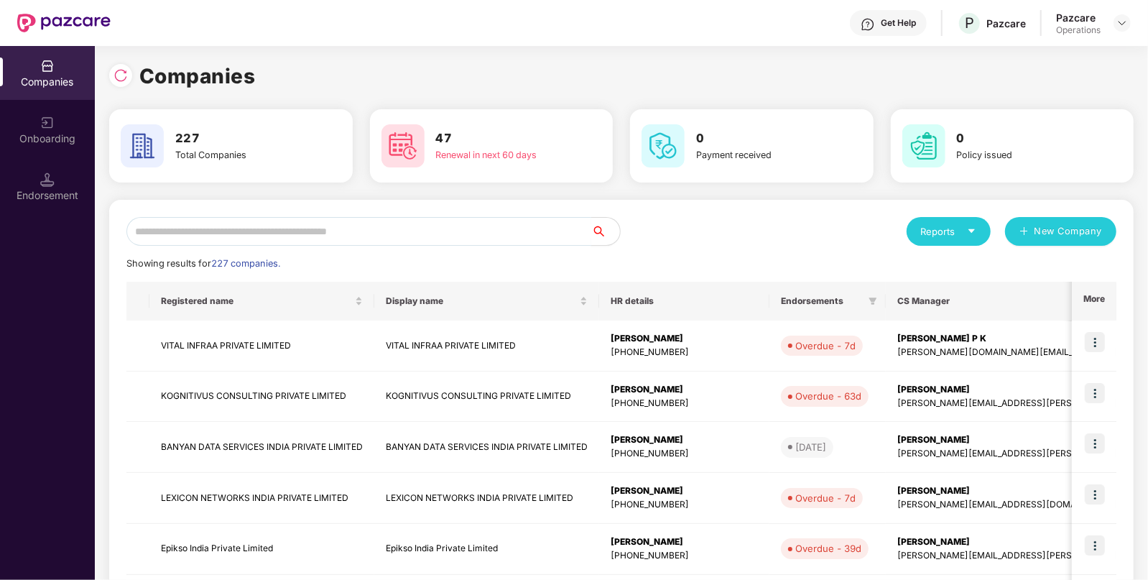
paste input "**********"
click at [431, 224] on input "text" at bounding box center [358, 231] width 465 height 29
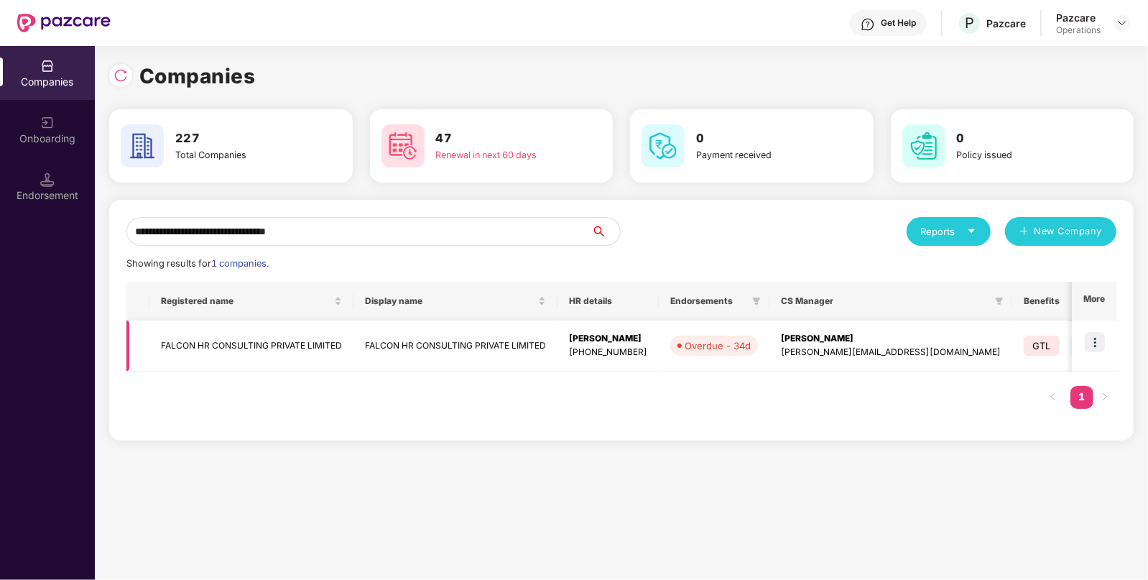
type input "**********"
click at [1099, 338] on img at bounding box center [1095, 342] width 20 height 20
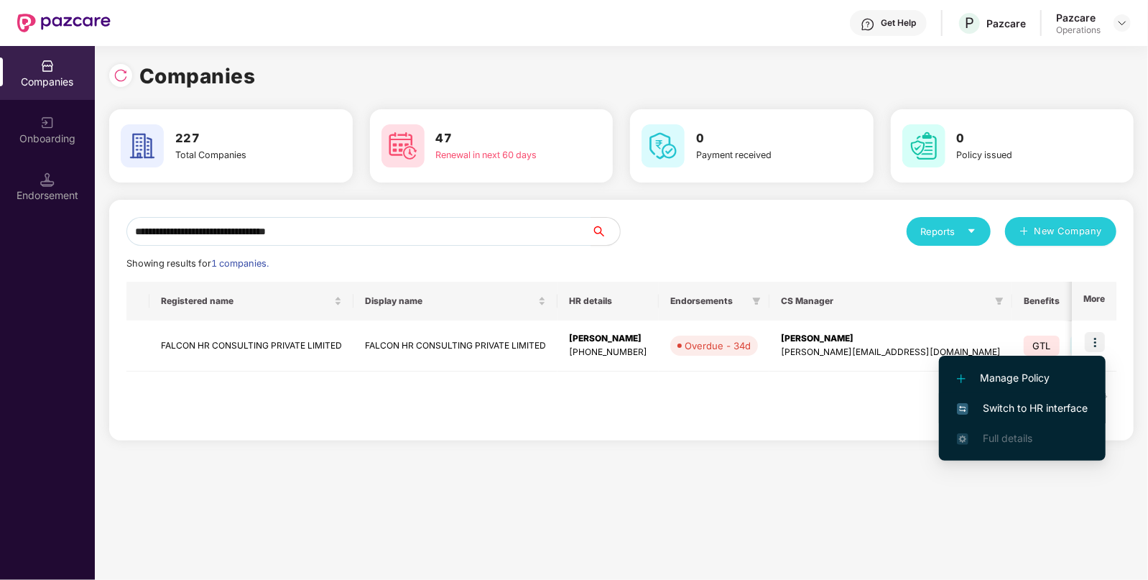
click at [994, 403] on span "Switch to HR interface" at bounding box center [1022, 408] width 131 height 16
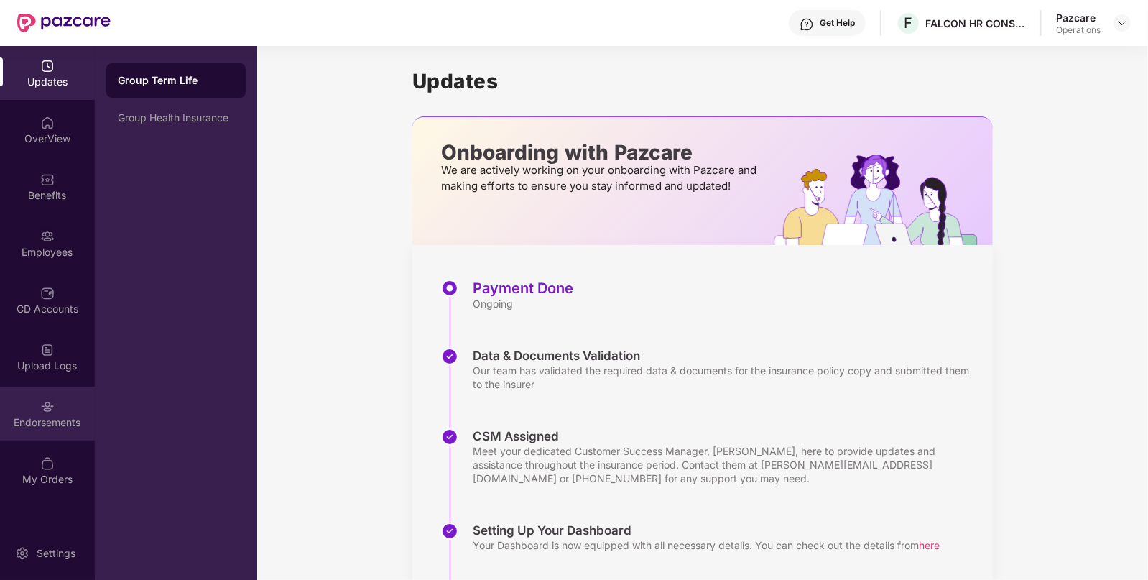
click at [25, 402] on div "Endorsements" at bounding box center [47, 414] width 95 height 54
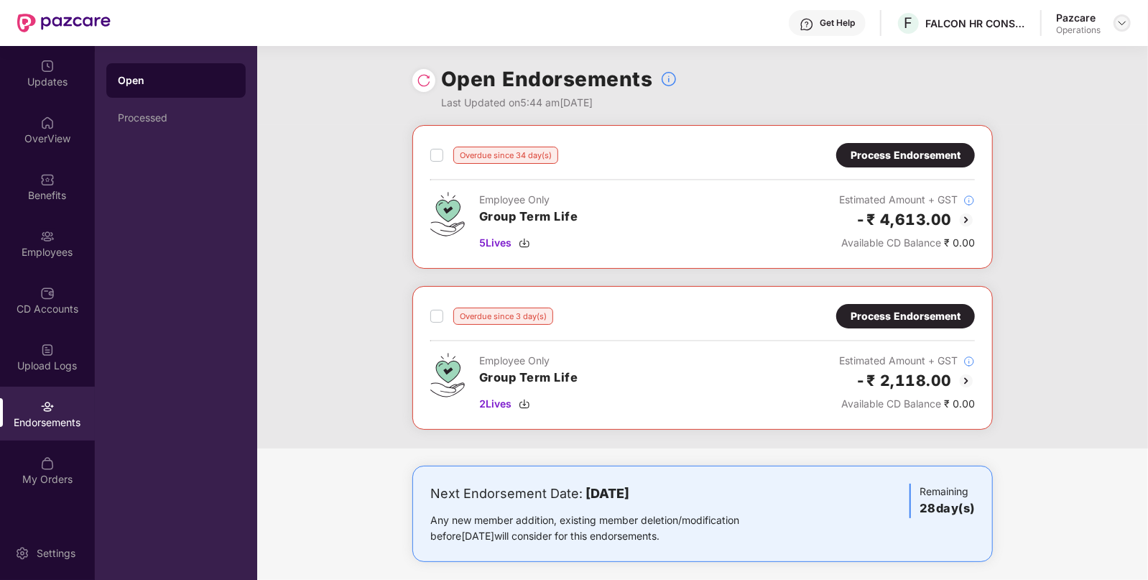
click at [1122, 18] on img at bounding box center [1122, 22] width 11 height 11
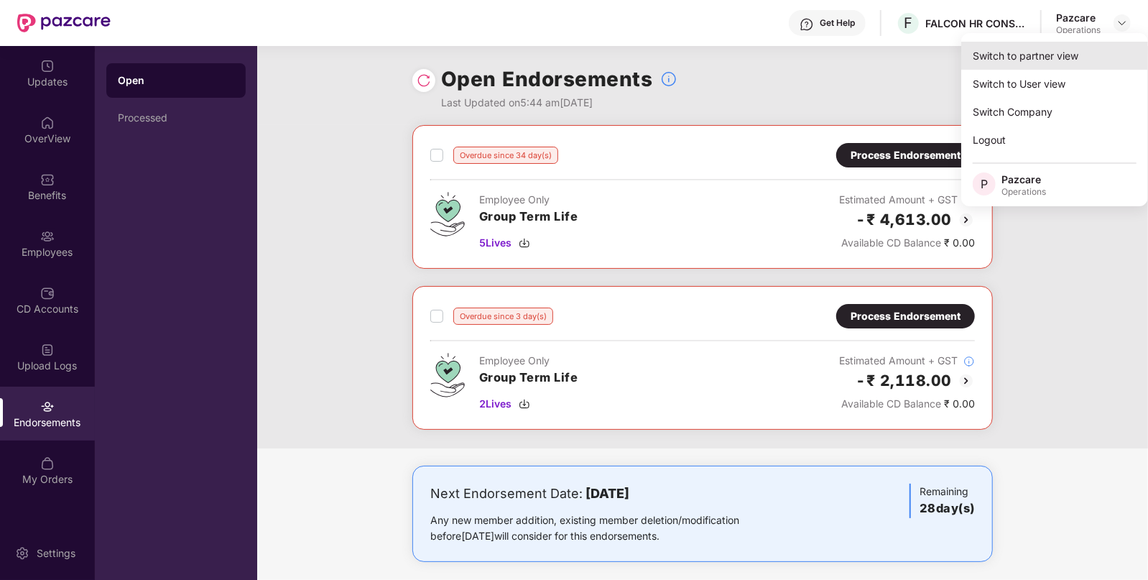
click at [1002, 54] on div "Switch to partner view" at bounding box center [1054, 56] width 187 height 28
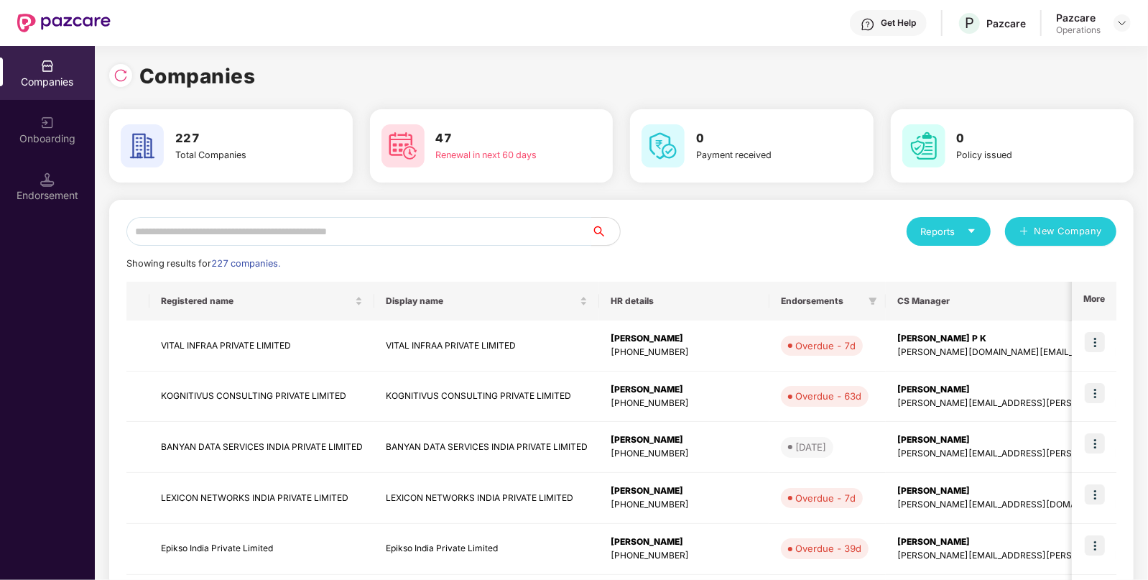
paste input "**********"
click at [369, 228] on input "text" at bounding box center [358, 231] width 465 height 29
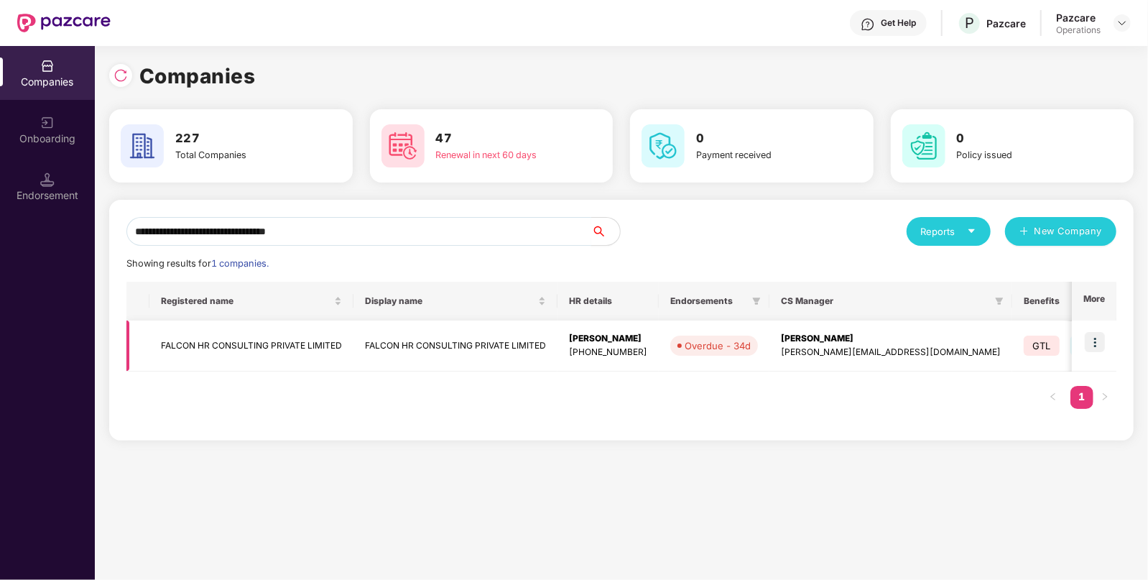
type input "**********"
click at [1101, 334] on img at bounding box center [1095, 342] width 20 height 20
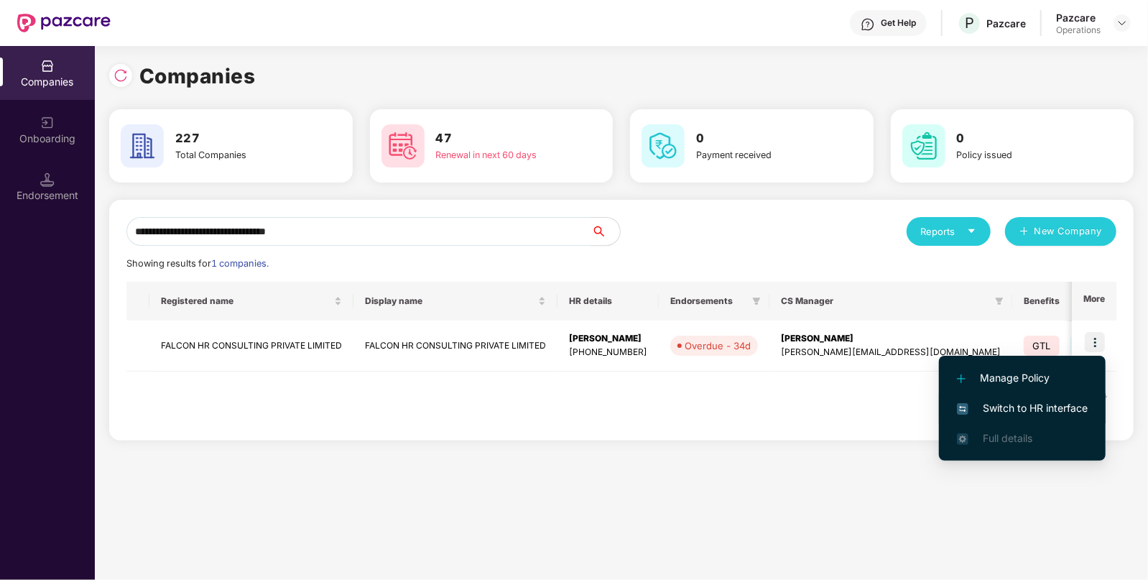
click at [1019, 400] on span "Switch to HR interface" at bounding box center [1022, 408] width 131 height 16
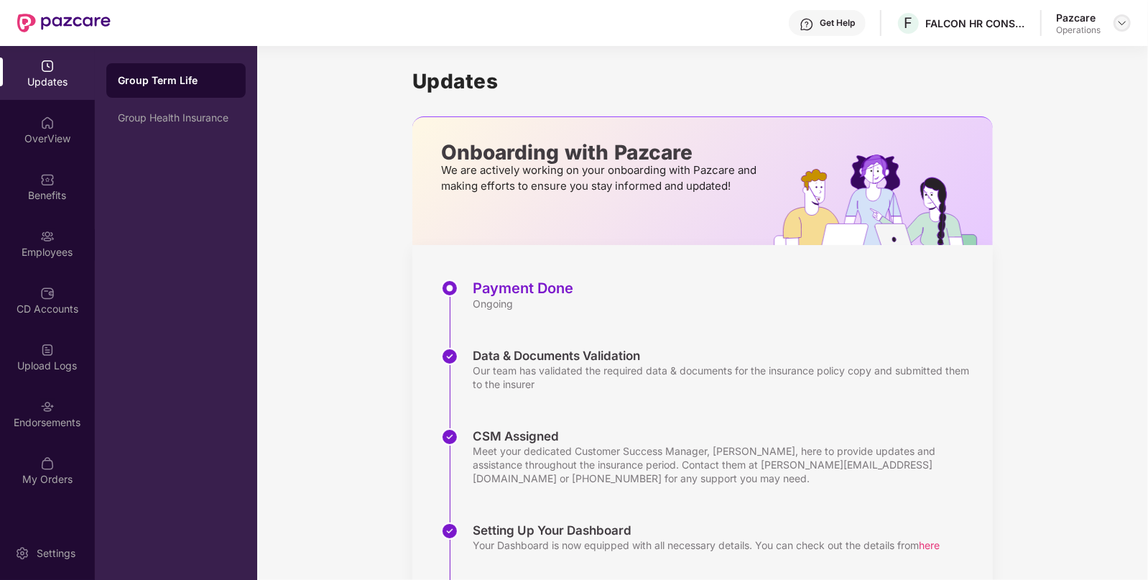
click at [1120, 19] on img at bounding box center [1122, 22] width 11 height 11
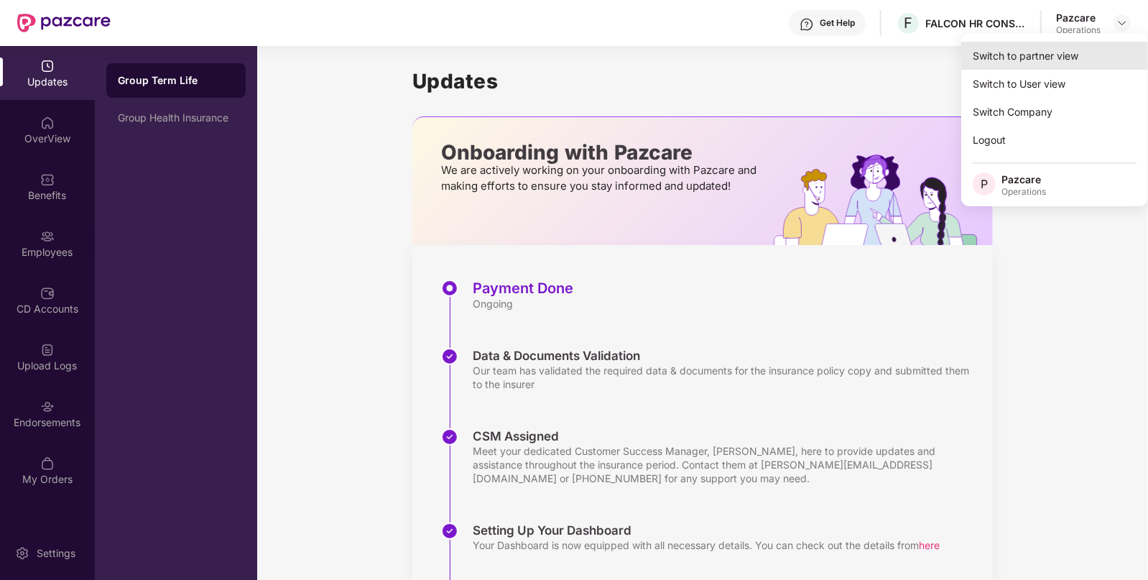
click at [1034, 47] on div "Switch to partner view" at bounding box center [1054, 56] width 187 height 28
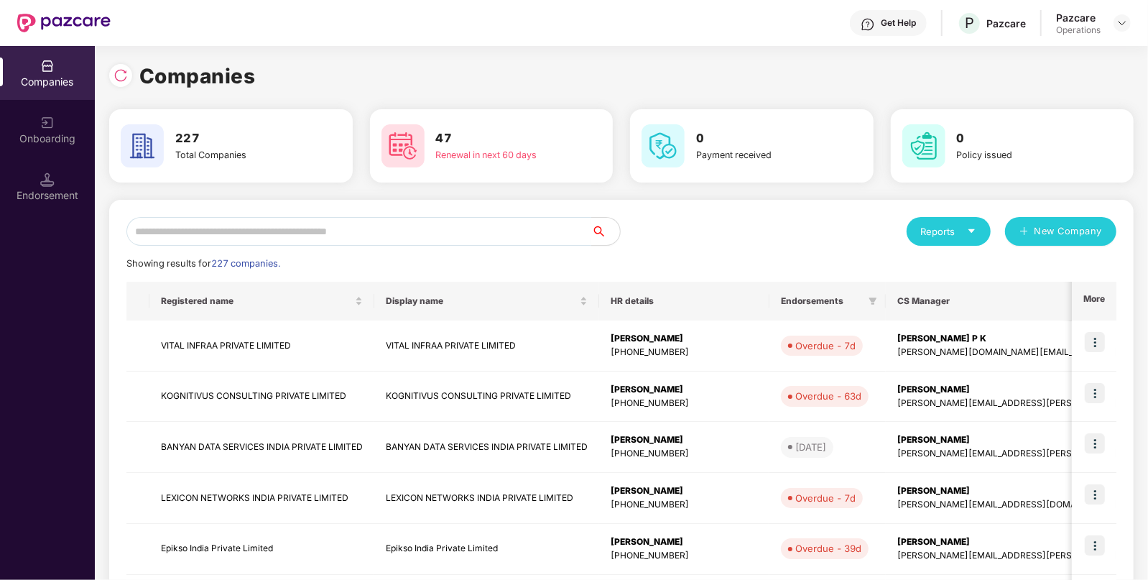
click at [410, 226] on input "text" at bounding box center [358, 231] width 465 height 29
paste input "**********"
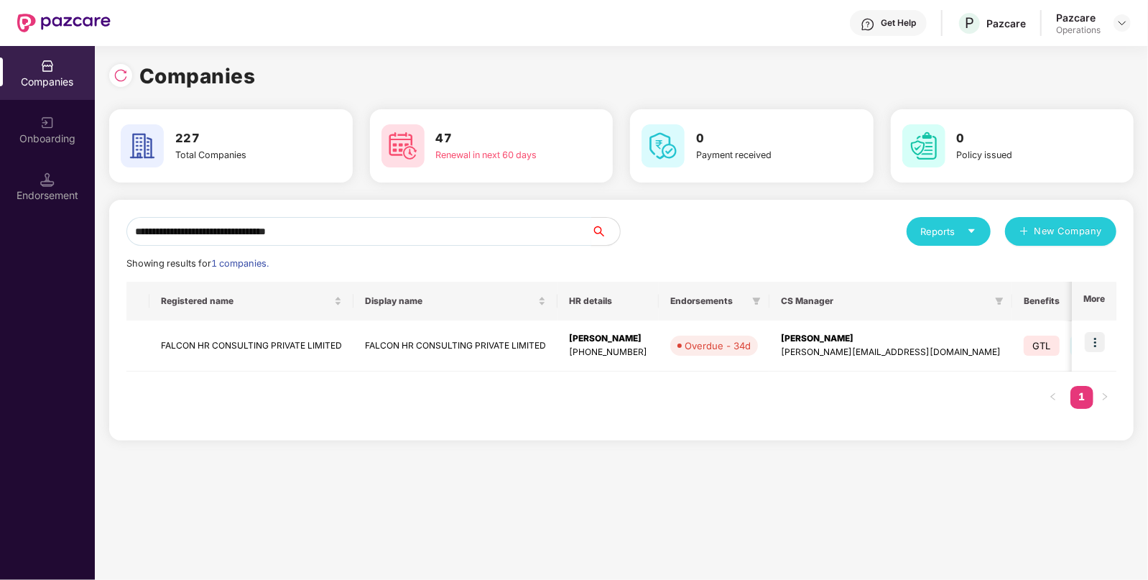
type input "**********"
click at [234, 344] on td "FALCON HR CONSULTING PRIVATE LIMITED" at bounding box center [251, 345] width 204 height 51
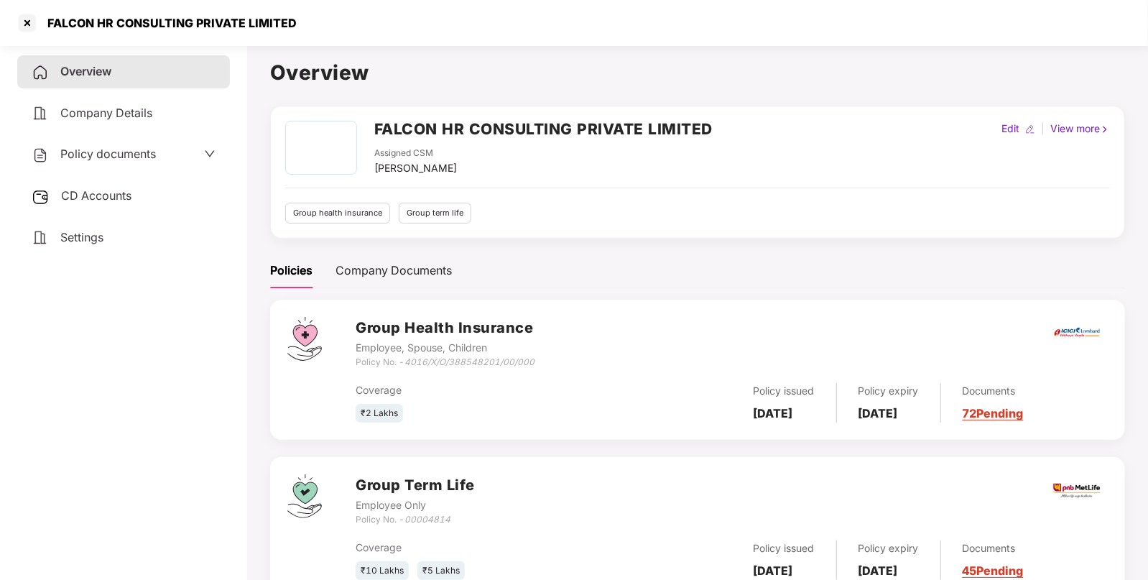
click at [114, 203] on span "CD Accounts" at bounding box center [96, 195] width 70 height 14
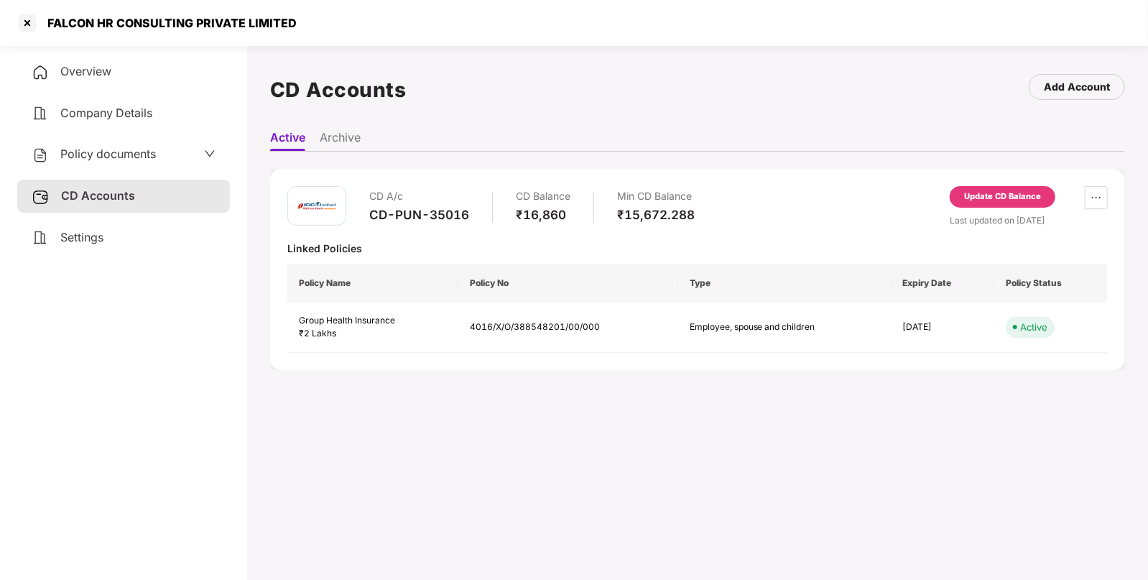
click at [992, 192] on div "Update CD Balance" at bounding box center [1002, 196] width 77 height 13
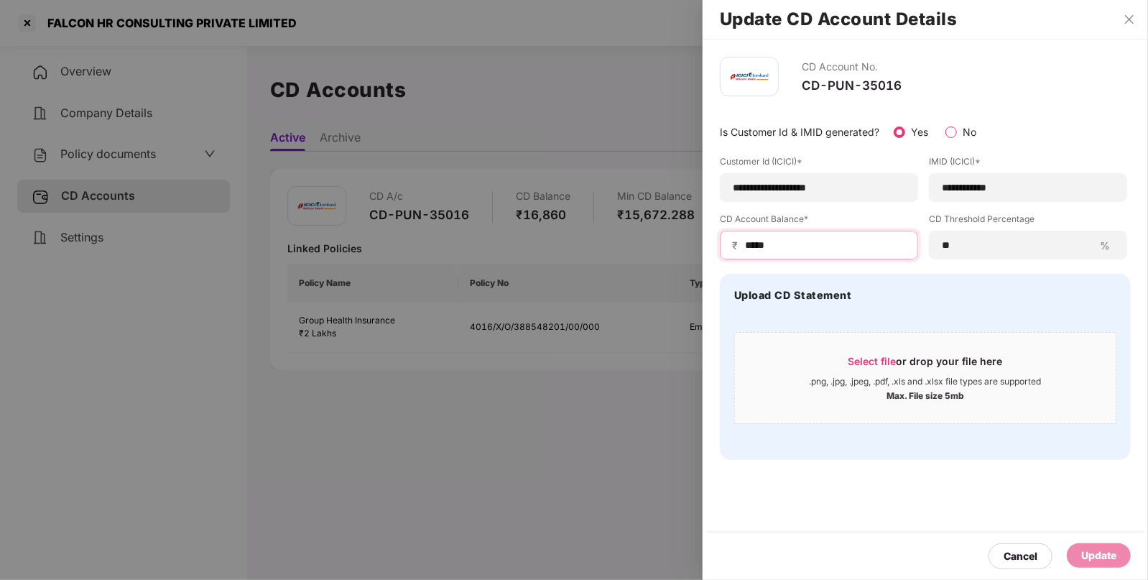
click at [774, 248] on input "*****" at bounding box center [825, 245] width 162 height 15
type input "****"
click at [1090, 554] on div "Update" at bounding box center [1098, 555] width 35 height 16
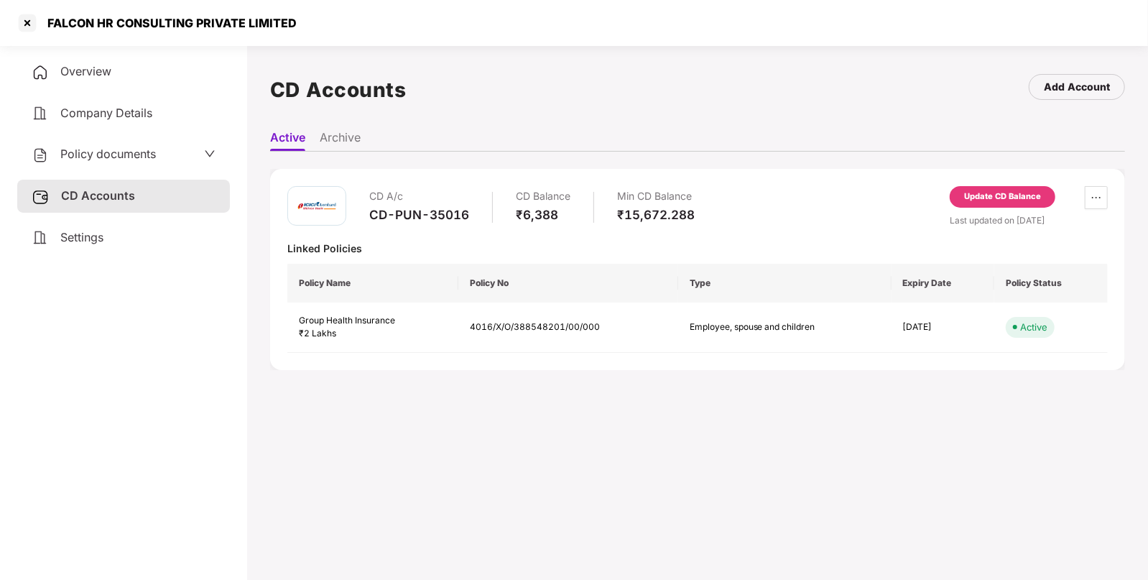
click at [93, 151] on span "Policy documents" at bounding box center [108, 154] width 96 height 14
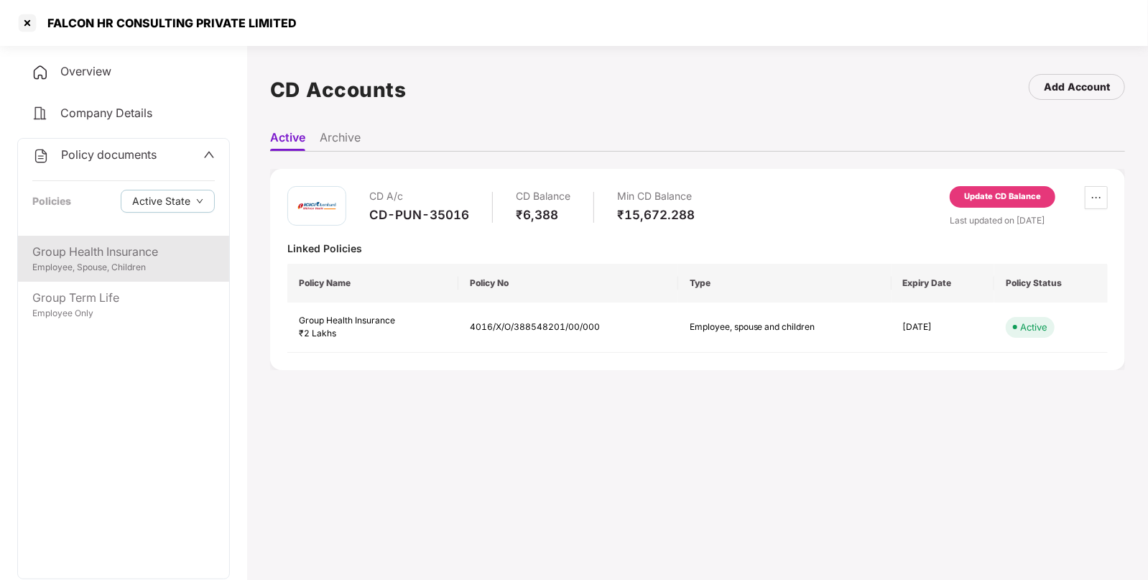
click at [90, 246] on div "Group Health Insurance" at bounding box center [123, 252] width 182 height 18
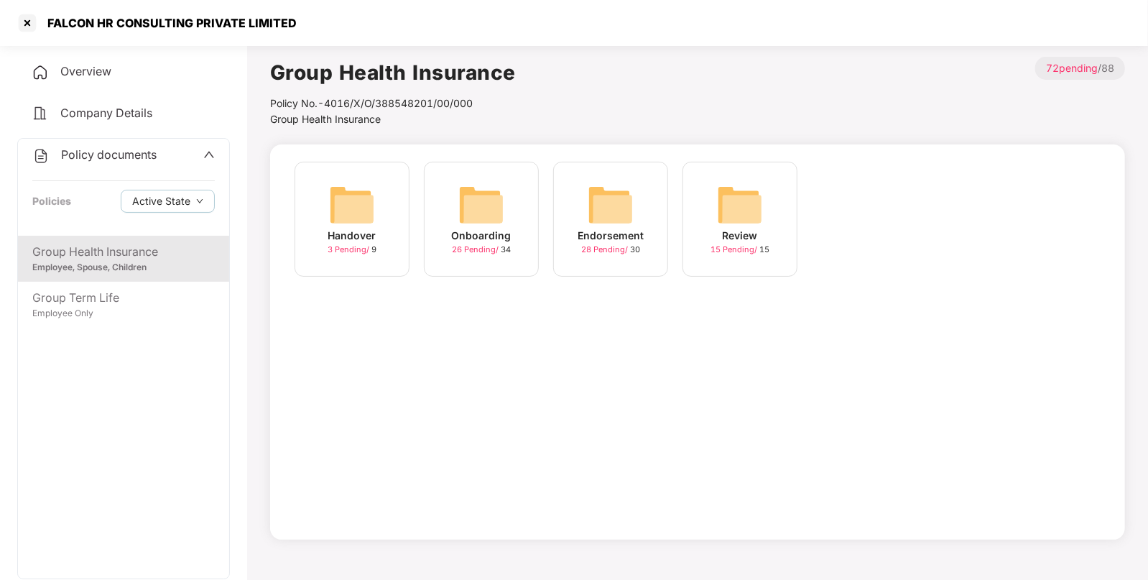
click at [621, 210] on img at bounding box center [611, 205] width 46 height 46
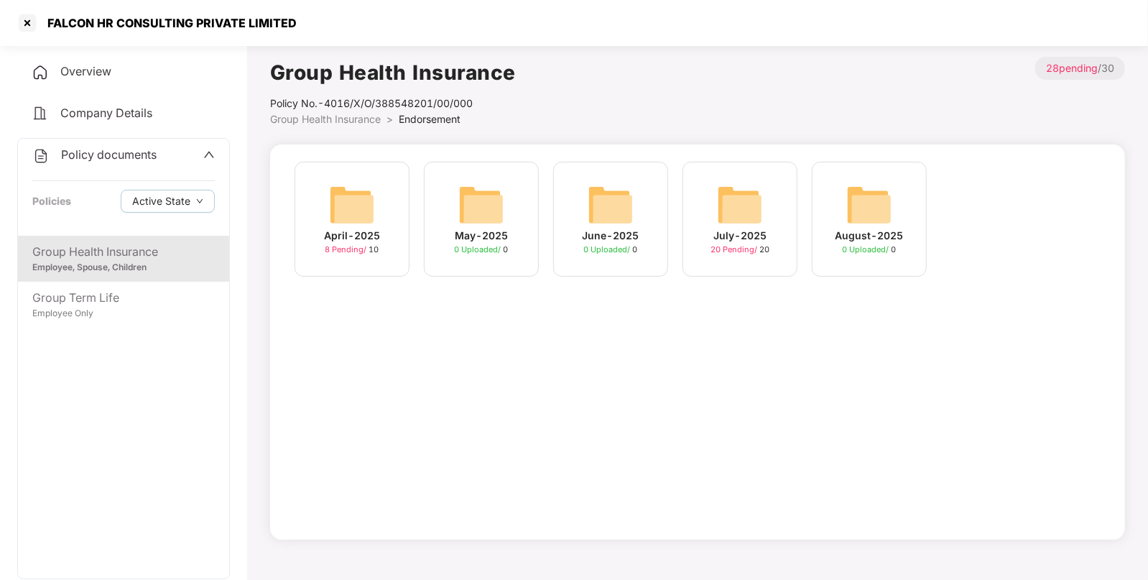
click at [741, 201] on img at bounding box center [740, 205] width 46 height 46
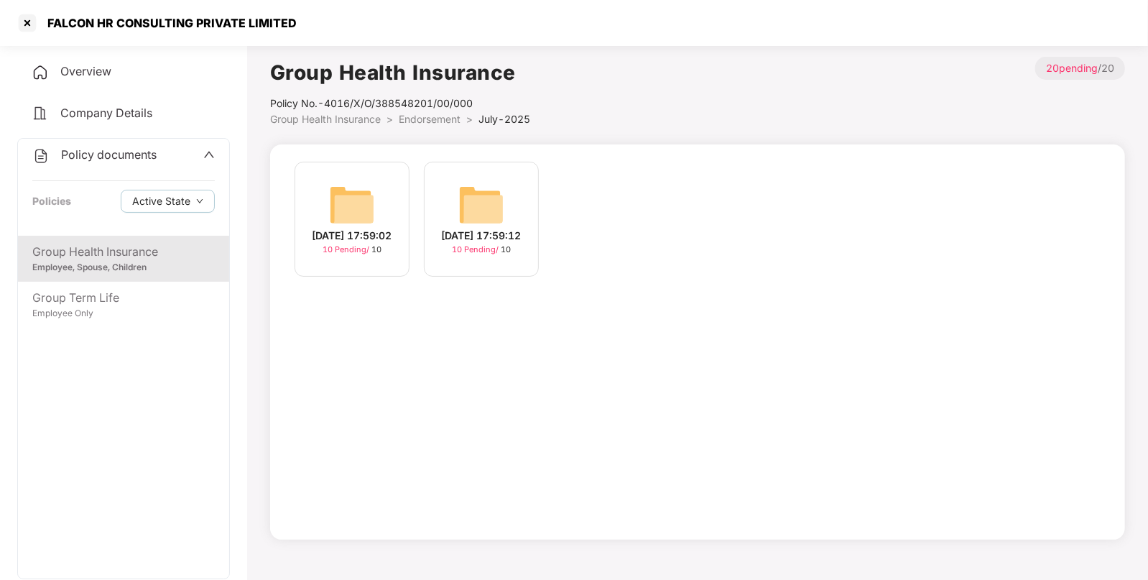
click at [348, 208] on img at bounding box center [352, 205] width 46 height 46
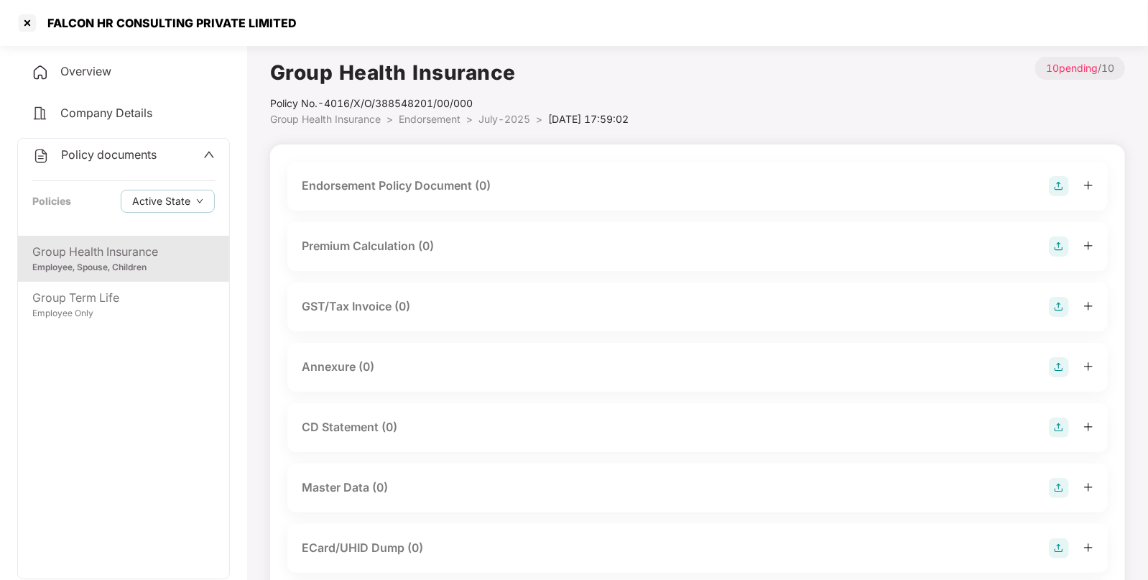
click at [1060, 191] on img at bounding box center [1059, 186] width 20 height 20
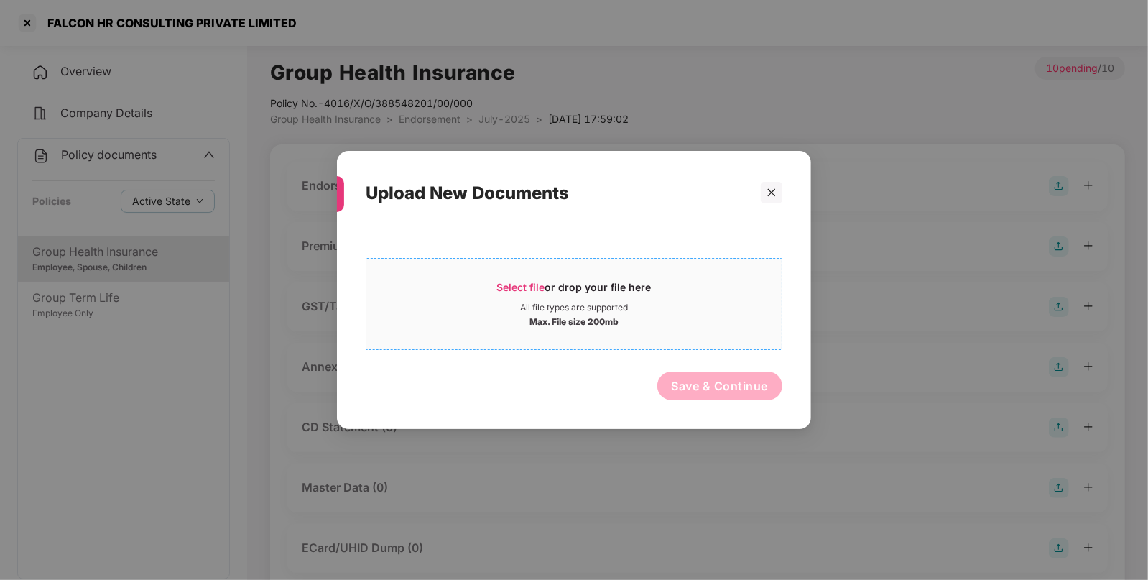
click at [512, 287] on span "Select file" at bounding box center [521, 287] width 48 height 12
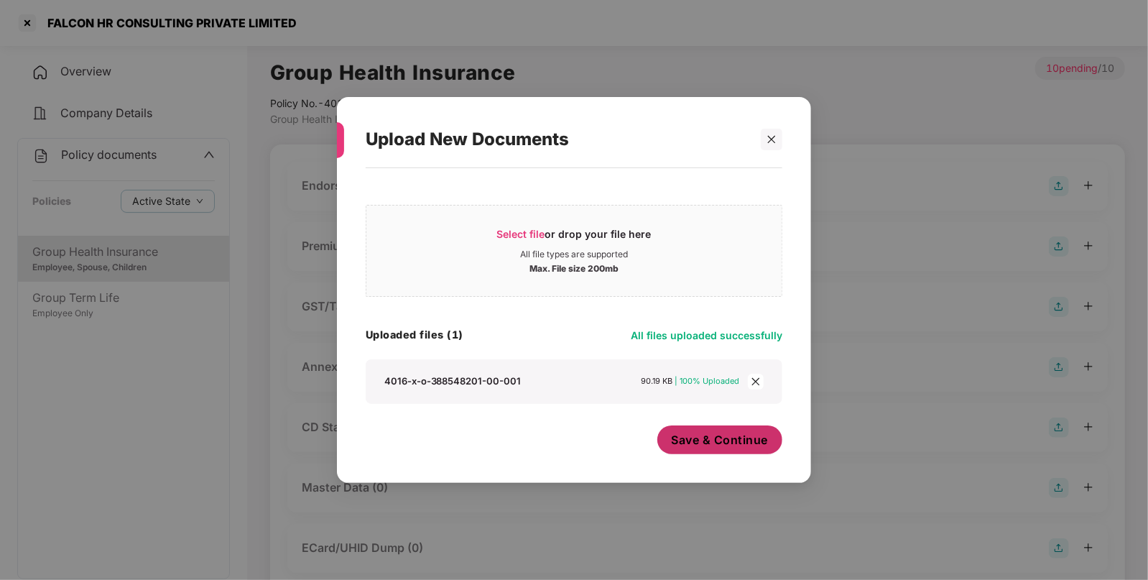
click at [683, 435] on span "Save & Continue" at bounding box center [720, 440] width 97 height 16
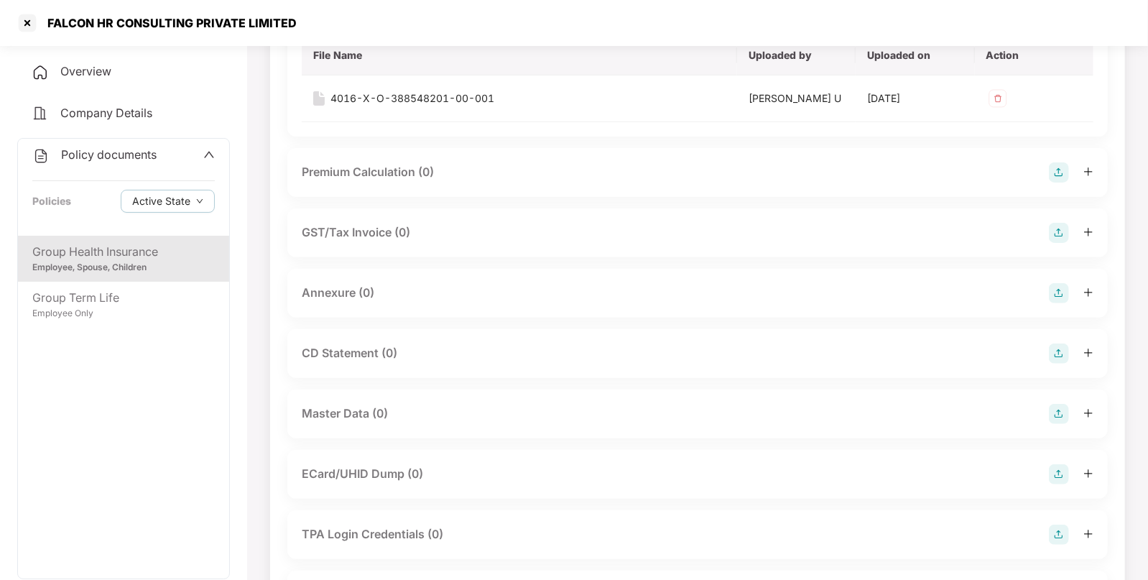
scroll to position [179, 0]
click at [1056, 290] on img at bounding box center [1059, 292] width 20 height 20
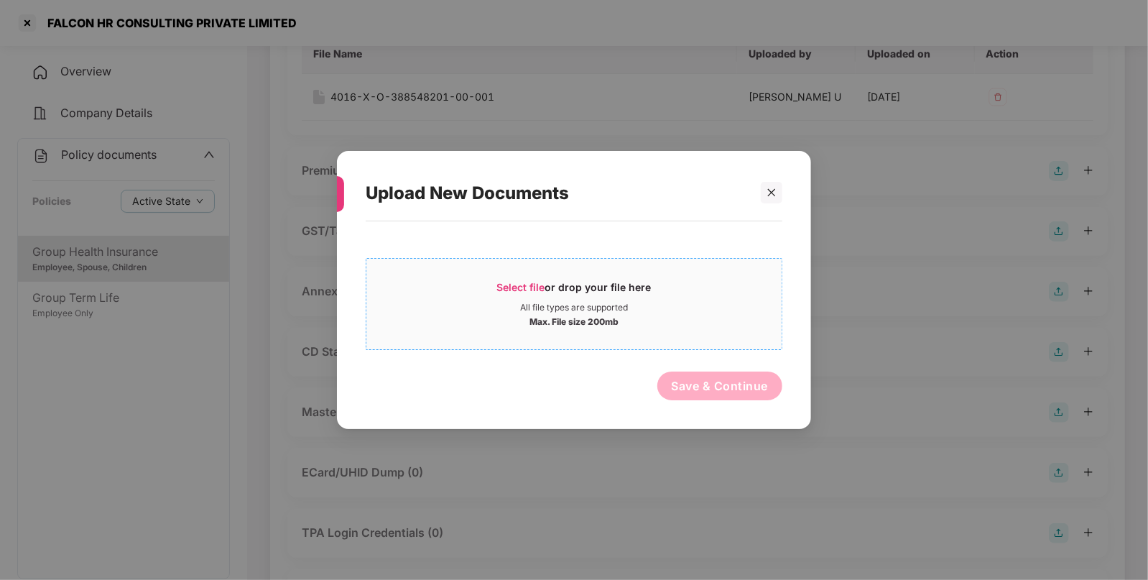
click at [528, 278] on span "Select file or drop your file here All file types are supported Max. File size …" at bounding box center [573, 303] width 415 height 69
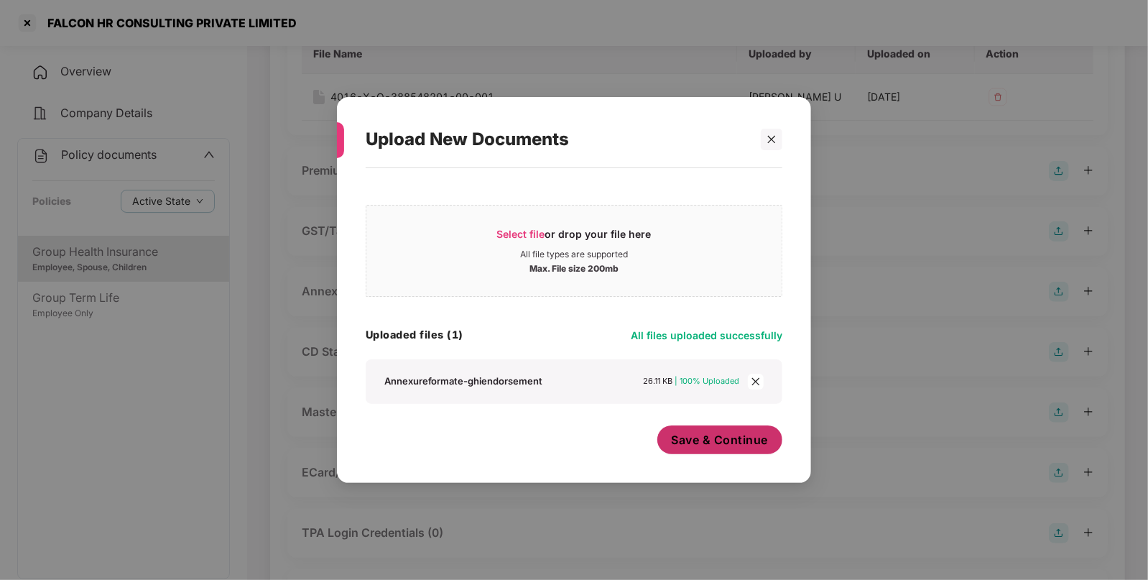
click at [732, 438] on span "Save & Continue" at bounding box center [720, 440] width 97 height 16
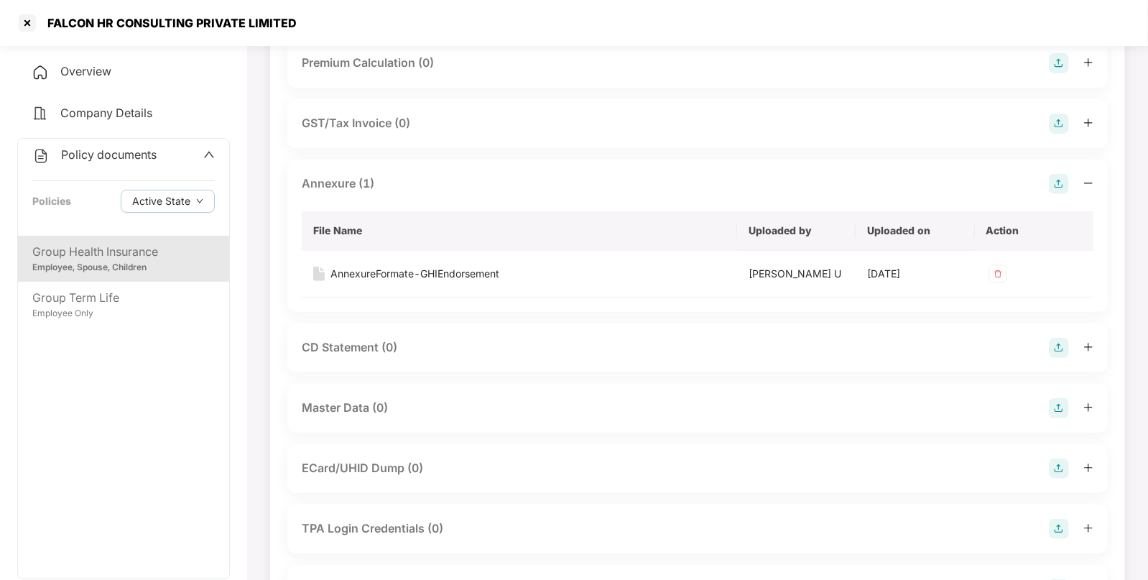
scroll to position [287, 0]
click at [1058, 407] on img at bounding box center [1059, 408] width 20 height 20
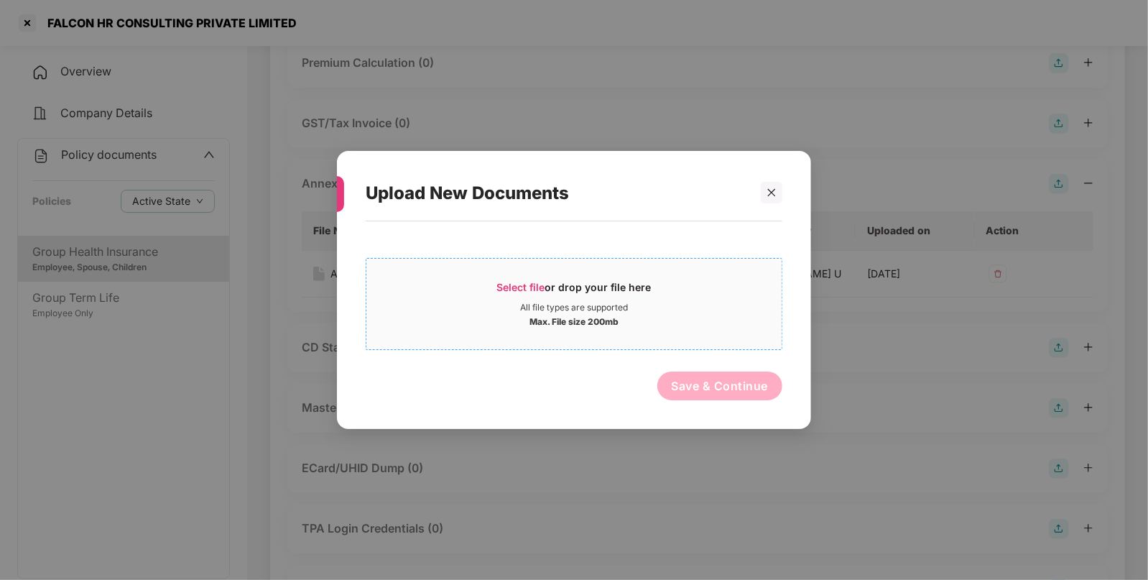
click at [499, 281] on span "Select file" at bounding box center [521, 287] width 48 height 12
click at [770, 188] on icon "close" at bounding box center [772, 193] width 10 height 10
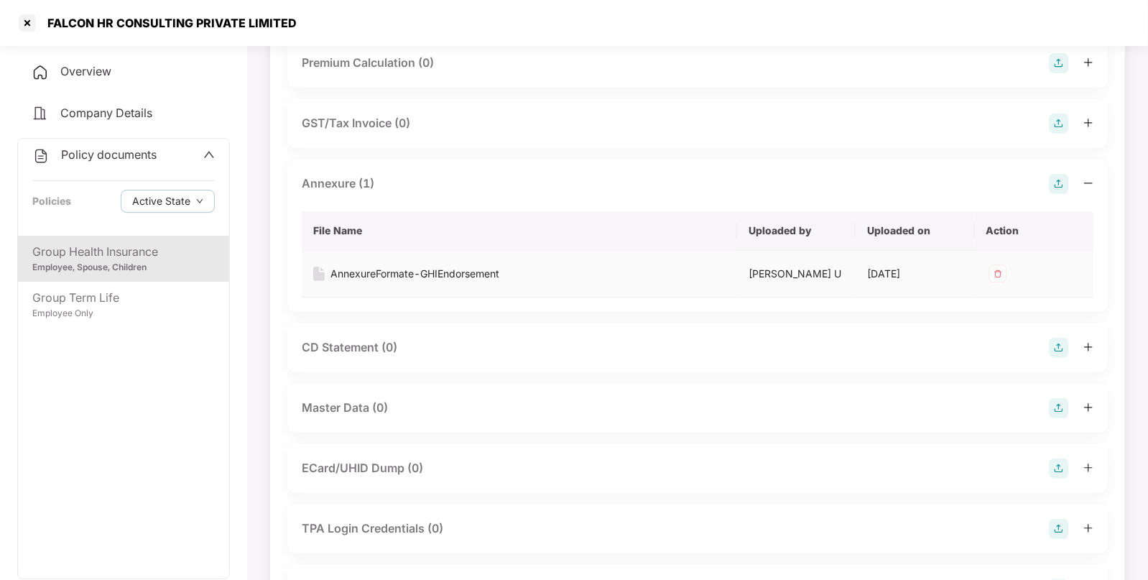
scroll to position [0, 0]
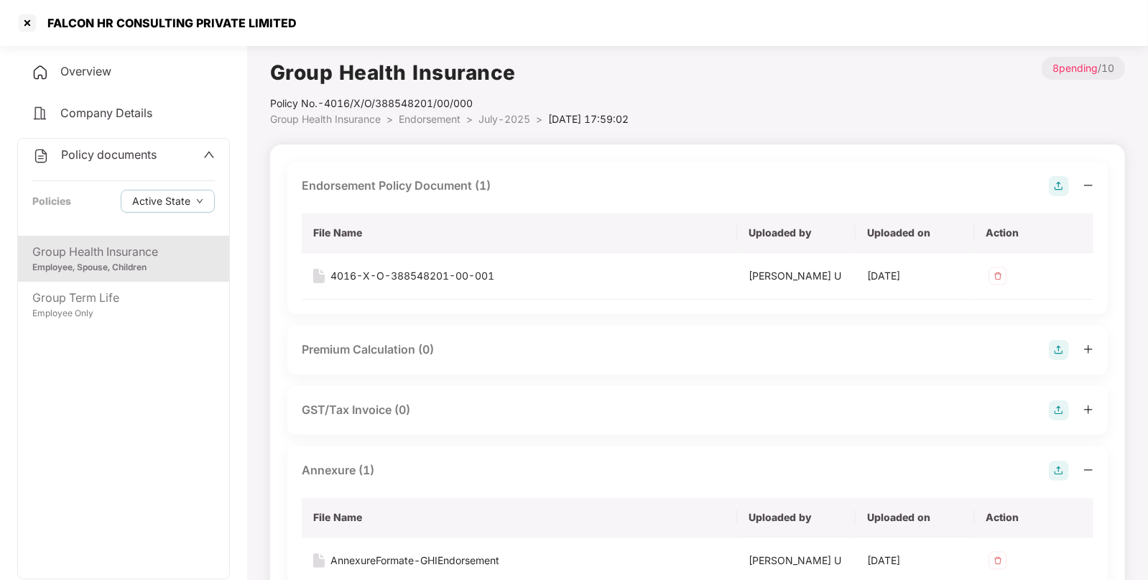
click at [356, 118] on span "Group Health Insurance" at bounding box center [325, 119] width 111 height 12
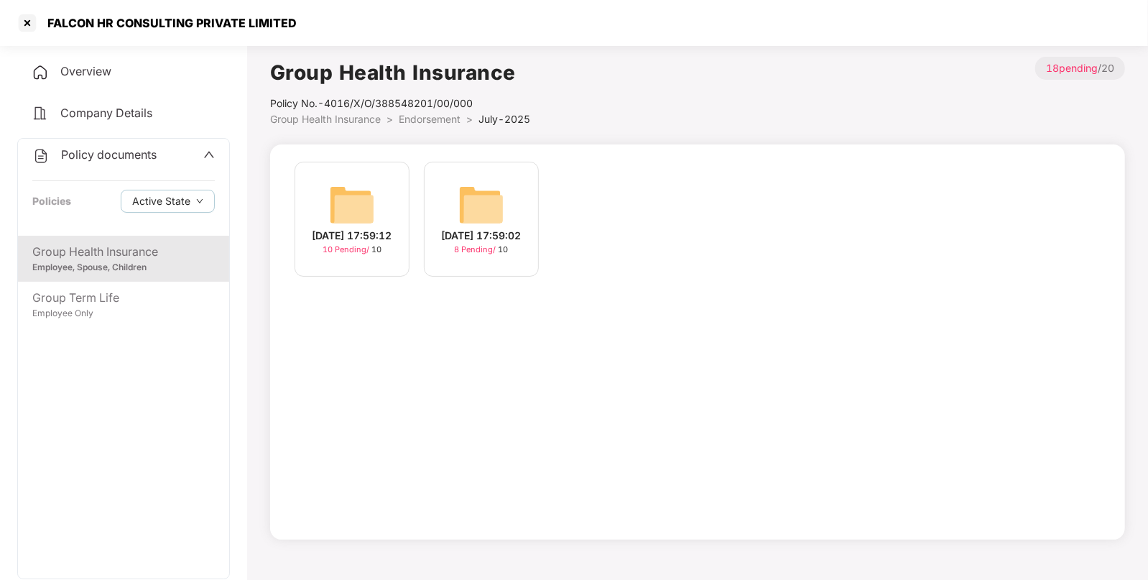
click at [336, 187] on img at bounding box center [352, 205] width 46 height 46
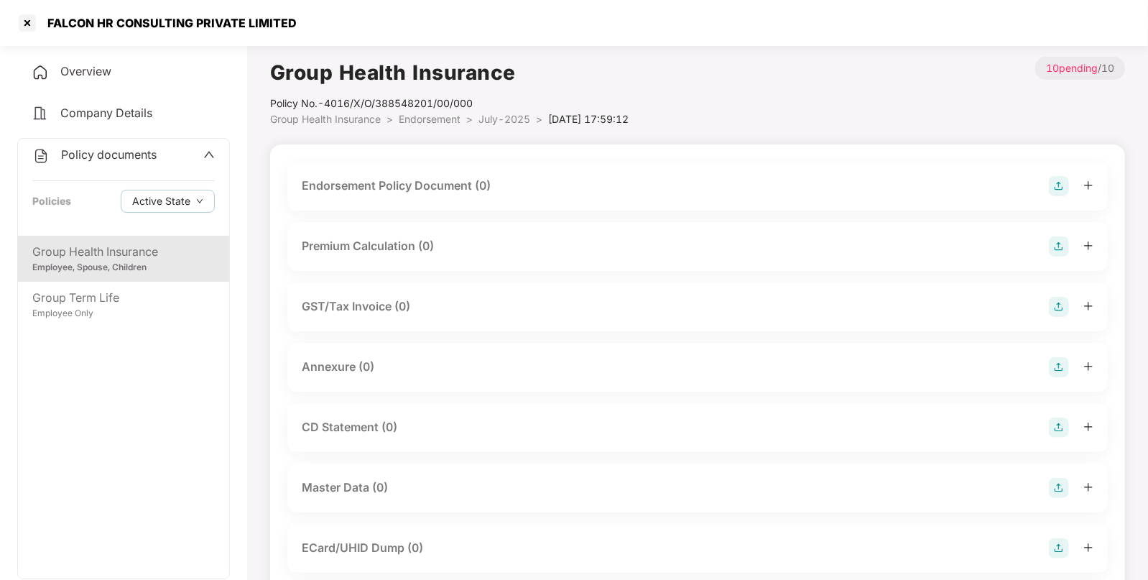
click at [1058, 172] on div "Endorsement Policy Document (0)" at bounding box center [697, 186] width 821 height 49
click at [1050, 175] on div "Endorsement Policy Document (0)" at bounding box center [697, 186] width 821 height 49
click at [1053, 188] on img at bounding box center [1059, 186] width 20 height 20
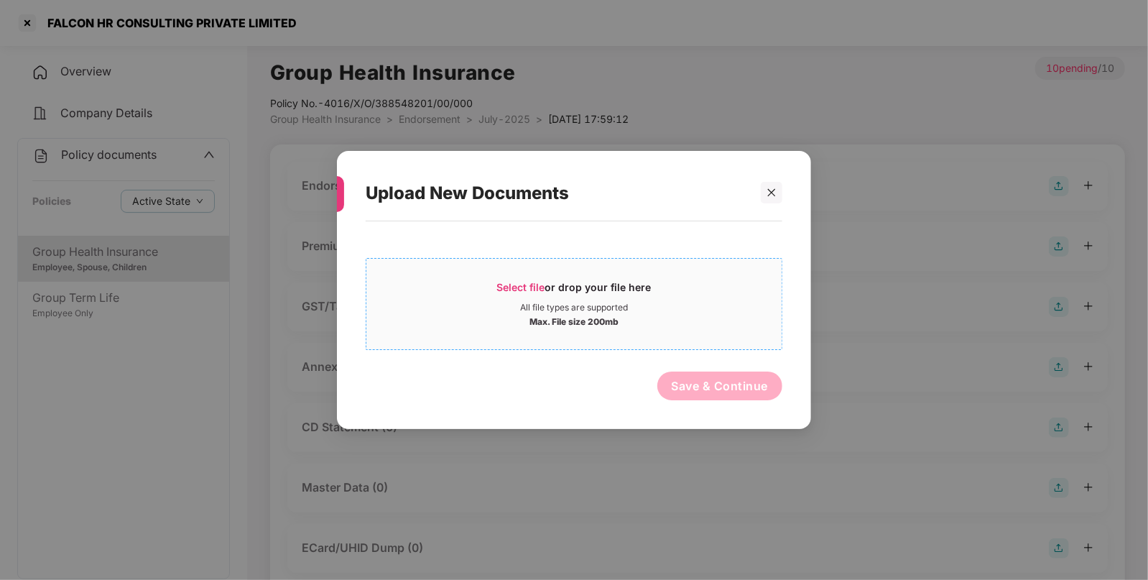
click at [511, 282] on span "Select file" at bounding box center [521, 287] width 48 height 12
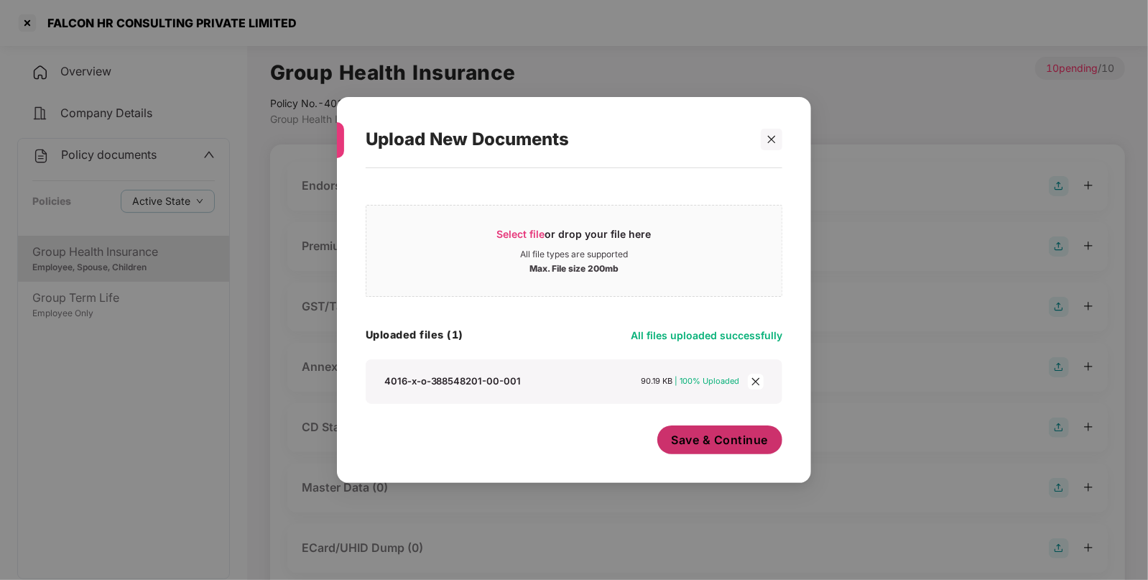
click at [687, 432] on span "Save & Continue" at bounding box center [720, 440] width 97 height 16
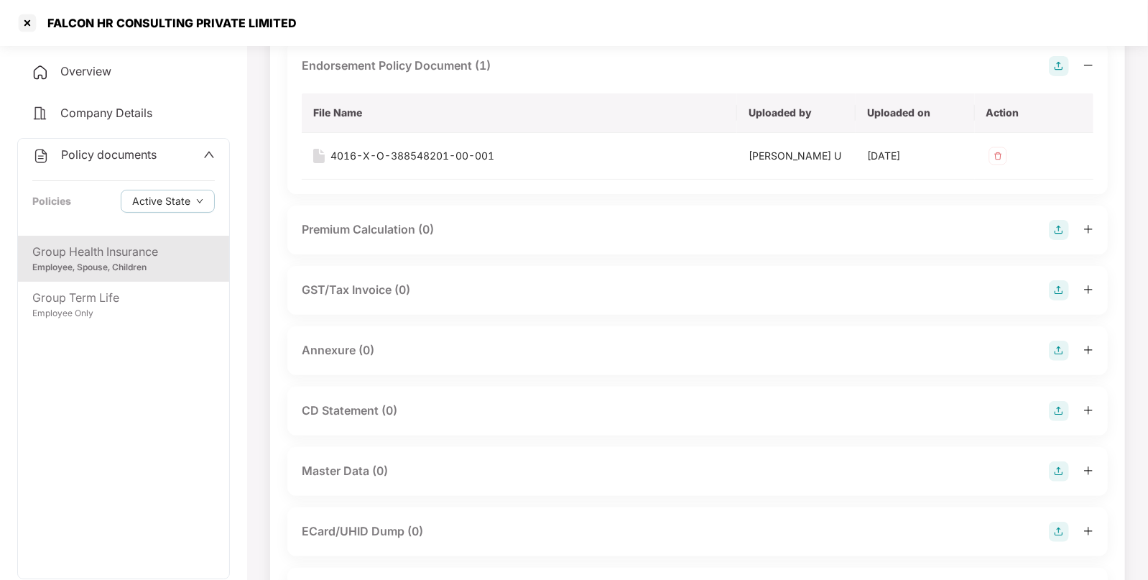
scroll to position [124, 0]
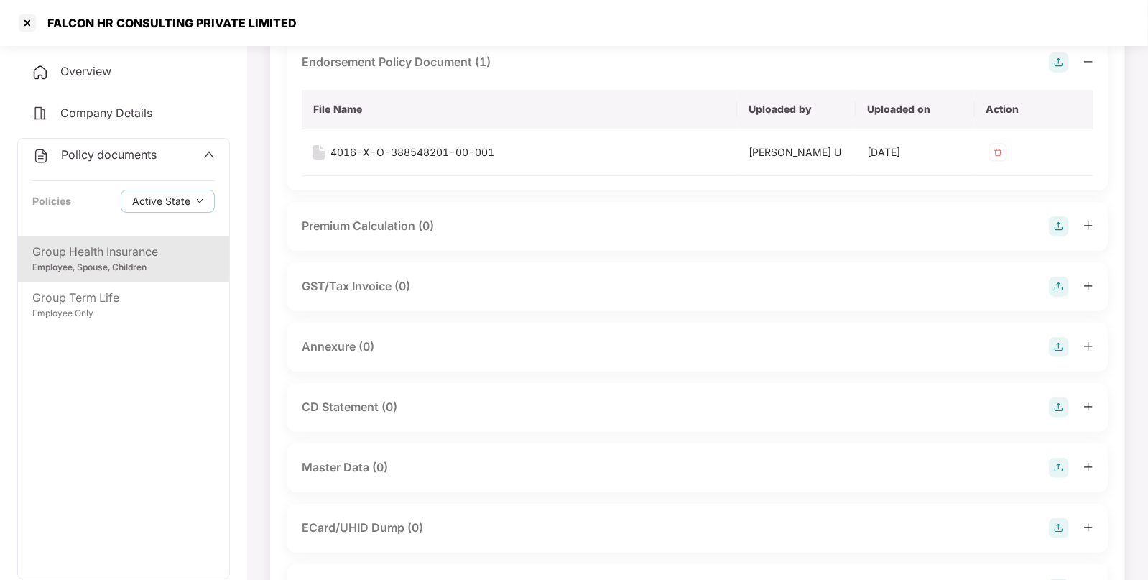
click at [1063, 347] on img at bounding box center [1059, 347] width 20 height 20
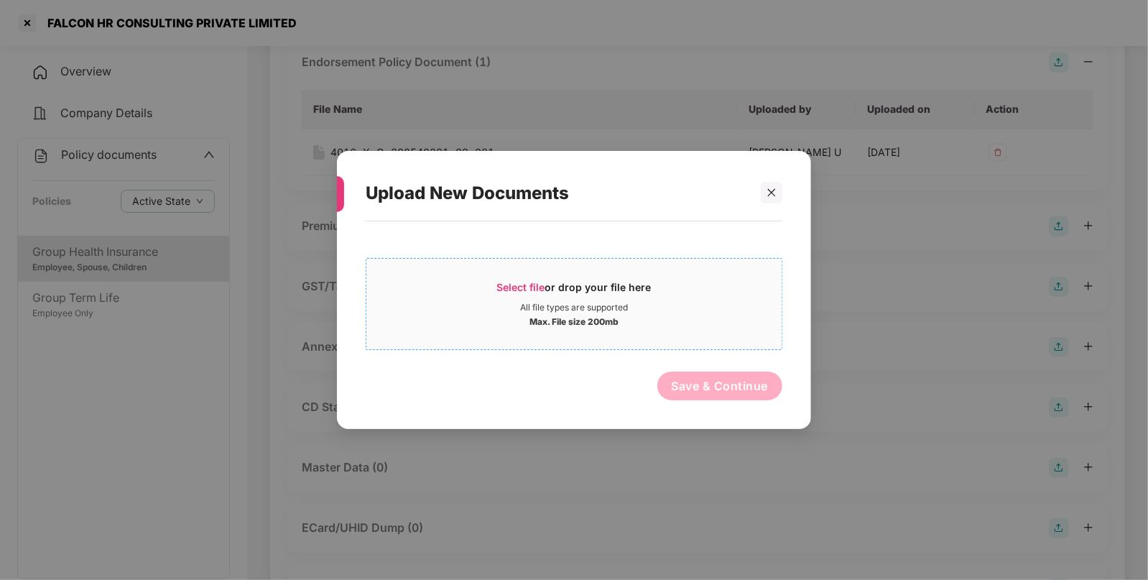
click at [509, 285] on span "Select file" at bounding box center [521, 287] width 48 height 12
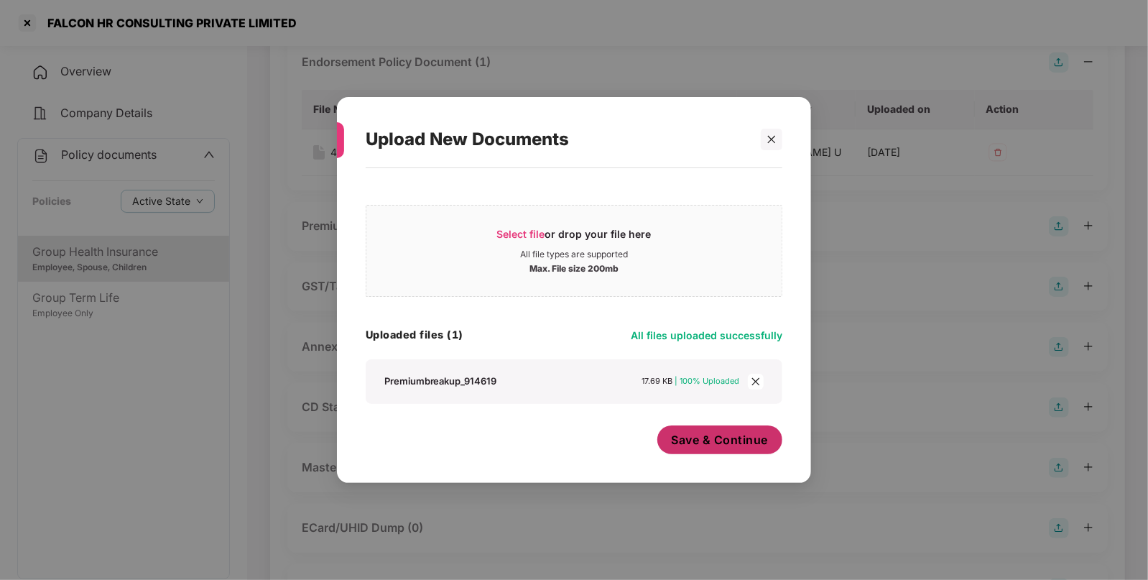
click at [699, 438] on span "Save & Continue" at bounding box center [720, 440] width 97 height 16
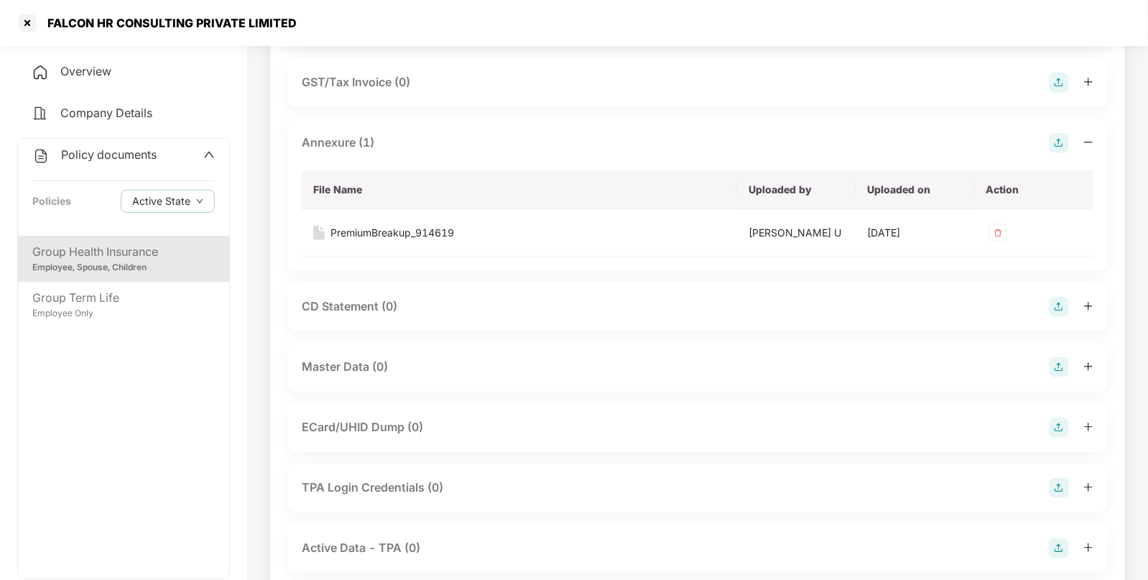
scroll to position [328, 0]
click at [1060, 358] on img at bounding box center [1059, 366] width 20 height 20
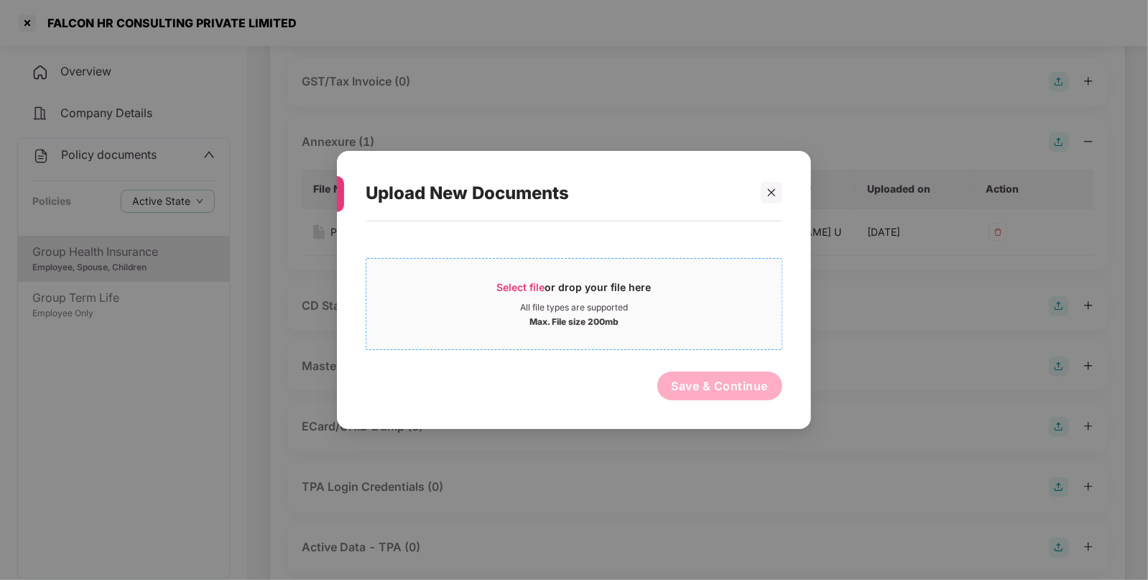
click at [505, 287] on span "Select file" at bounding box center [521, 287] width 48 height 12
click at [519, 290] on span "Select file" at bounding box center [521, 287] width 48 height 12
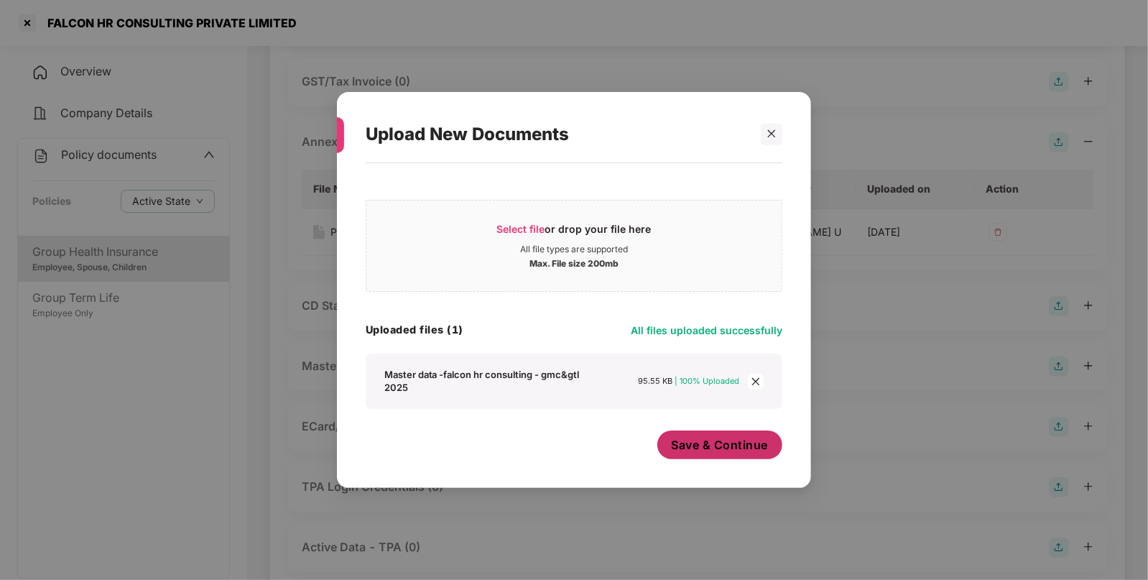
click at [715, 441] on span "Save & Continue" at bounding box center [720, 445] width 97 height 16
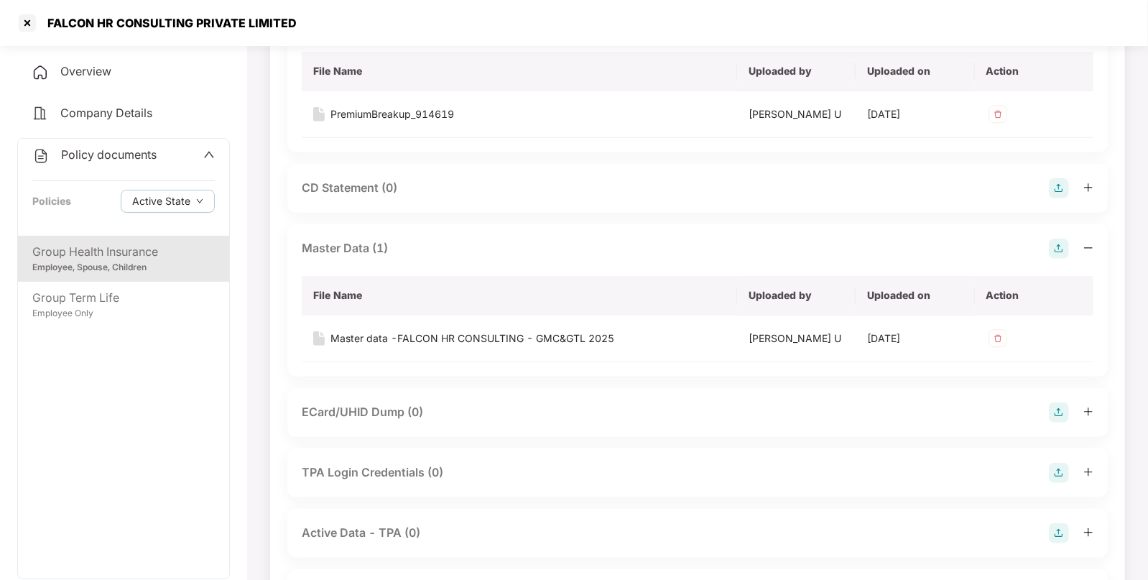
scroll to position [528, 0]
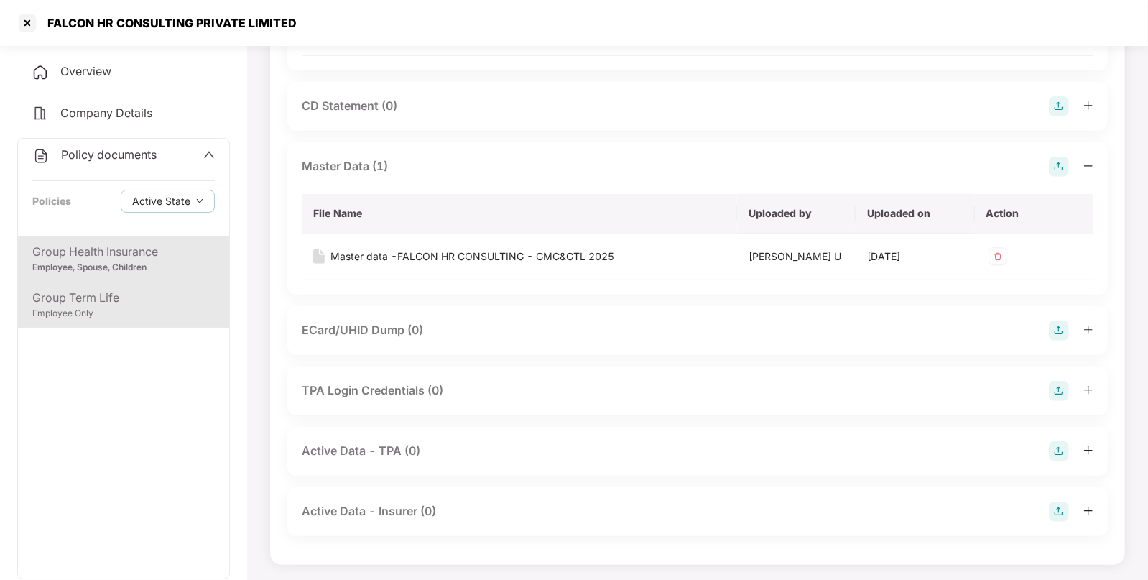
click at [97, 286] on div "Group Term Life Employee Only" at bounding box center [123, 305] width 211 height 46
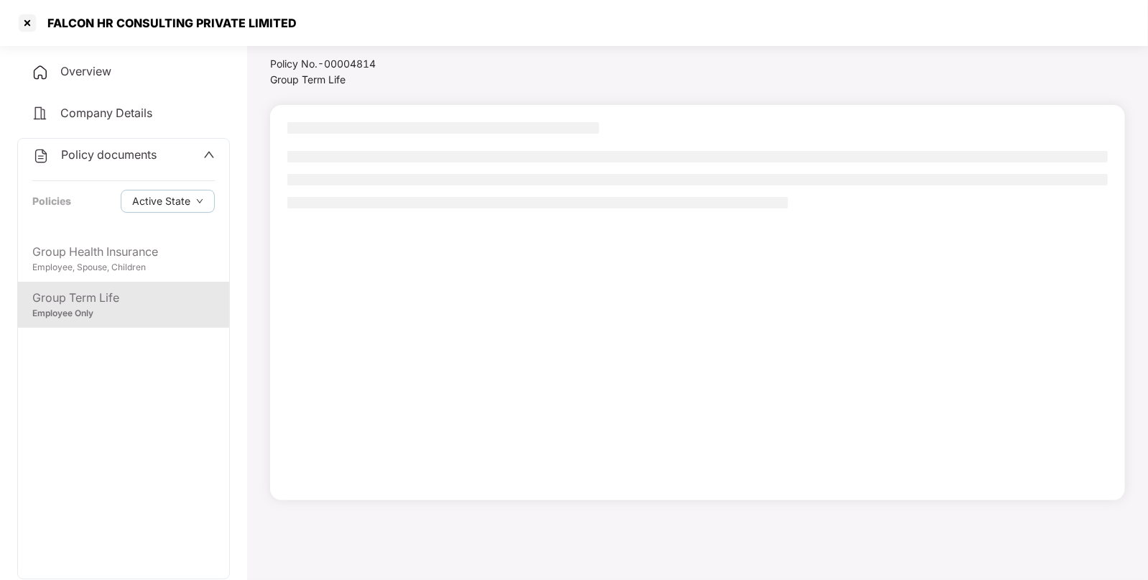
scroll to position [39, 0]
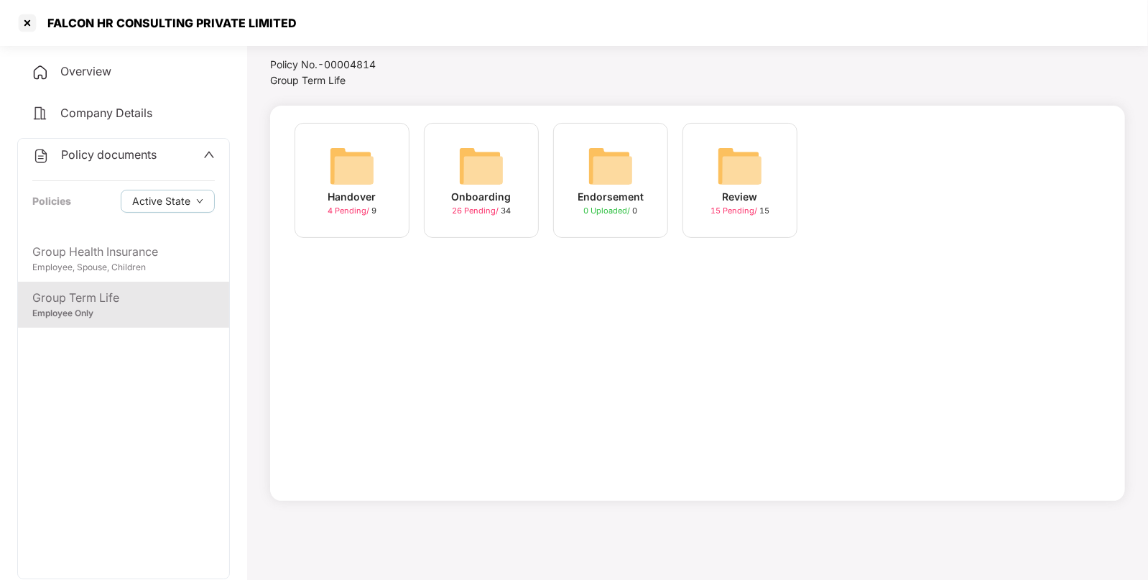
click at [604, 176] on img at bounding box center [611, 166] width 46 height 46
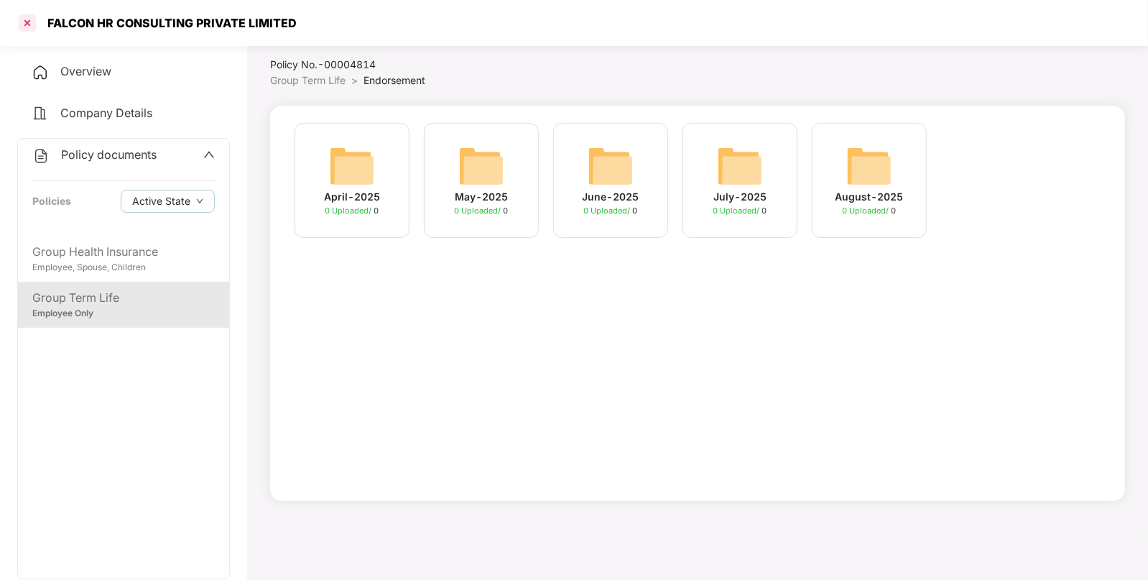
click at [26, 25] on div at bounding box center [27, 22] width 23 height 23
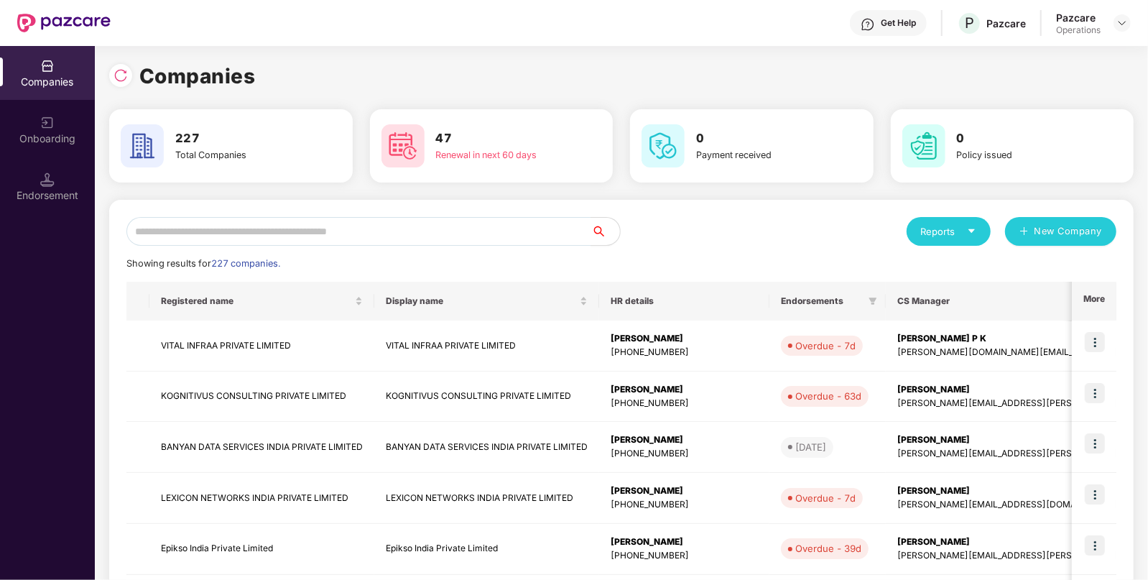
scroll to position [0, 0]
click at [236, 240] on input "text" at bounding box center [358, 231] width 465 height 29
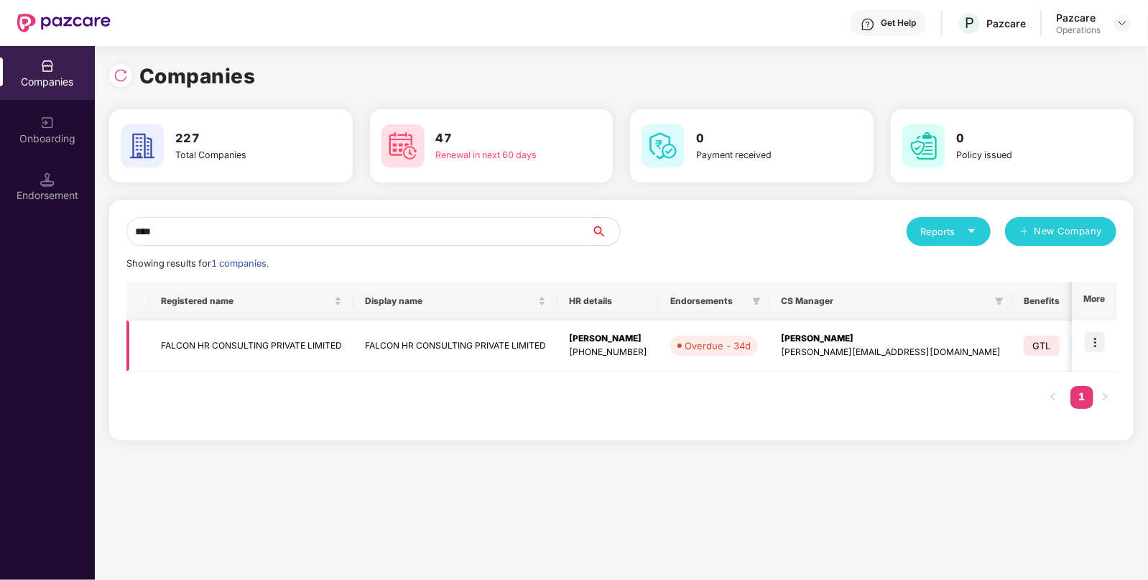
type input "****"
click at [1096, 338] on img at bounding box center [1095, 342] width 20 height 20
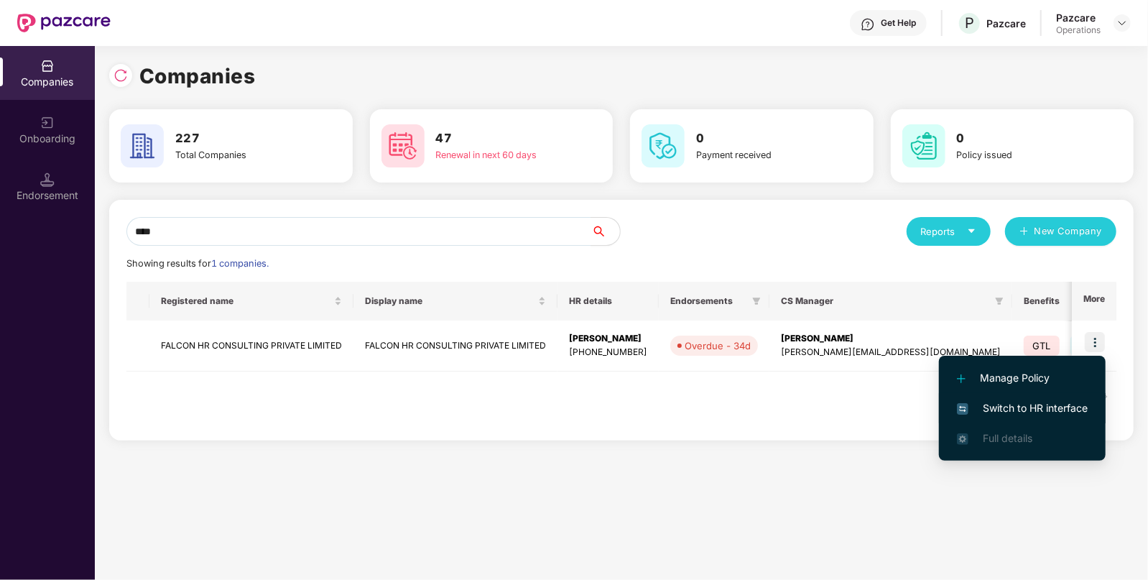
click at [984, 406] on span "Switch to HR interface" at bounding box center [1022, 408] width 131 height 16
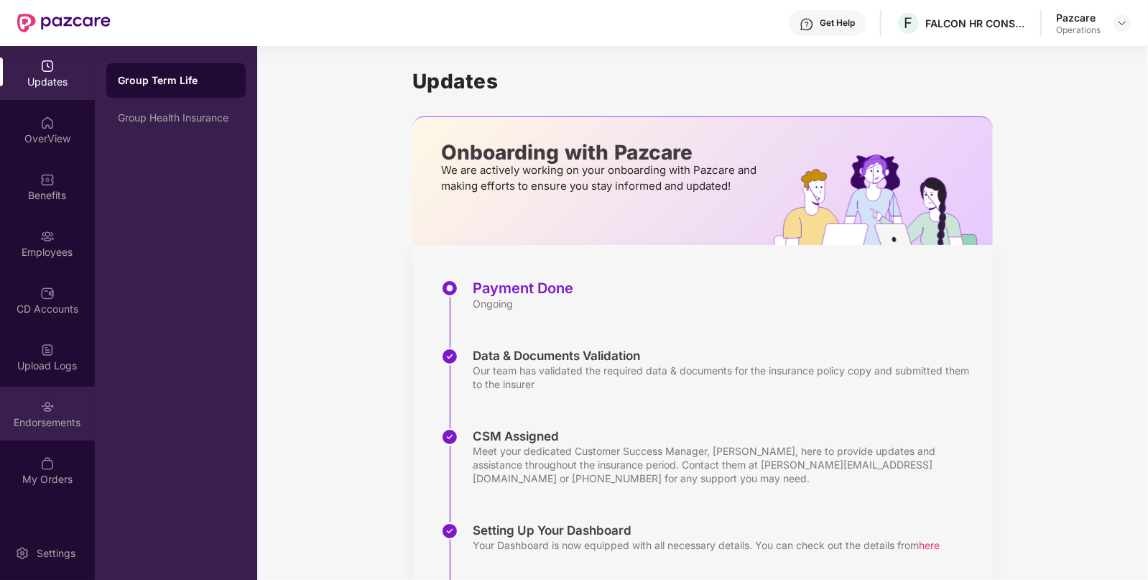
click at [65, 428] on div "Endorsements" at bounding box center [47, 422] width 95 height 14
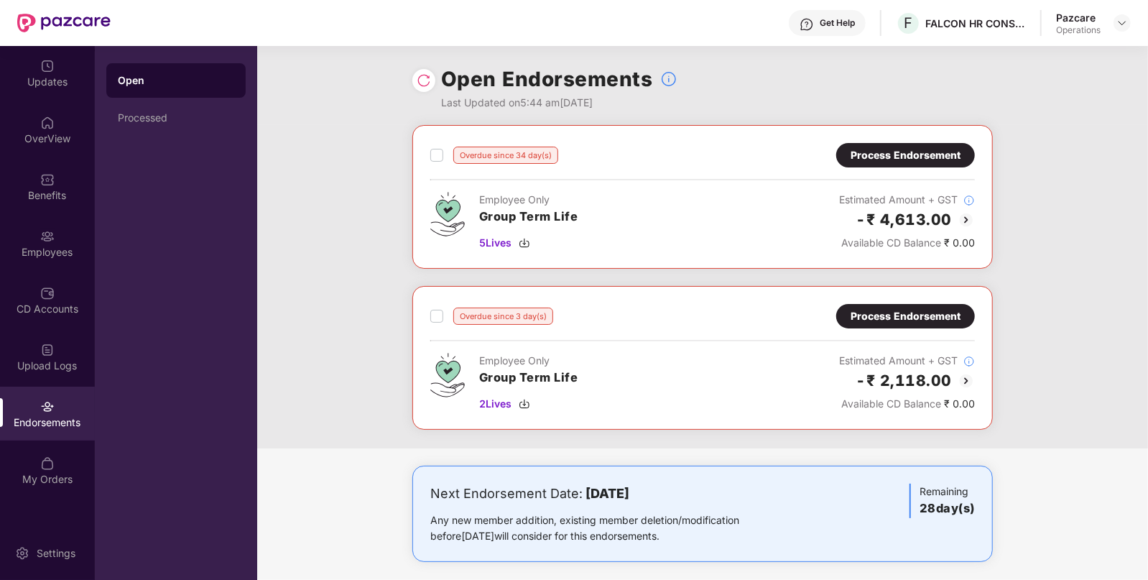
click at [970, 216] on img at bounding box center [966, 219] width 17 height 17
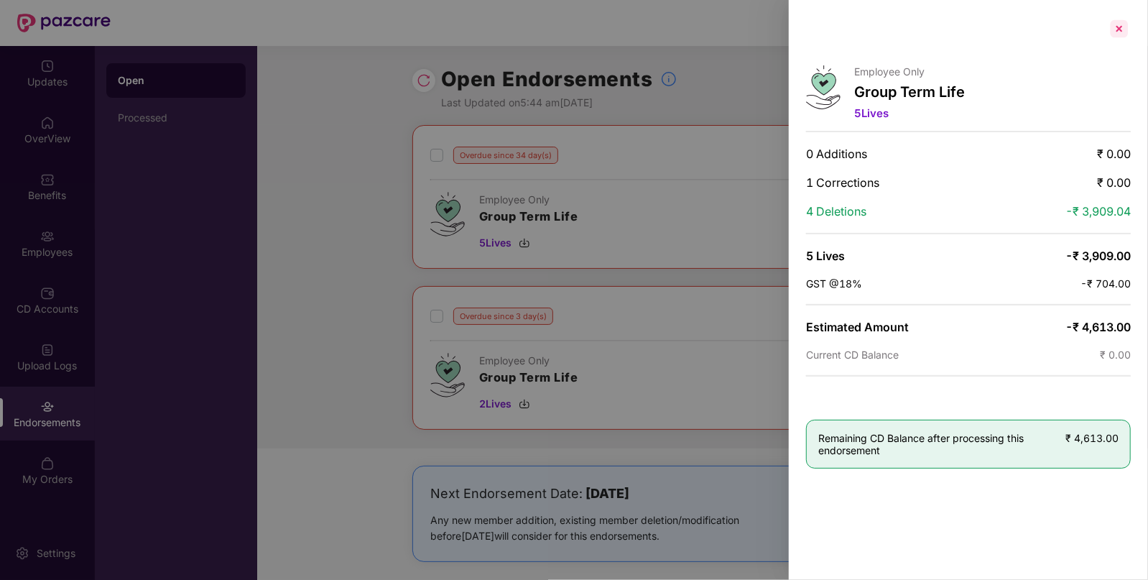
click at [1119, 34] on div at bounding box center [1119, 28] width 23 height 23
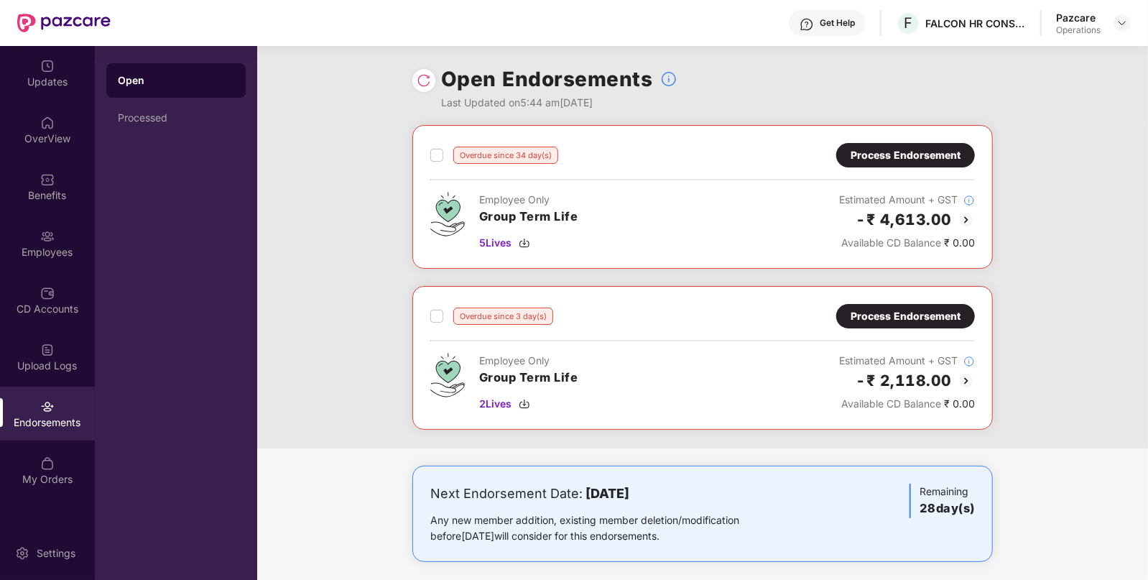
scroll to position [9, 0]
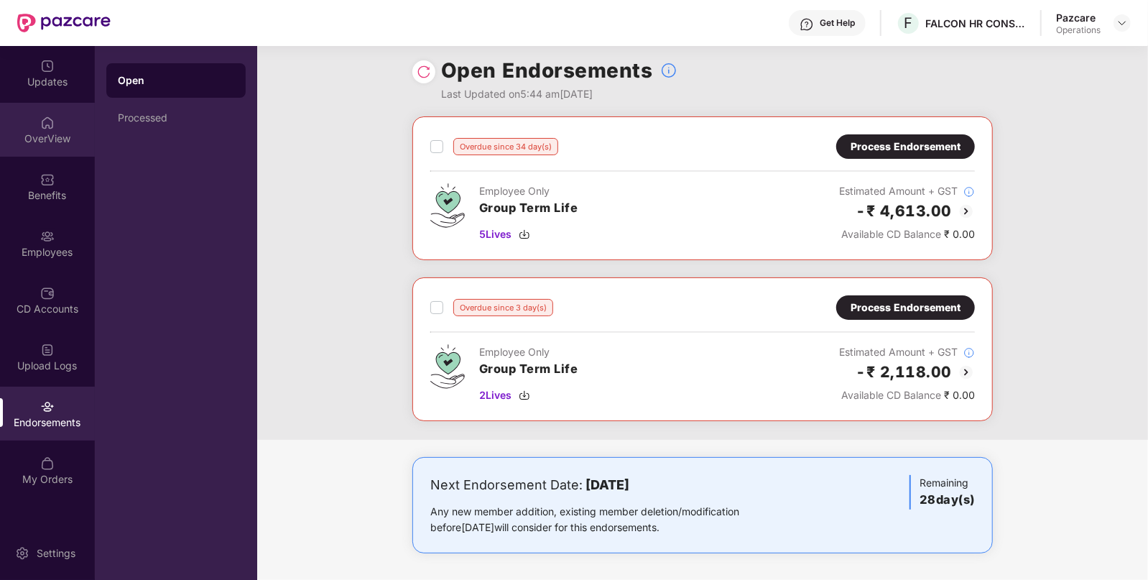
click at [18, 140] on div "OverView" at bounding box center [47, 138] width 95 height 14
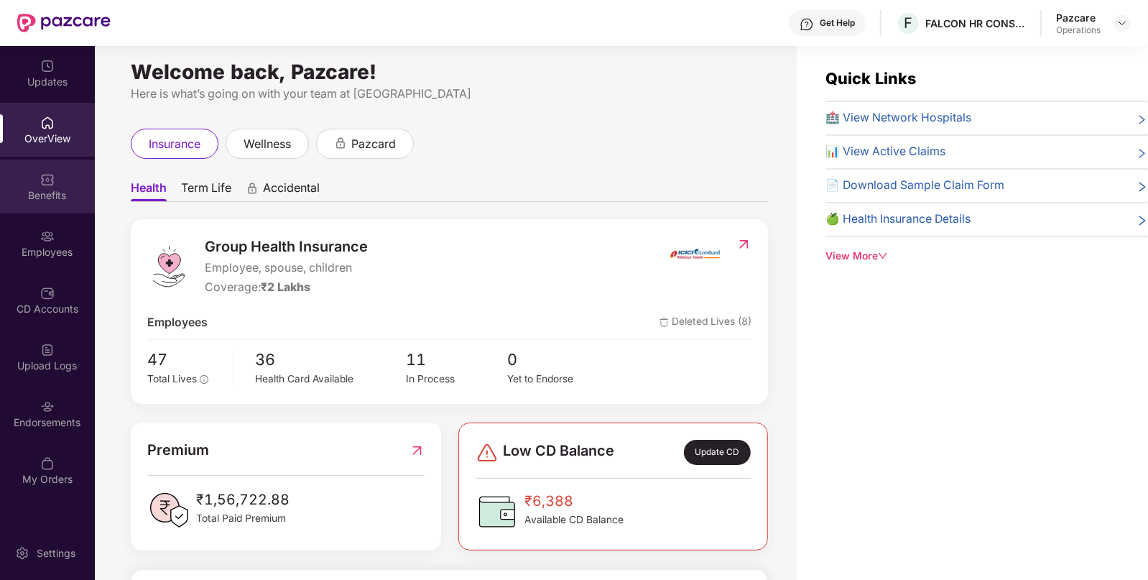
click at [40, 194] on div "Benefits" at bounding box center [47, 195] width 95 height 14
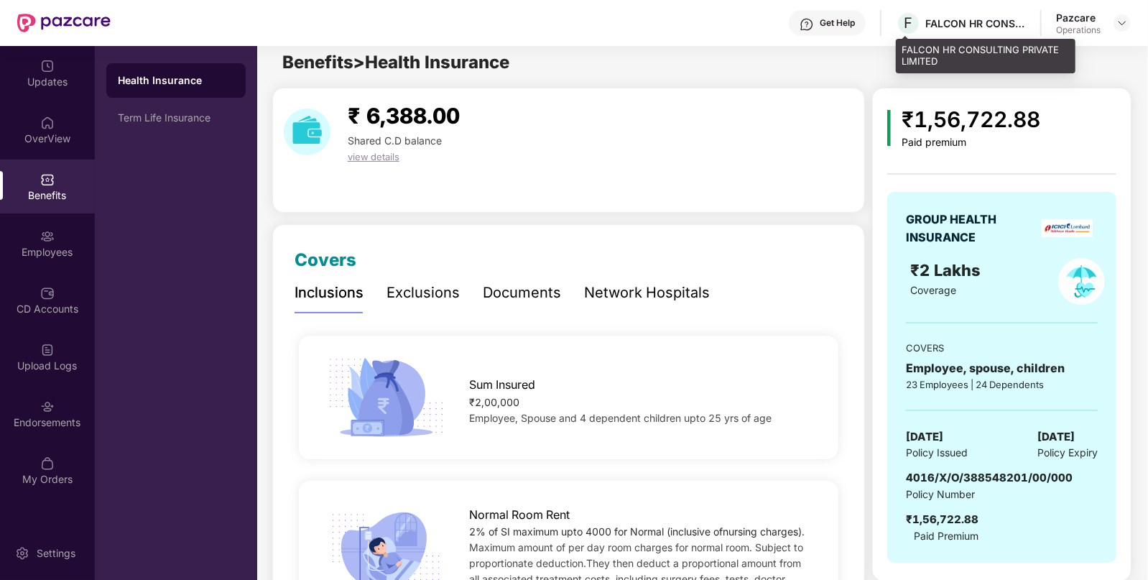
click at [935, 22] on div "FALCON HR CONSULTING PRIVATE LIMITED" at bounding box center [975, 24] width 101 height 14
copy div "FALCON HR CONSULTING PRIVATE LIMITED"
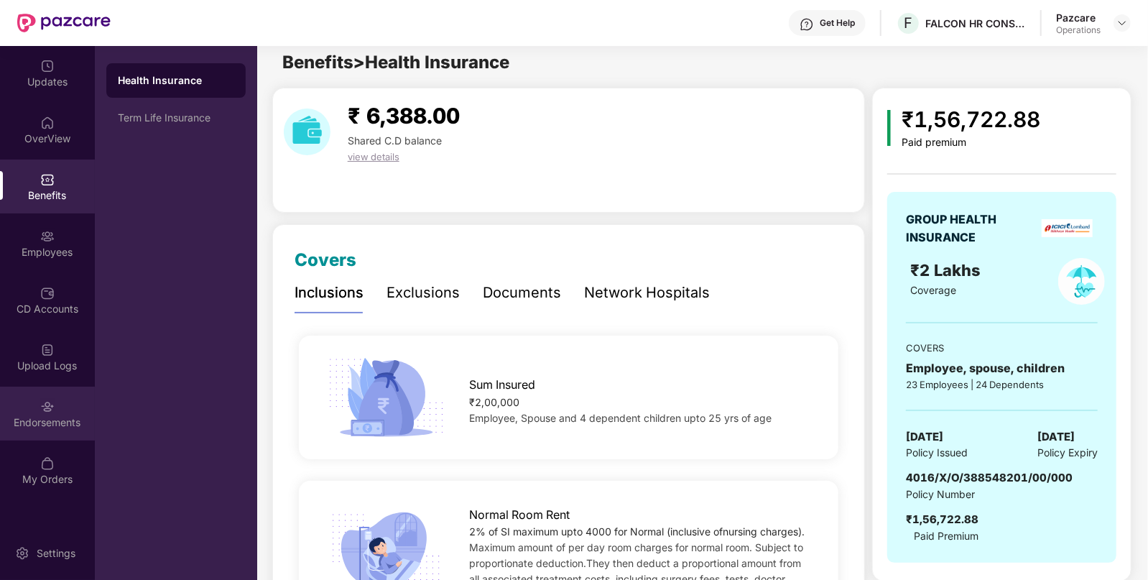
click at [43, 419] on div "Endorsements" at bounding box center [47, 422] width 95 height 14
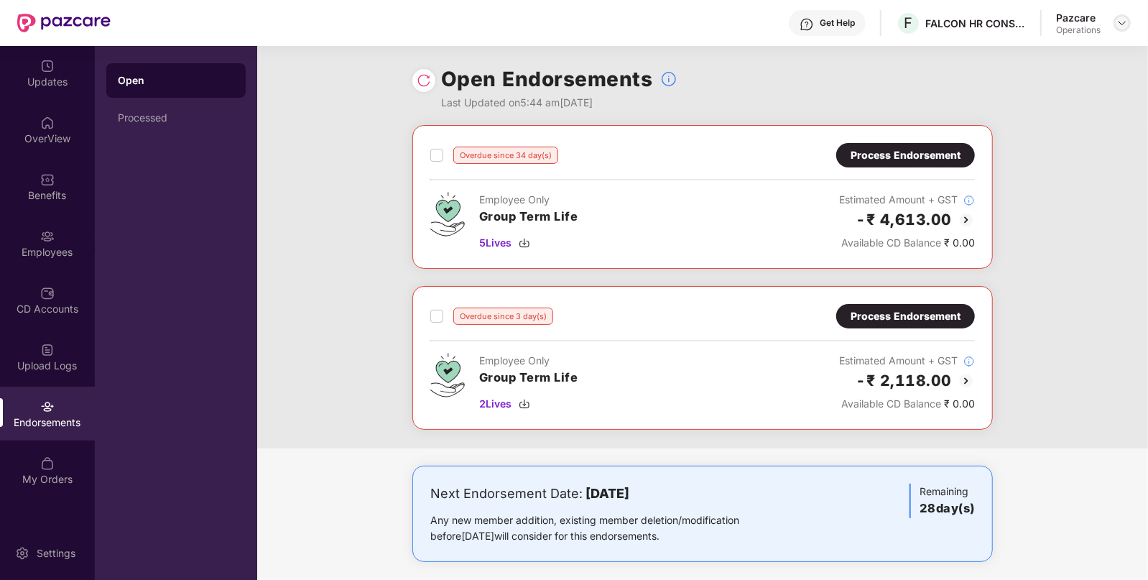
click at [1119, 14] on div at bounding box center [1122, 22] width 17 height 17
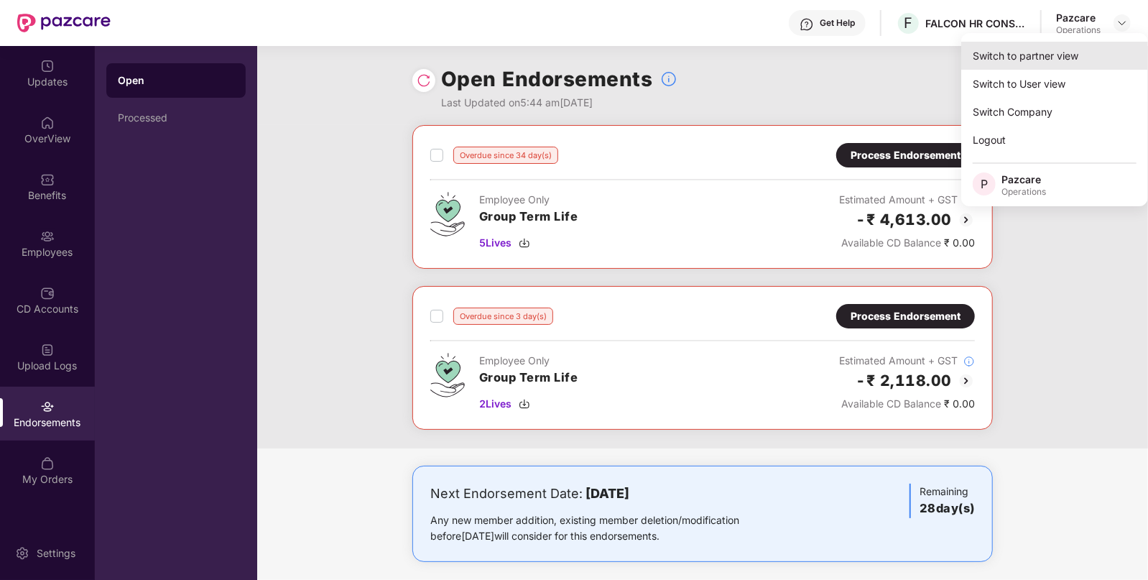
click at [1013, 56] on div "Switch to partner view" at bounding box center [1054, 56] width 187 height 28
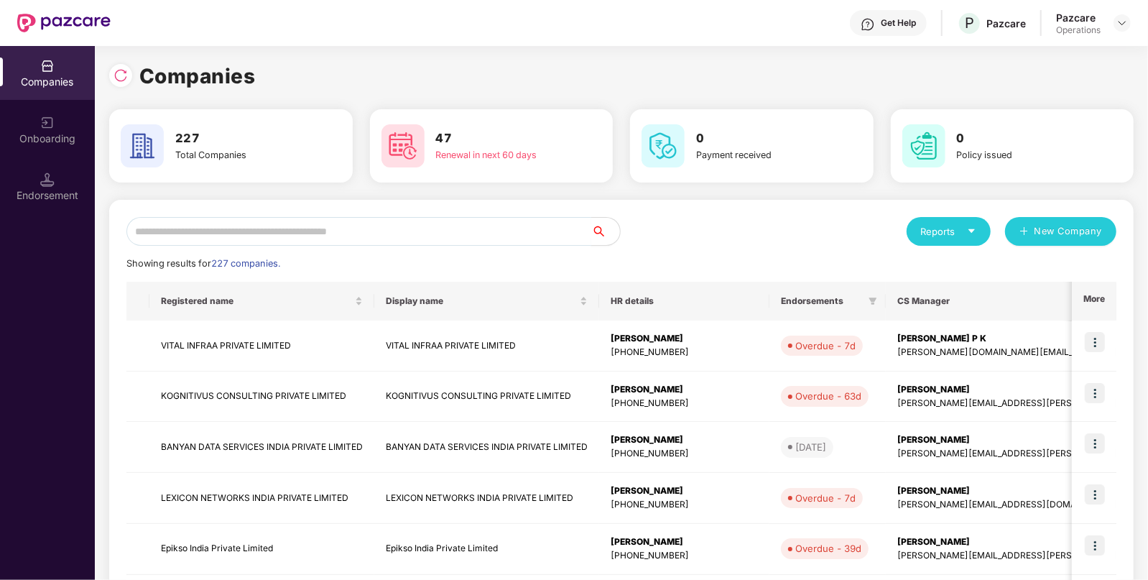
click at [363, 226] on input "text" at bounding box center [358, 231] width 465 height 29
paste input "*"
click at [151, 228] on input "text" at bounding box center [358, 231] width 465 height 29
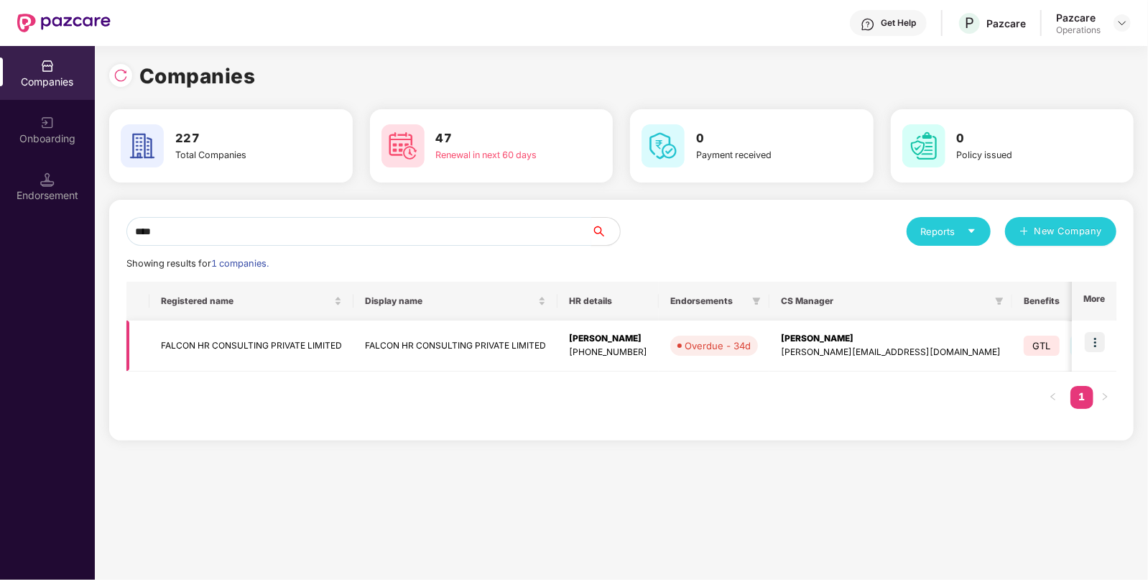
type input "****"
click at [1096, 346] on img at bounding box center [1095, 342] width 20 height 20
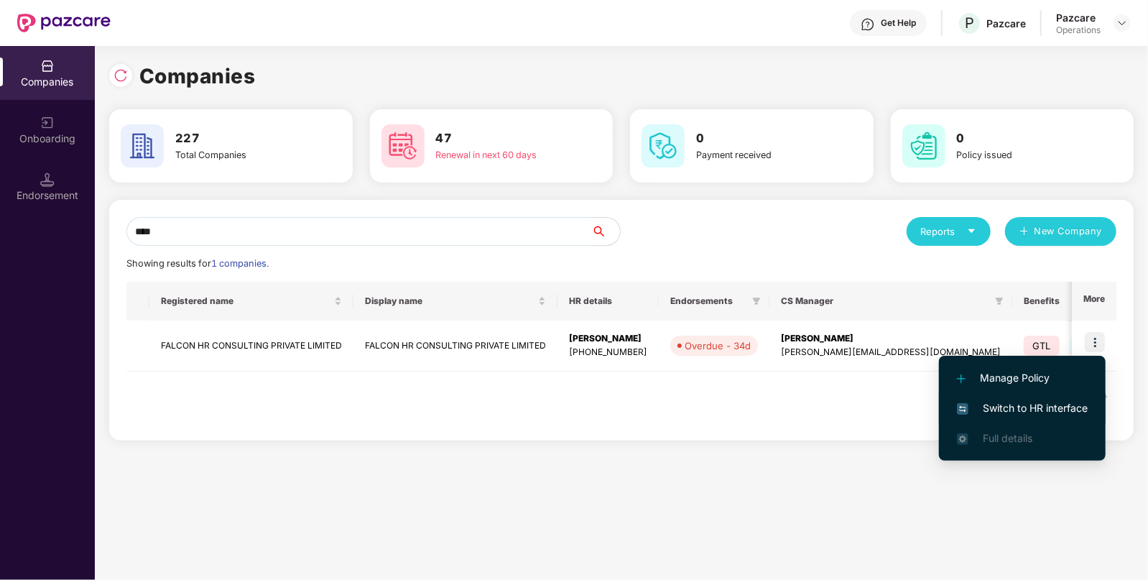
click at [1019, 408] on span "Switch to HR interface" at bounding box center [1022, 408] width 131 height 16
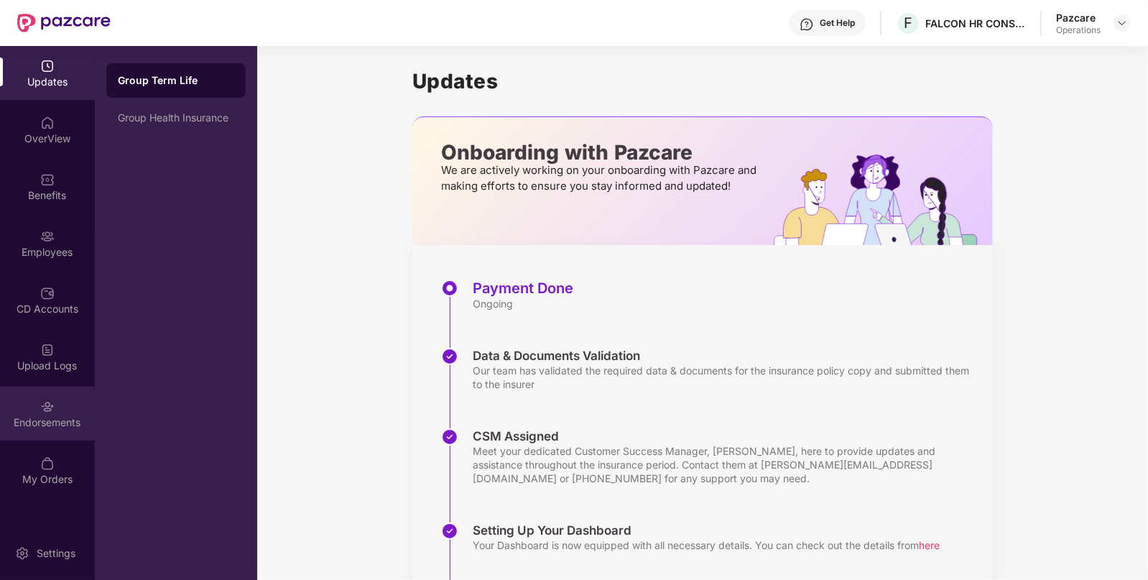
click at [42, 417] on div "Endorsements" at bounding box center [47, 422] width 95 height 14
